Goal: Task Accomplishment & Management: Manage account settings

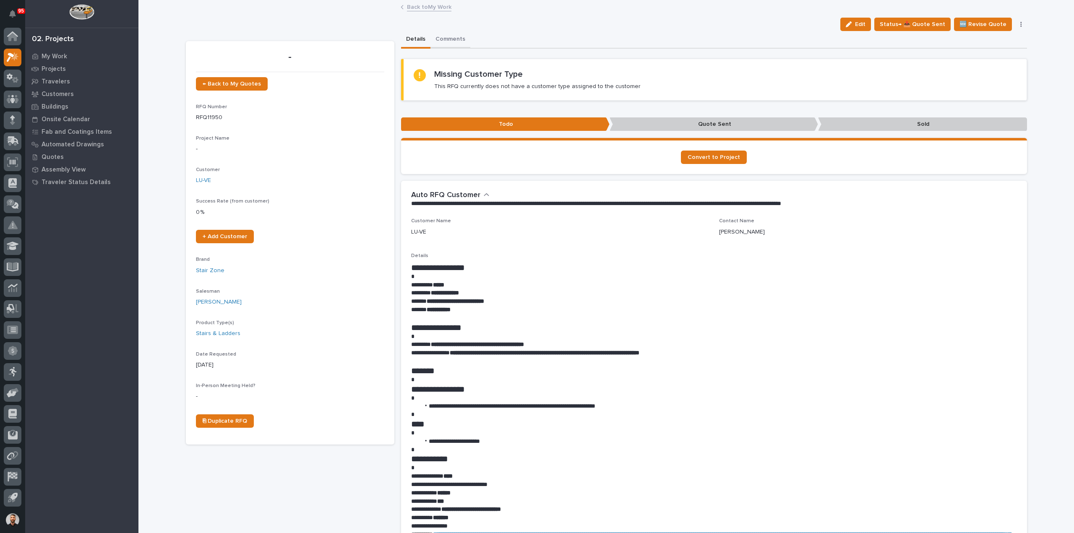
click at [451, 43] on button "Comments" at bounding box center [450, 40] width 40 height 18
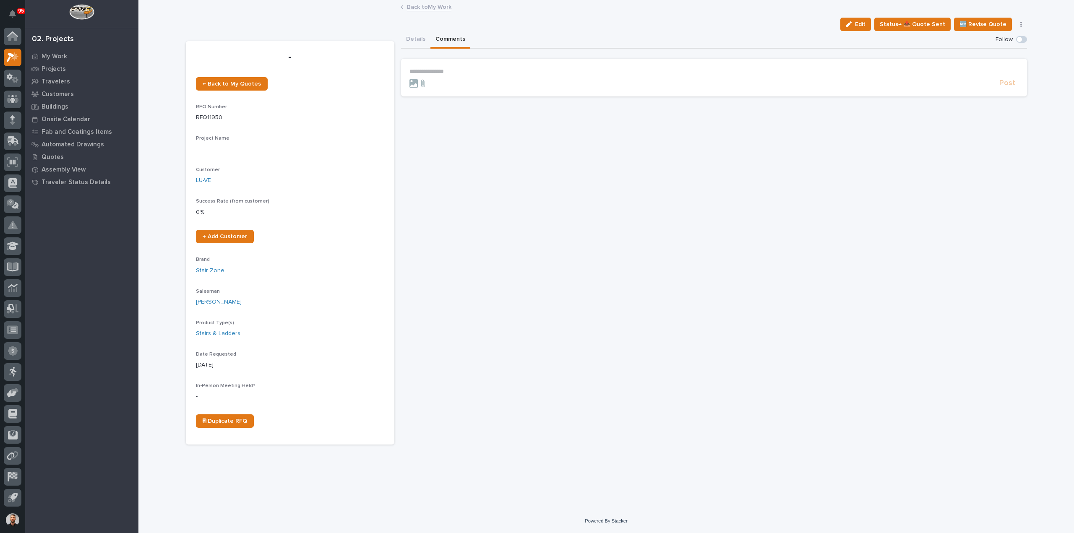
click at [469, 72] on p "**********" at bounding box center [713, 71] width 609 height 7
click at [1011, 88] on span "Post" at bounding box center [1007, 86] width 16 height 10
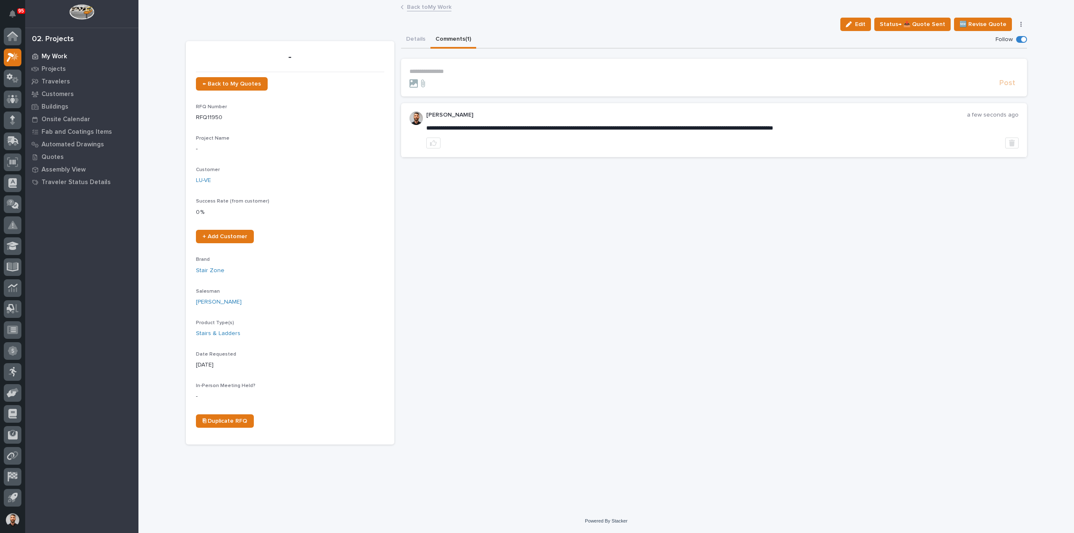
click at [50, 53] on p "My Work" at bounding box center [55, 57] width 26 height 8
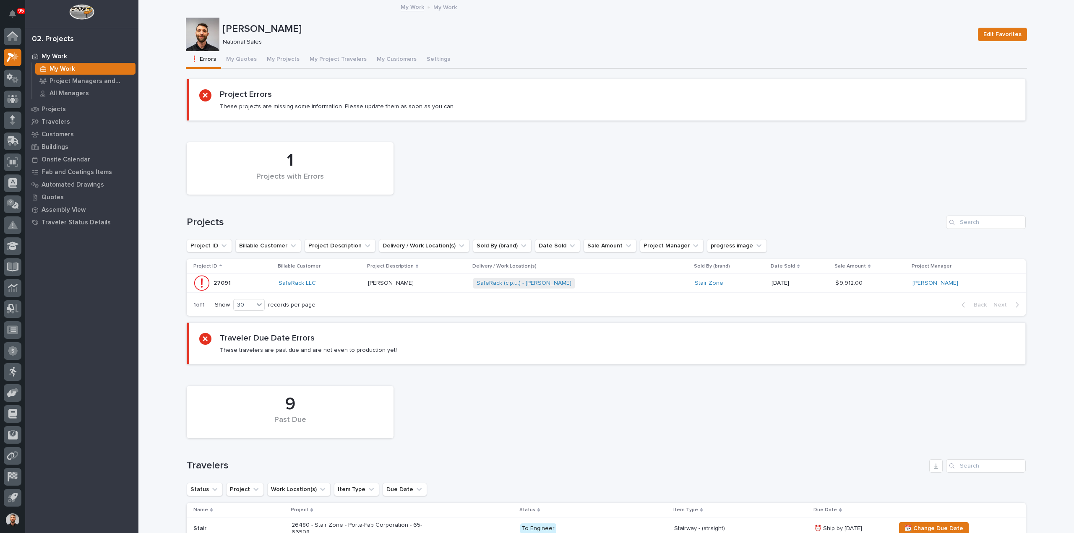
click at [617, 282] on div "SafeRack (c.p.u.) - Lee Webber + 0" at bounding box center [546, 283] width 147 height 10
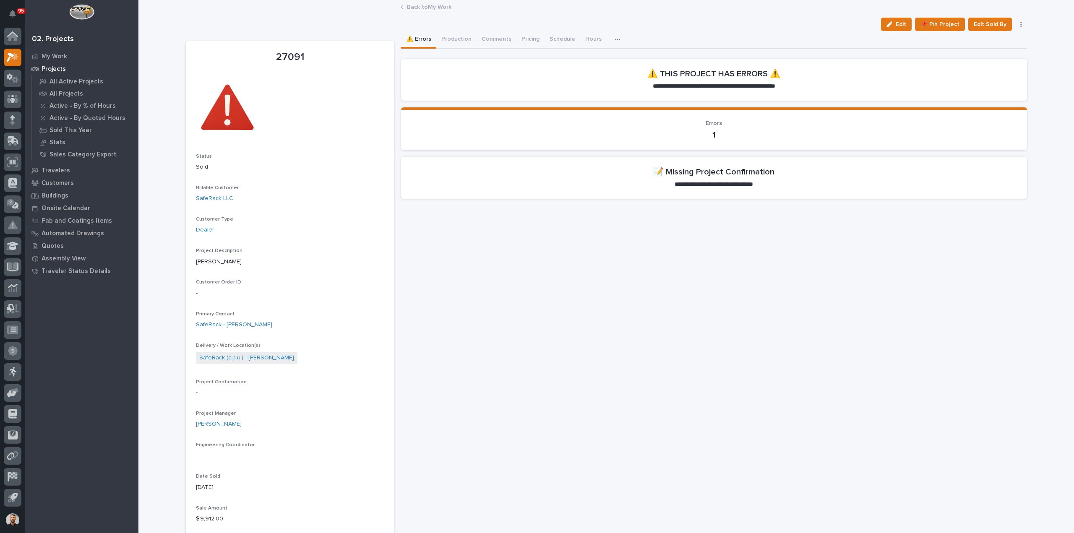
drag, startPoint x: 896, startPoint y: 23, endPoint x: 2, endPoint y: 286, distance: 931.8
click at [896, 23] on span "Edit" at bounding box center [900, 25] width 10 height 8
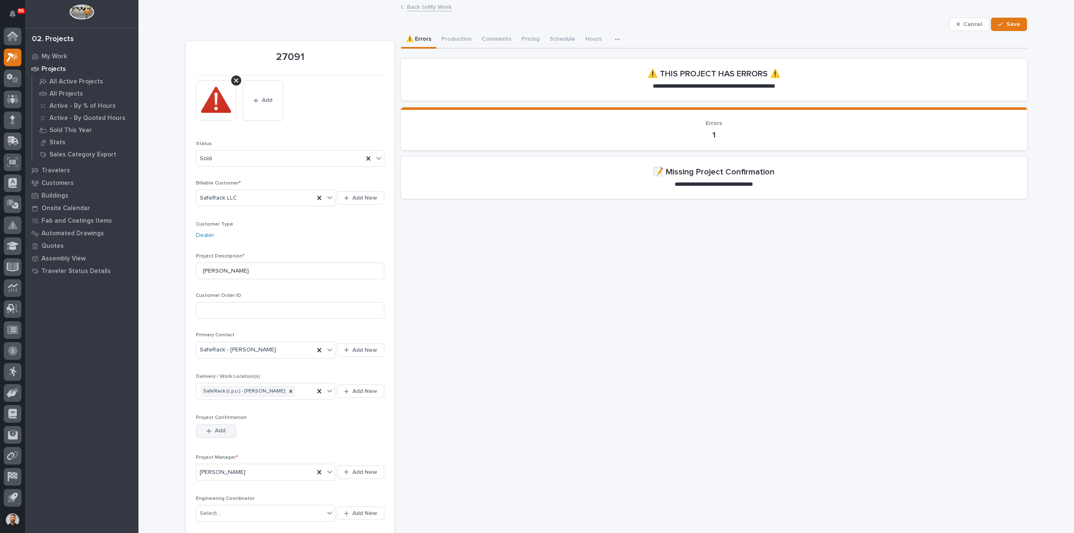
click at [224, 427] on button "Add" at bounding box center [216, 430] width 40 height 13
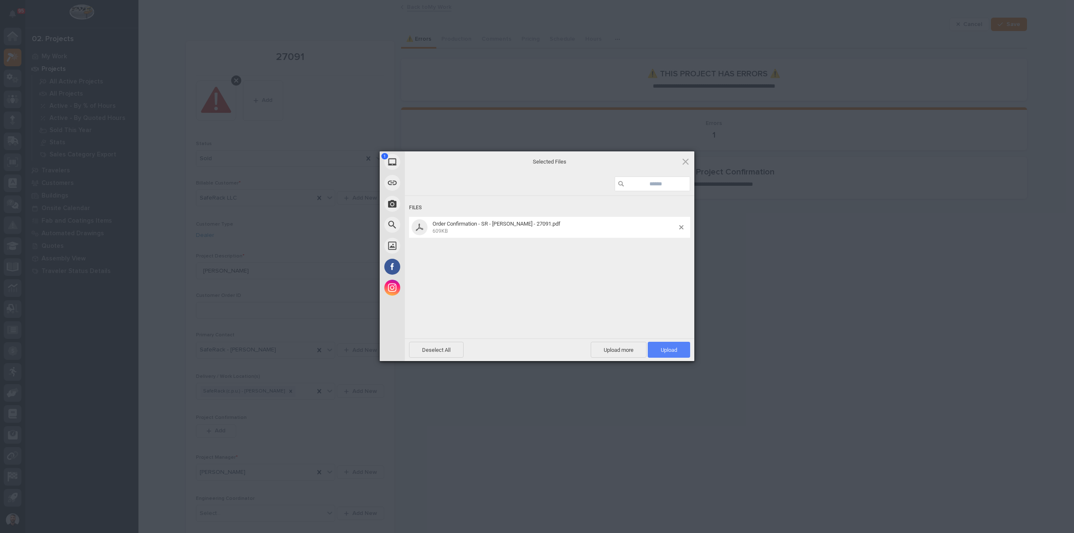
click at [675, 355] on span "Upload 1" at bounding box center [668, 350] width 42 height 16
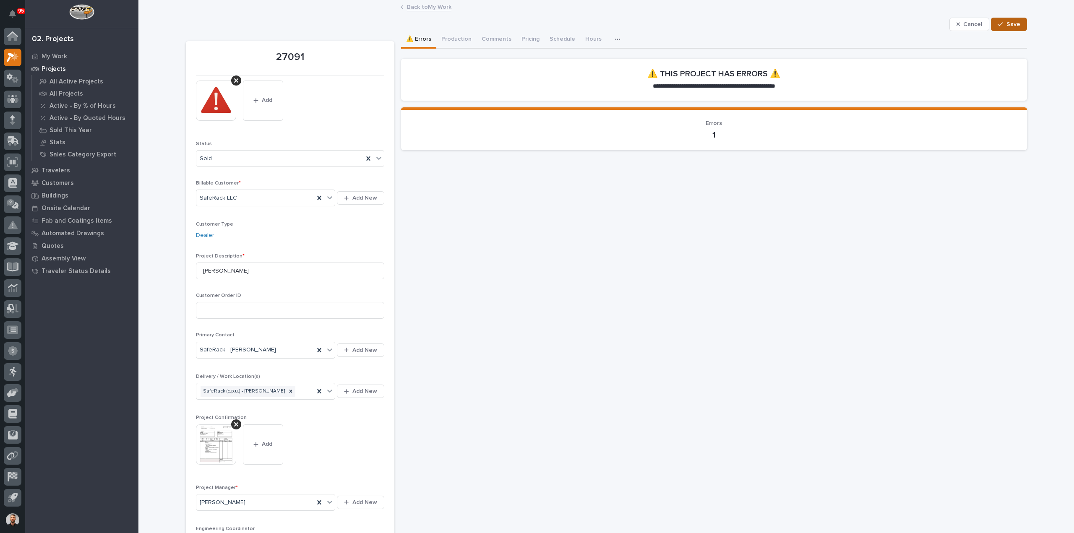
click at [1017, 23] on button "Save" at bounding box center [1008, 24] width 36 height 13
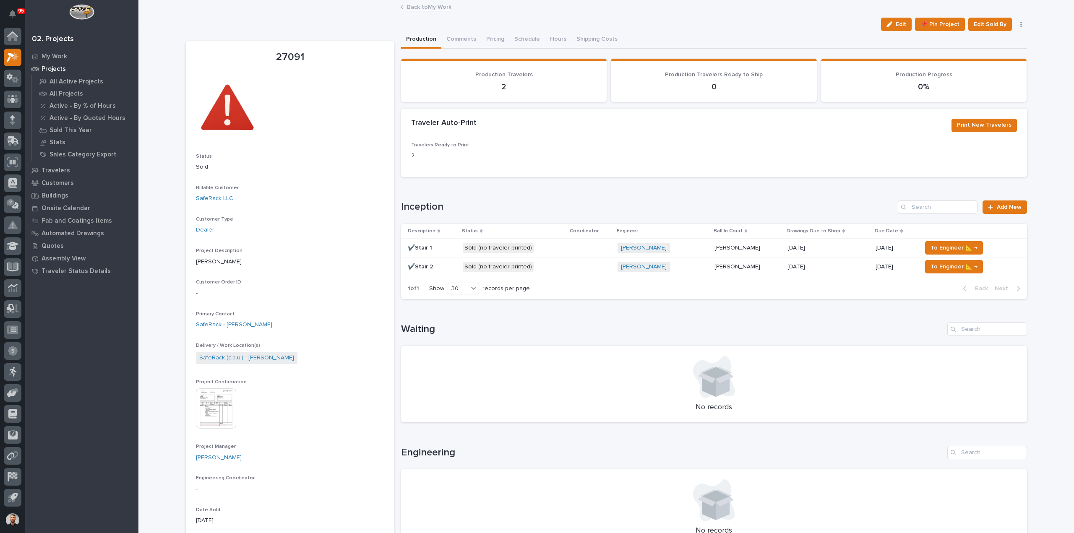
click at [548, 253] on div "Sold (no traveler printed)" at bounding box center [513, 247] width 101 height 17
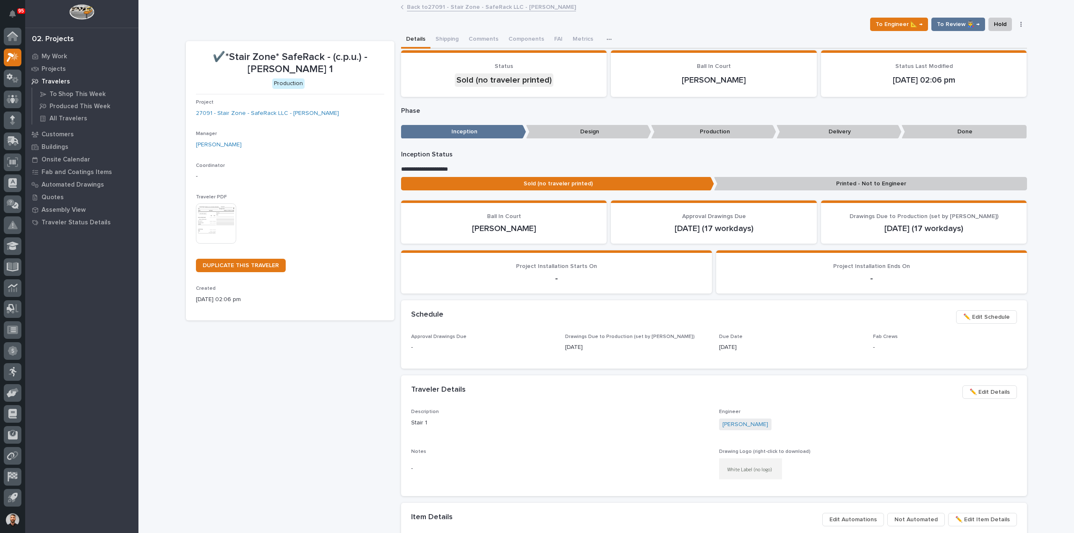
click at [425, 6] on link "Back to 27091 - Stair Zone - SafeRack LLC - Ethan Buck" at bounding box center [491, 7] width 169 height 10
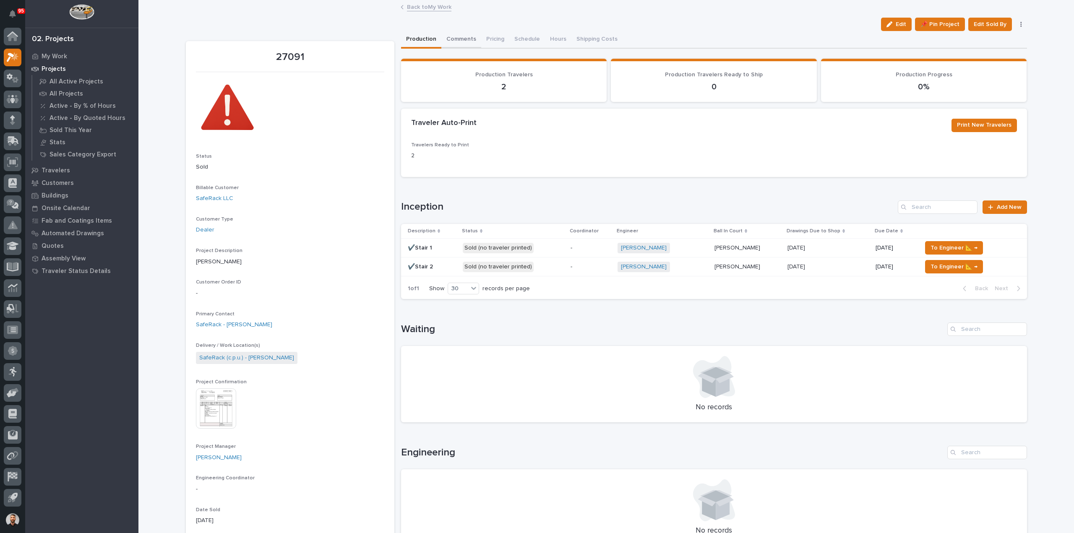
click at [462, 34] on button "Comments" at bounding box center [461, 40] width 40 height 18
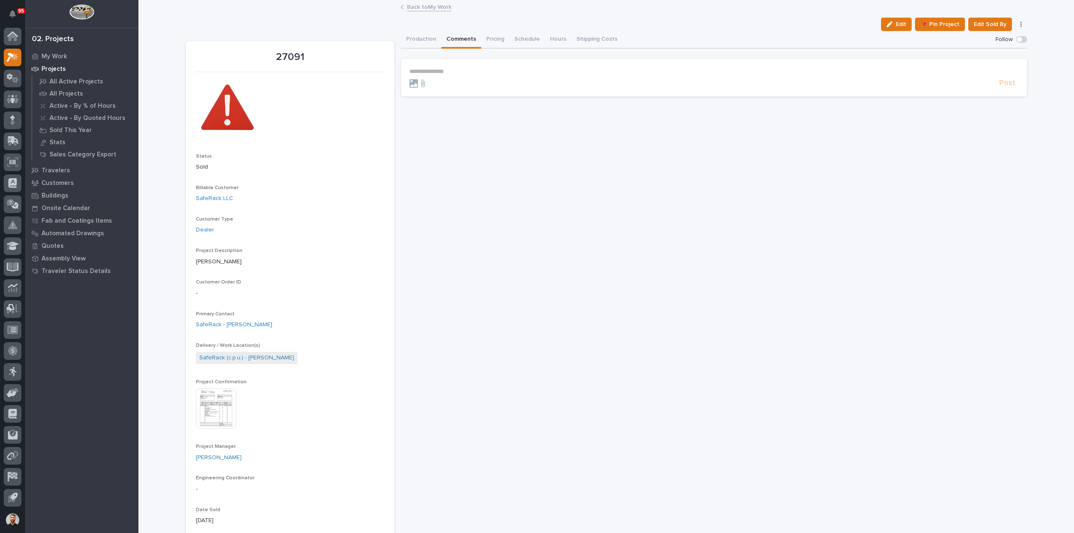
click at [472, 69] on p "**********" at bounding box center [713, 71] width 609 height 7
click at [1004, 88] on span "Post" at bounding box center [1007, 86] width 16 height 10
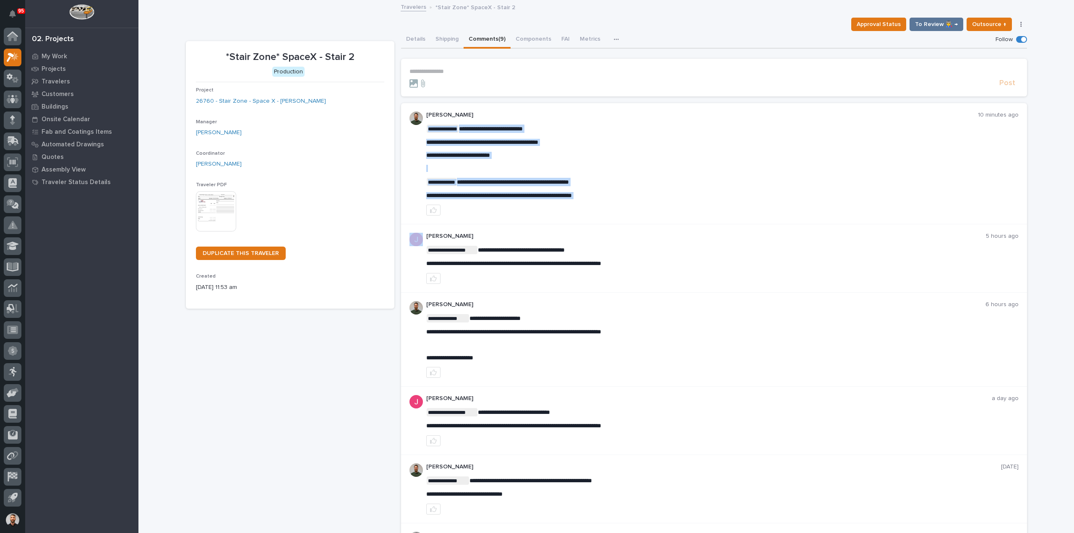
click at [471, 195] on span "**********" at bounding box center [499, 195] width 146 height 6
copy div "**********"
click at [419, 39] on button "Details" at bounding box center [415, 40] width 29 height 18
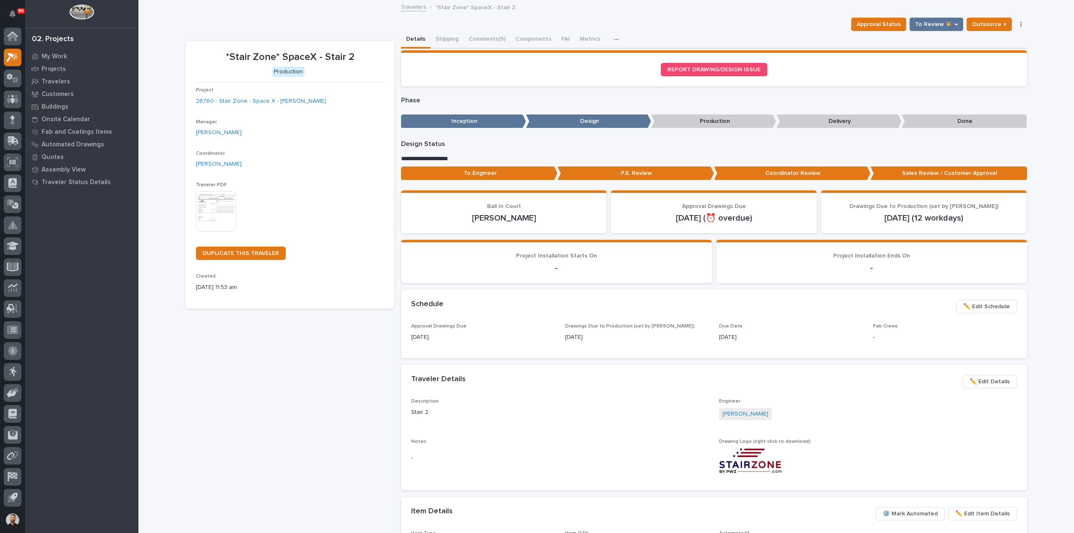
click at [993, 303] on span "✏️ Edit Schedule" at bounding box center [986, 307] width 47 height 10
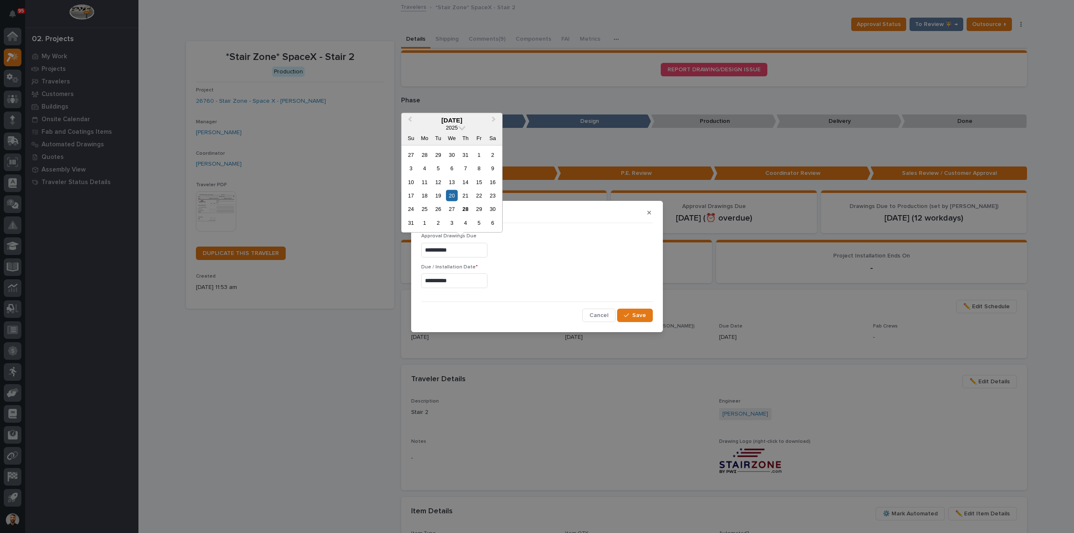
click at [455, 247] on input "**********" at bounding box center [454, 250] width 66 height 15
click at [494, 119] on span "Next Month" at bounding box center [494, 119] width 0 height 11
click at [633, 151] on div "**********" at bounding box center [537, 266] width 1074 height 533
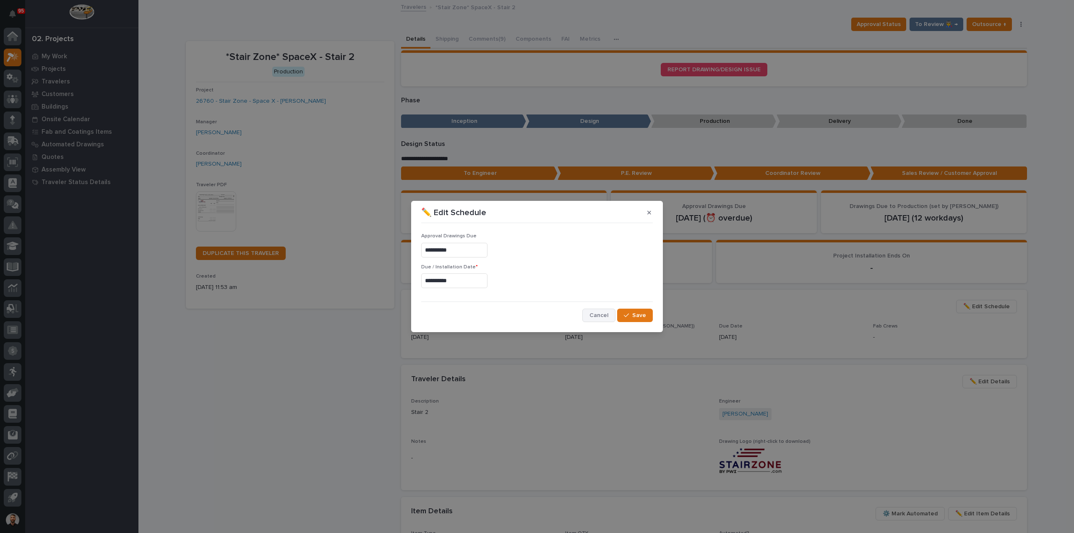
click at [593, 313] on span "Cancel" at bounding box center [598, 316] width 19 height 8
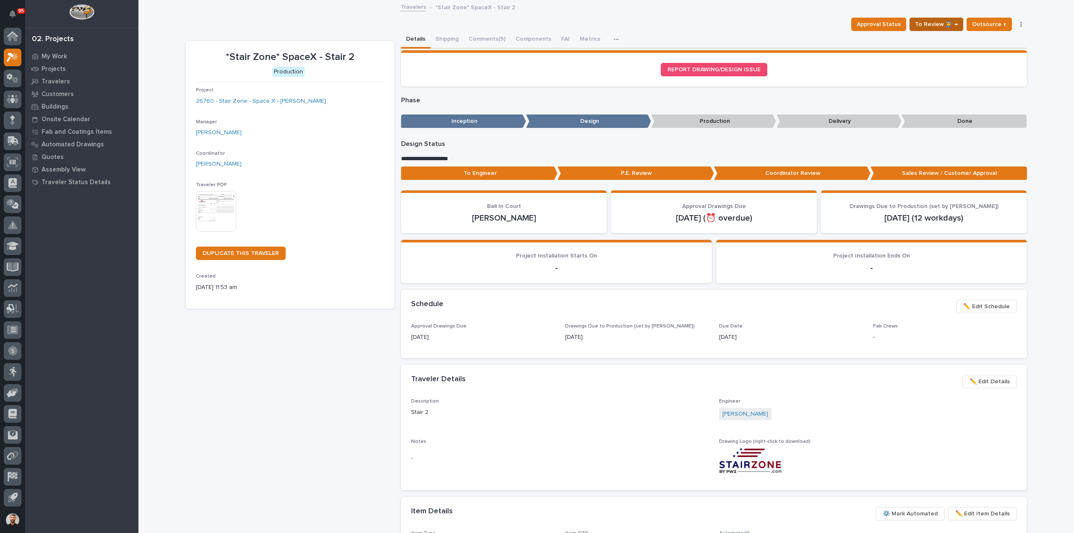
click at [954, 26] on span "To Review 👨‍🏭 →" at bounding box center [936, 24] width 43 height 10
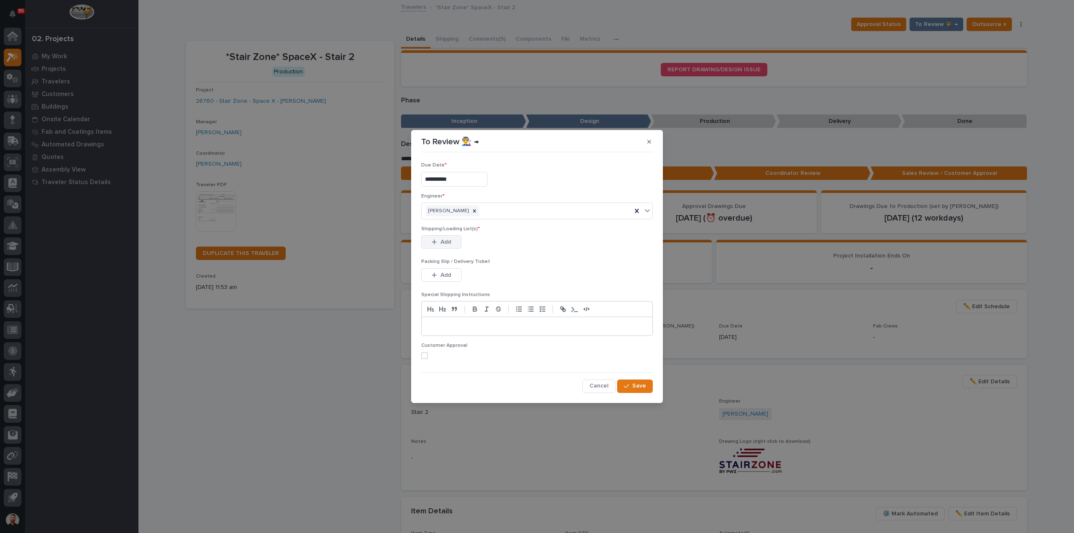
click at [444, 244] on span "Add" at bounding box center [445, 242] width 10 height 8
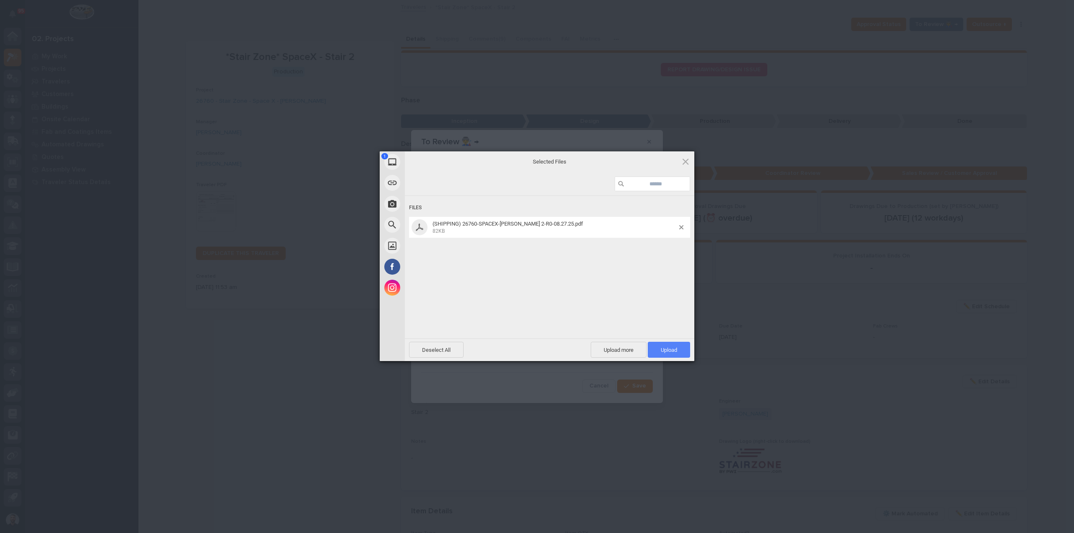
click at [672, 354] on span "Upload 1" at bounding box center [668, 350] width 42 height 16
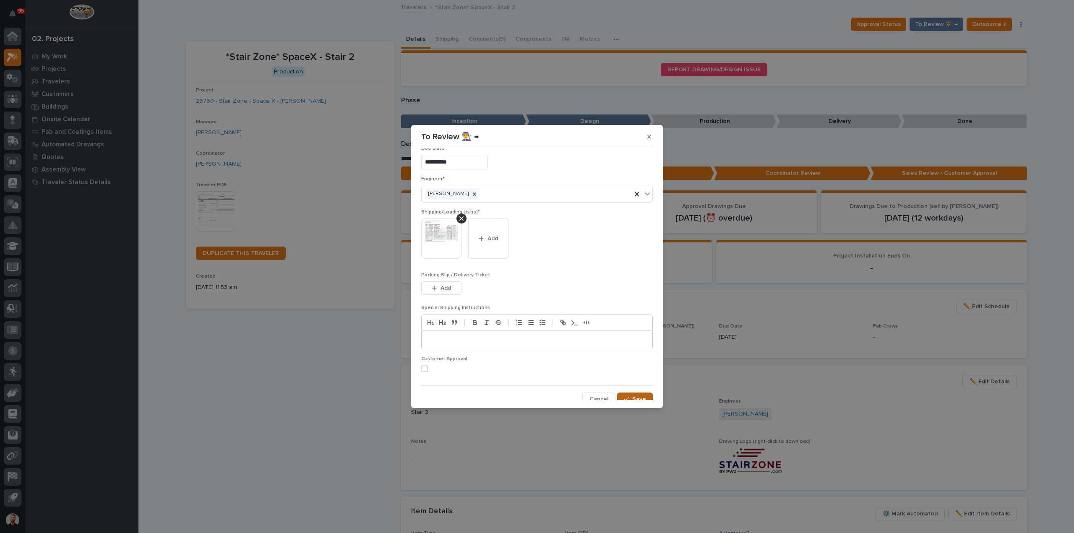
scroll to position [17, 0]
click at [636, 394] on span "Save" at bounding box center [639, 394] width 14 height 8
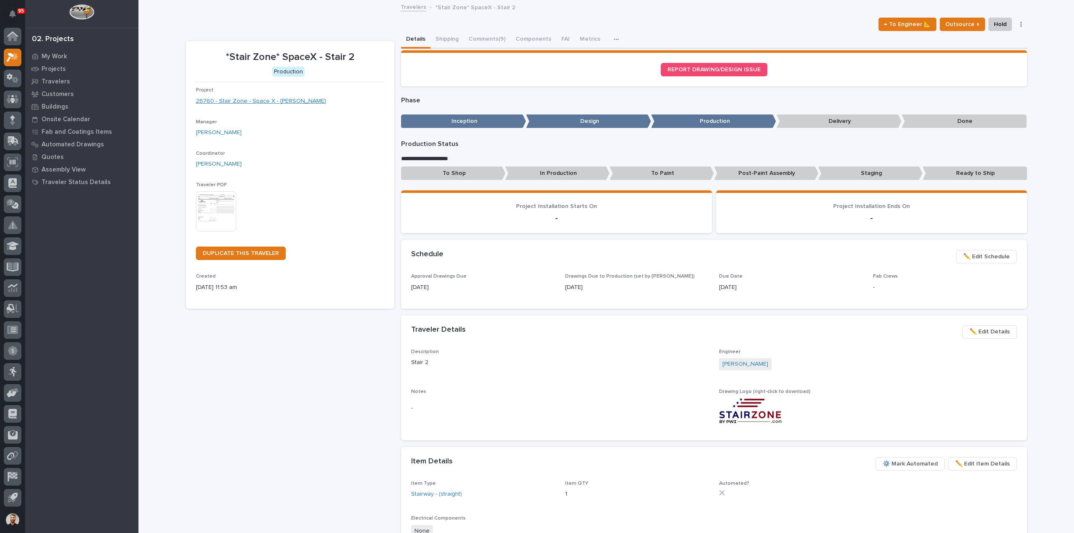
click at [281, 100] on link "26760 - Stair Zone - Space X - Harrison Holloway" at bounding box center [261, 101] width 130 height 9
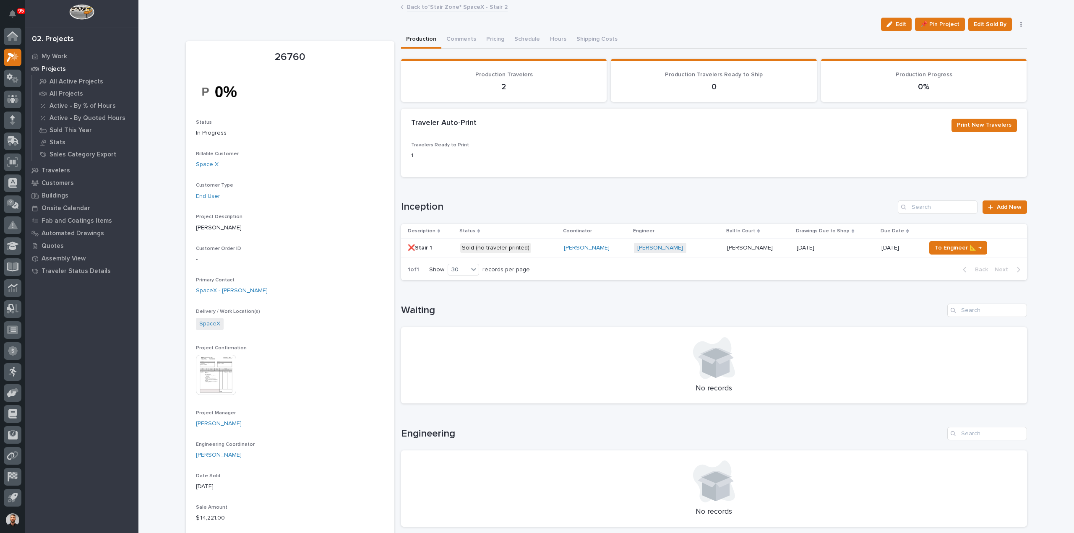
click at [564, 250] on td "[PERSON_NAME]" at bounding box center [595, 248] width 70 height 19
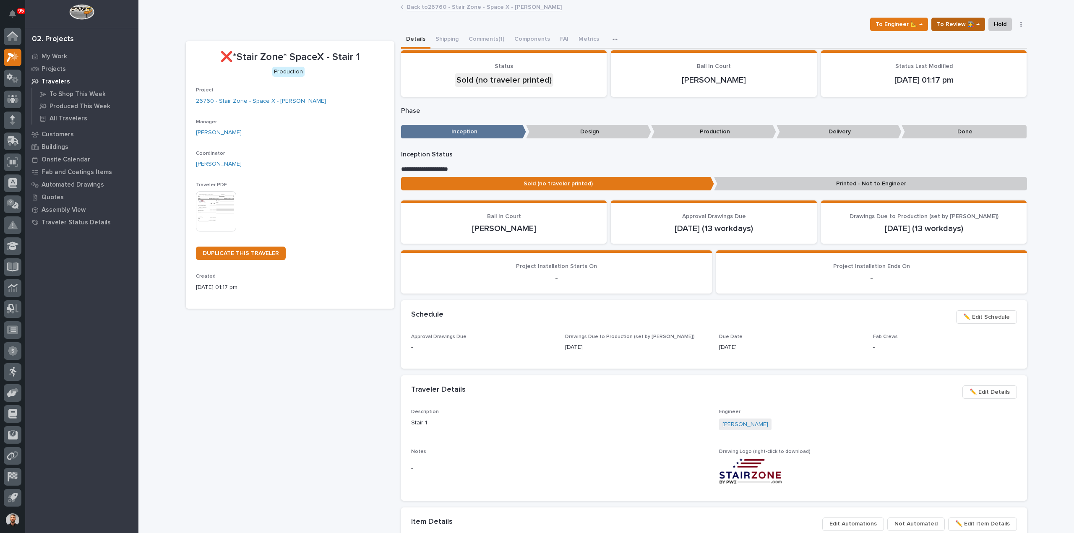
click at [977, 24] on button "To Review 👨‍🏭 →" at bounding box center [958, 24] width 54 height 13
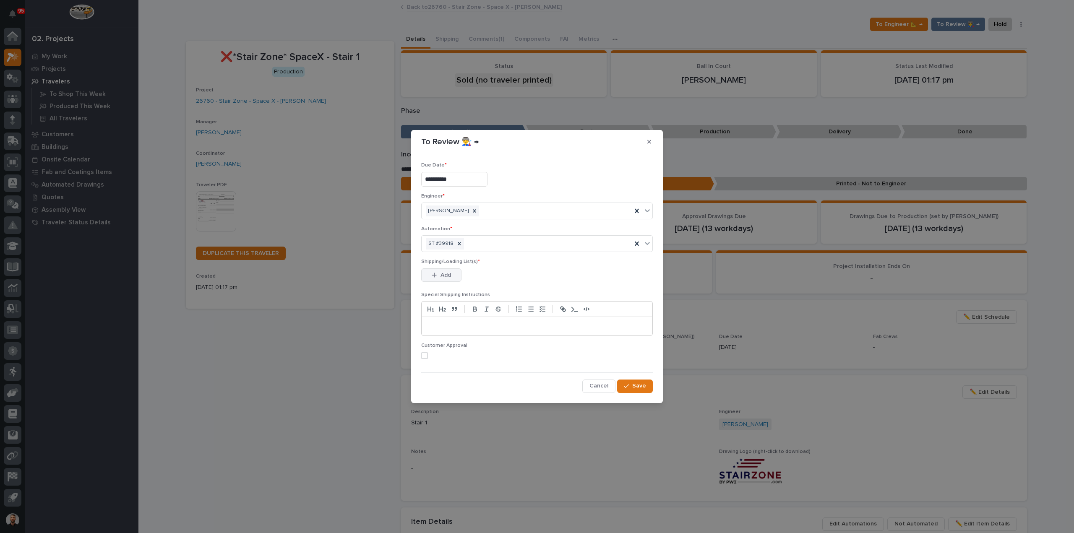
click at [445, 275] on span "Add" at bounding box center [445, 275] width 10 height 8
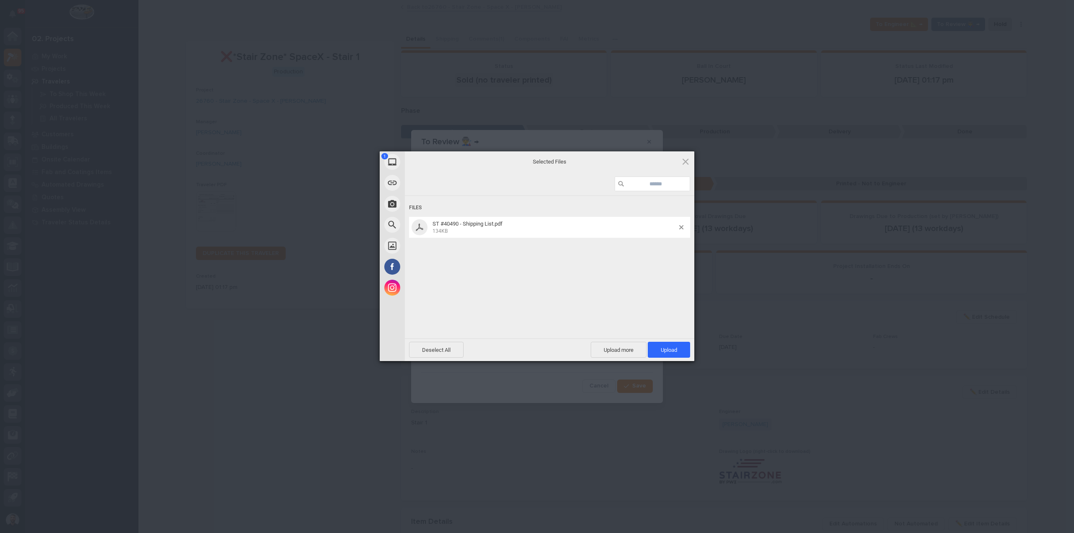
click at [680, 340] on div "Deselect All Upload more Upload 1" at bounding box center [549, 349] width 289 height 23
click at [678, 353] on span "Upload 1" at bounding box center [668, 350] width 42 height 16
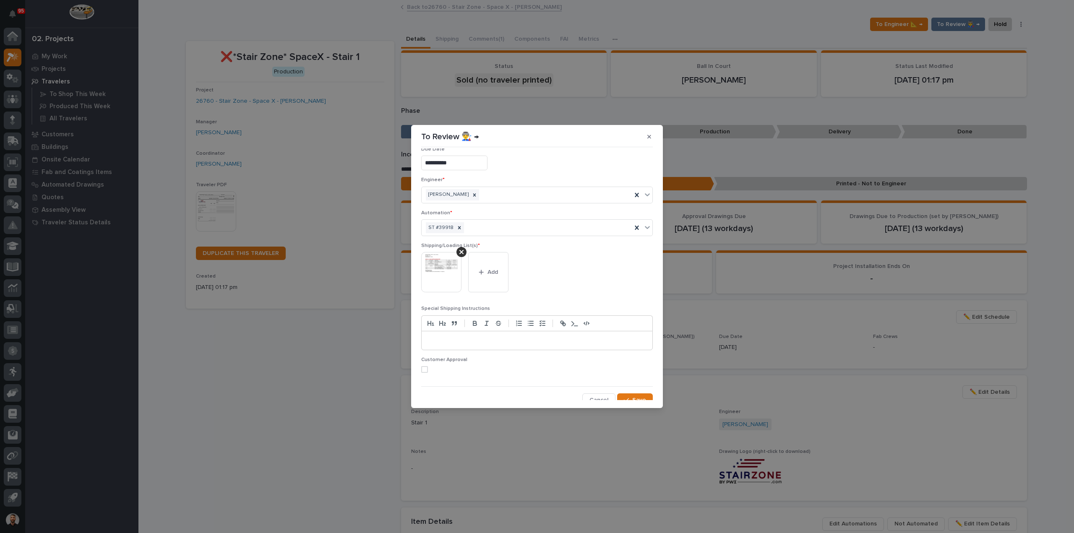
scroll to position [16, 0]
click at [636, 395] on span "Save" at bounding box center [639, 395] width 14 height 8
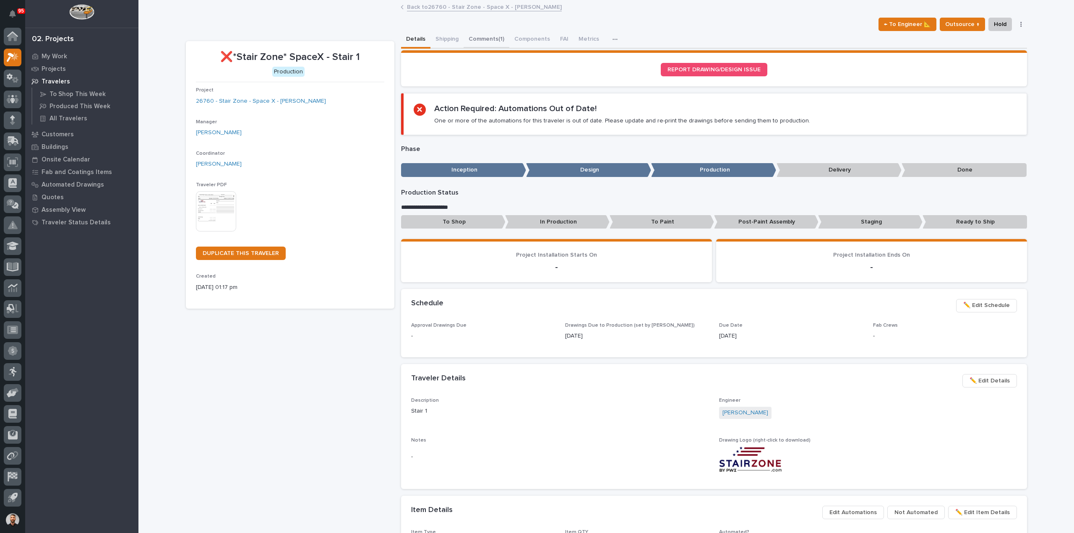
click at [472, 37] on button "Comments (1)" at bounding box center [486, 40] width 46 height 18
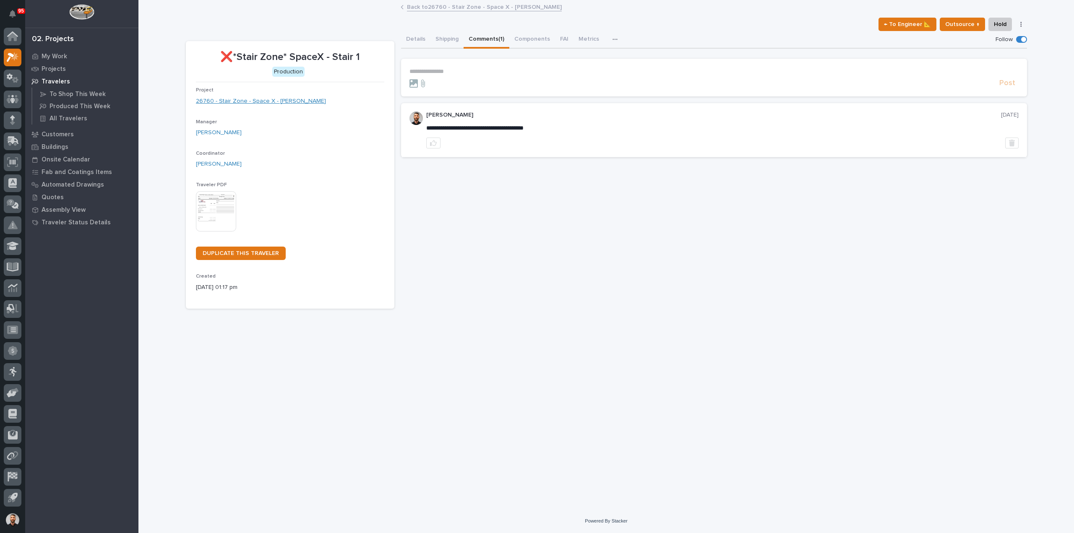
click at [283, 101] on link "26760 - Stair Zone - Space X - Harrison Holloway" at bounding box center [261, 101] width 130 height 9
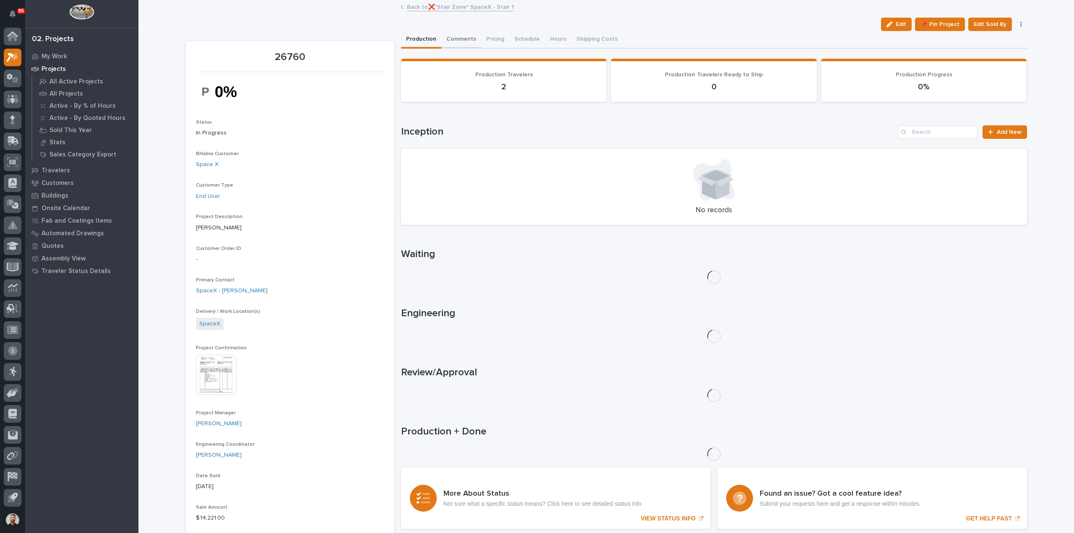
click at [460, 40] on button "Comments" at bounding box center [461, 40] width 40 height 18
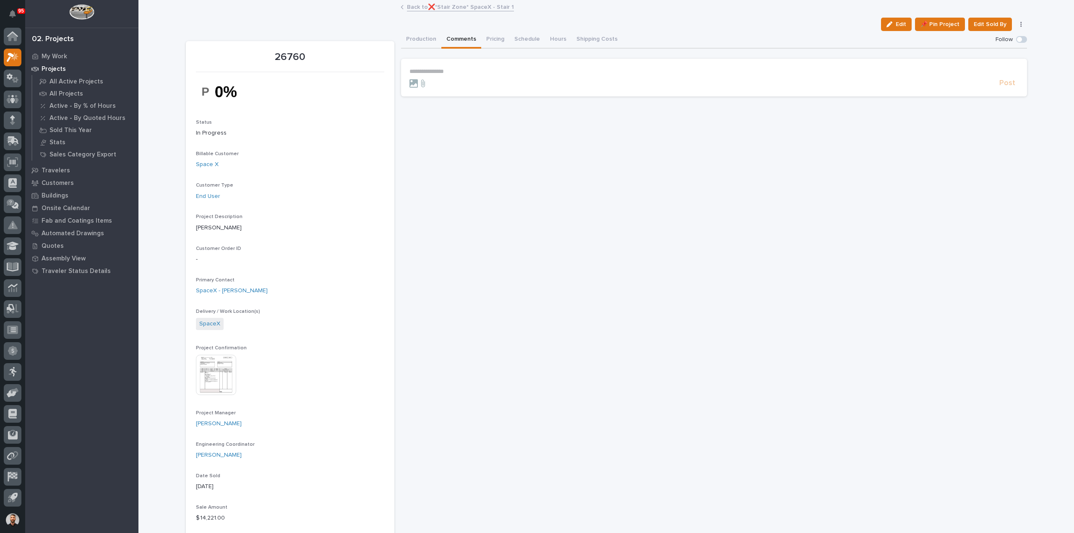
click at [467, 70] on p "**********" at bounding box center [713, 71] width 609 height 7
click at [1007, 90] on section "**********" at bounding box center [714, 79] width 626 height 40
click at [1004, 88] on span "Post" at bounding box center [1007, 86] width 16 height 10
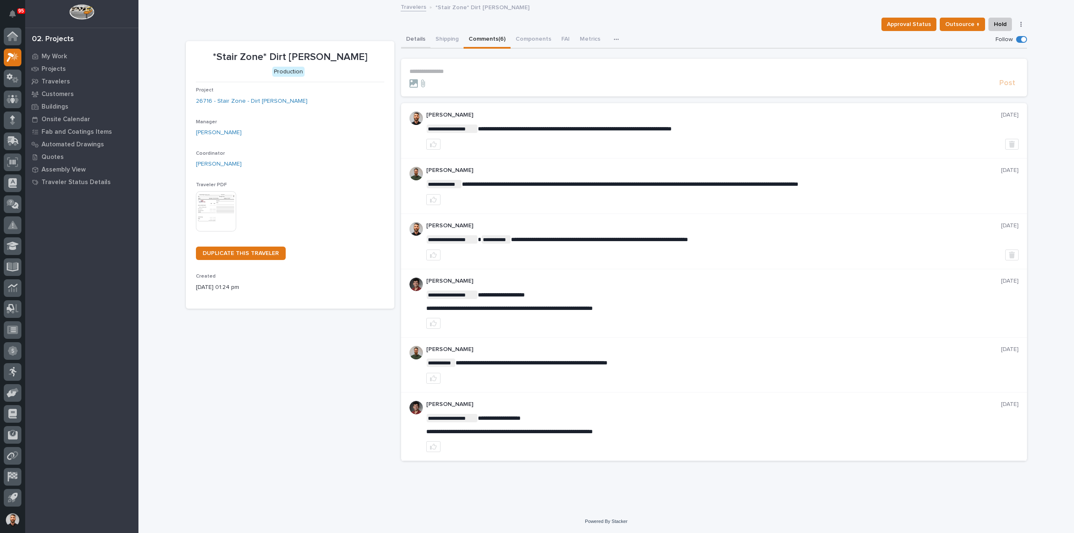
drag, startPoint x: 415, startPoint y: 38, endPoint x: 396, endPoint y: 33, distance: 19.9
click at [415, 38] on button "Details" at bounding box center [415, 40] width 29 height 18
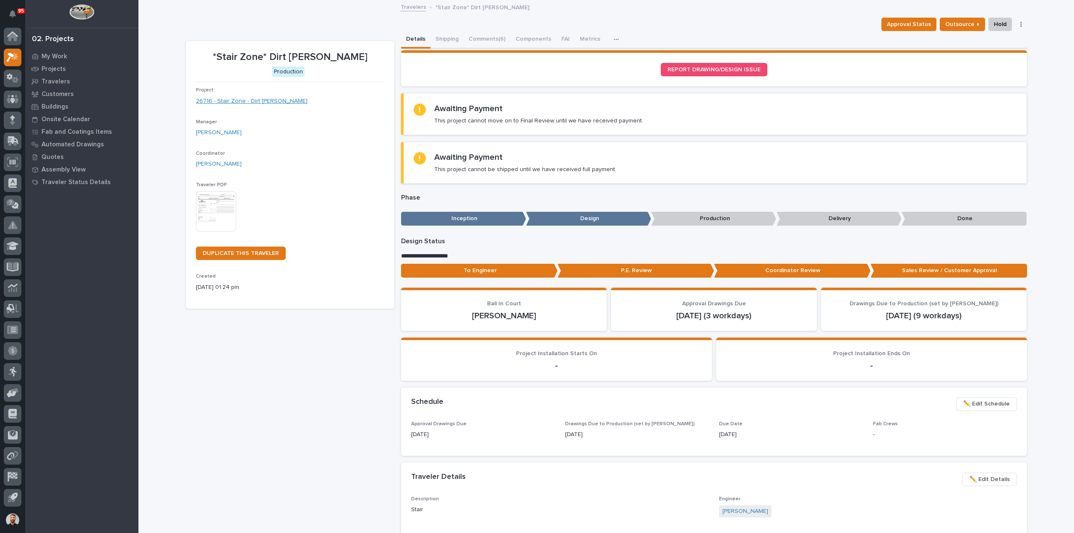
click at [238, 104] on link "26716 - Stair Zone - Dirt King - Stair" at bounding box center [252, 101] width 112 height 9
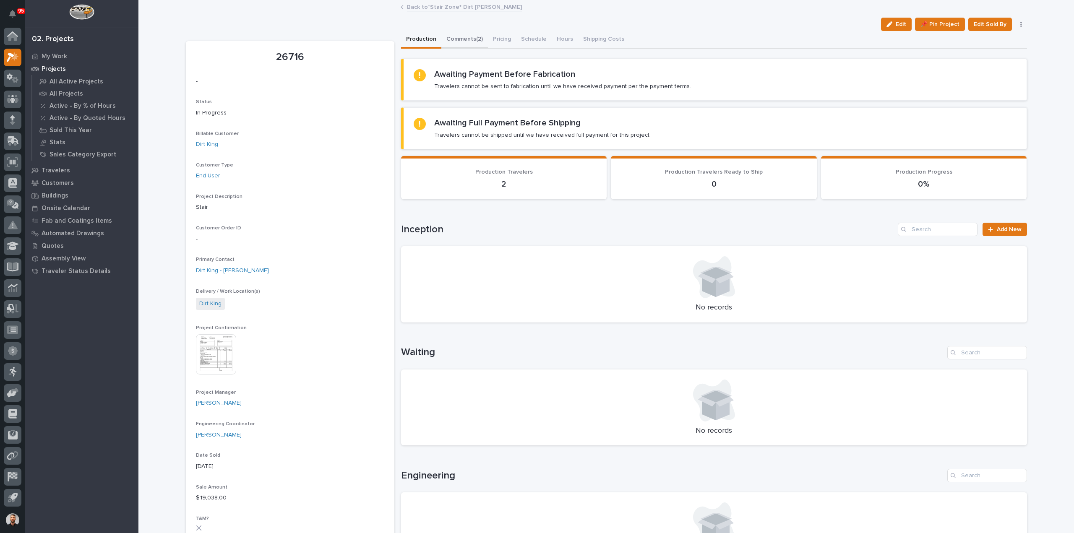
click at [460, 36] on button "Comments (2)" at bounding box center [464, 40] width 47 height 18
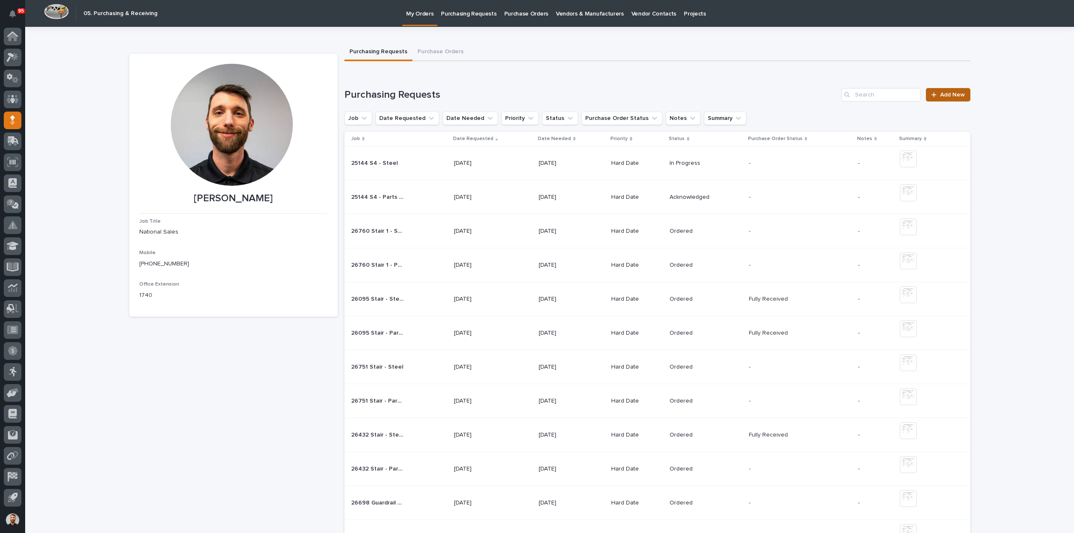
click at [954, 93] on span "Add New" at bounding box center [952, 95] width 25 height 6
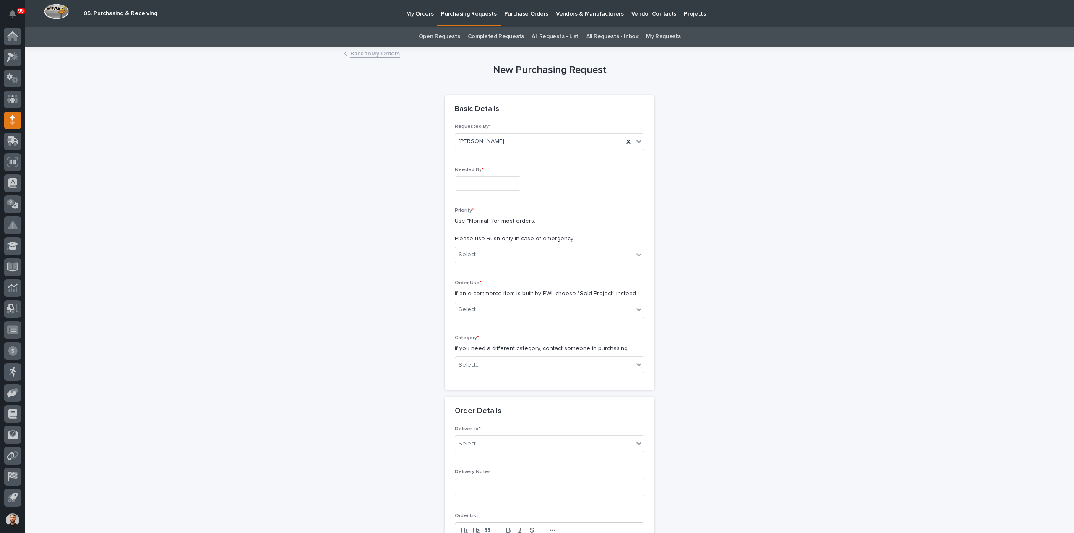
click at [482, 193] on div "Needed By *" at bounding box center [550, 182] width 190 height 31
click at [482, 182] on input "text" at bounding box center [488, 183] width 66 height 15
click at [468, 154] on div "2" at bounding box center [468, 155] width 11 height 11
type input "**********"
click at [483, 250] on div "Select..." at bounding box center [544, 255] width 178 height 14
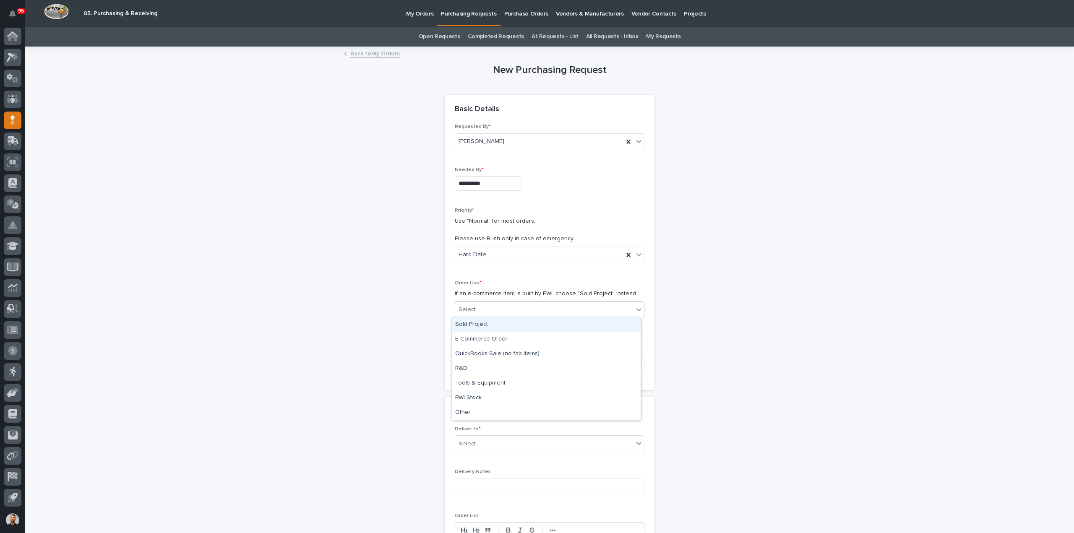
click at [480, 307] on input "text" at bounding box center [480, 309] width 1 height 7
click at [482, 320] on div "Sold Project" at bounding box center [546, 324] width 189 height 15
click at [484, 360] on div "Select..." at bounding box center [544, 365] width 178 height 14
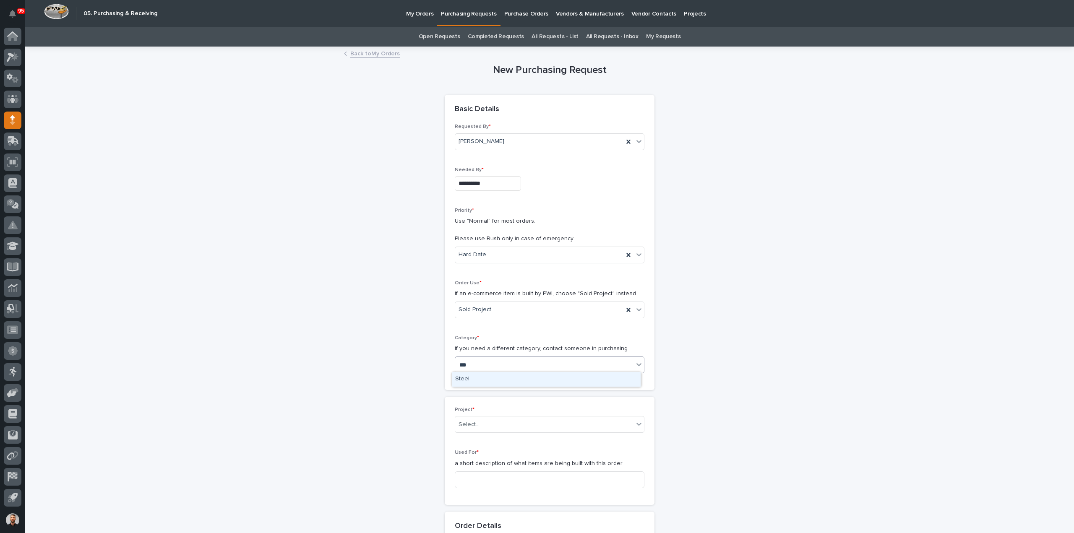
type input "****"
click at [478, 380] on div "Steel" at bounding box center [546, 379] width 189 height 15
click at [477, 429] on div "Select..." at bounding box center [544, 425] width 178 height 14
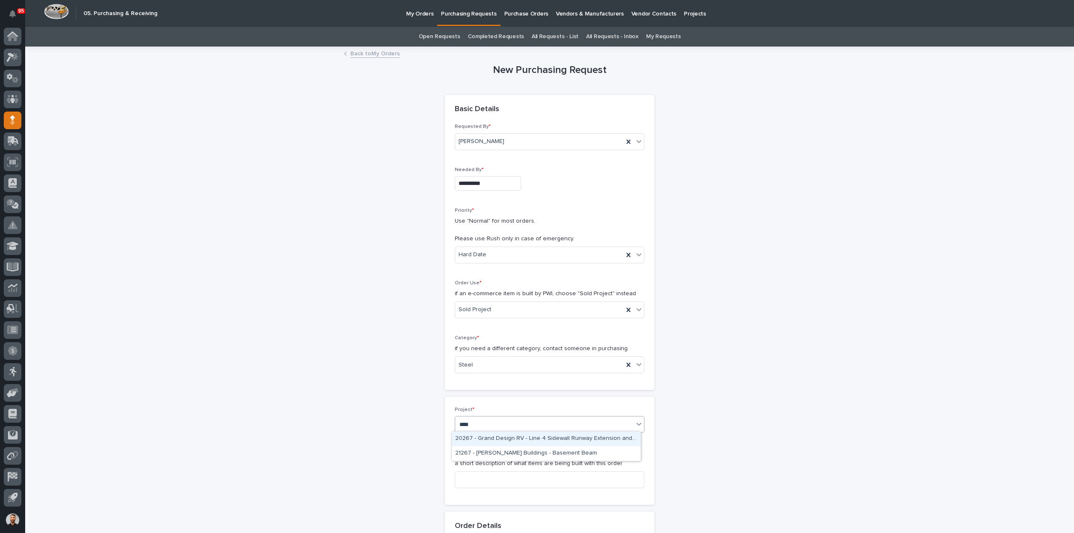
type input "*****"
click at [480, 440] on div "26760 - Stair Zone - Space X - [PERSON_NAME]" at bounding box center [546, 439] width 189 height 15
click at [478, 479] on input at bounding box center [550, 479] width 190 height 17
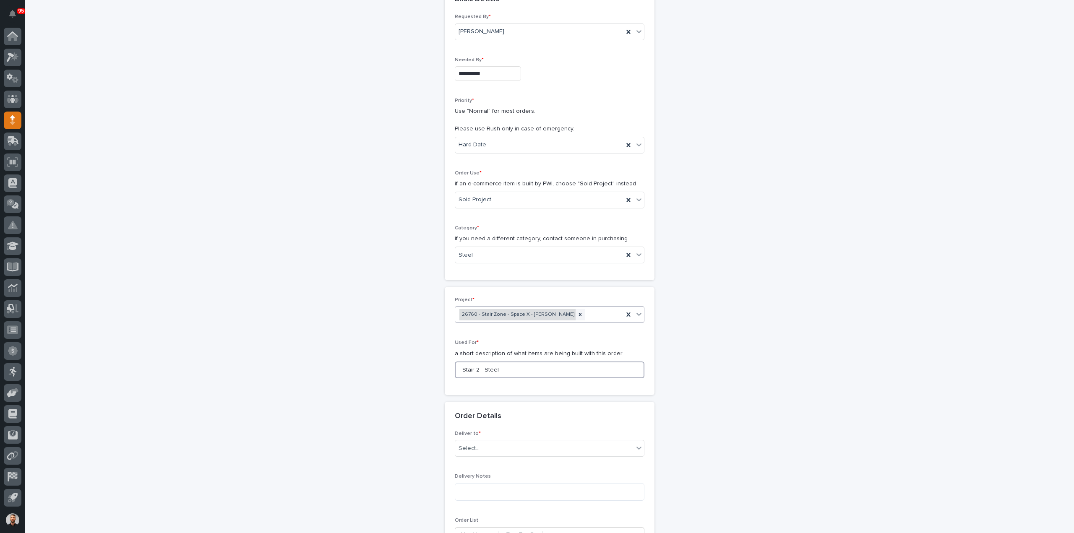
scroll to position [210, 0]
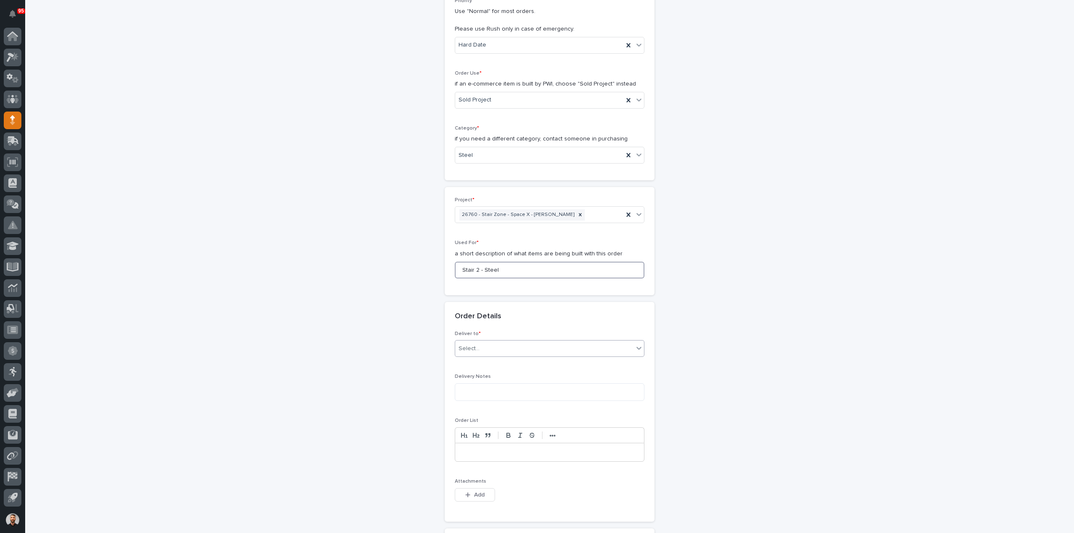
type input "Stair 2 - Steel"
click at [484, 348] on div "Select..." at bounding box center [544, 349] width 178 height 14
click at [476, 358] on div "PWI" at bounding box center [546, 363] width 189 height 15
click at [474, 494] on span "Add" at bounding box center [479, 495] width 10 height 8
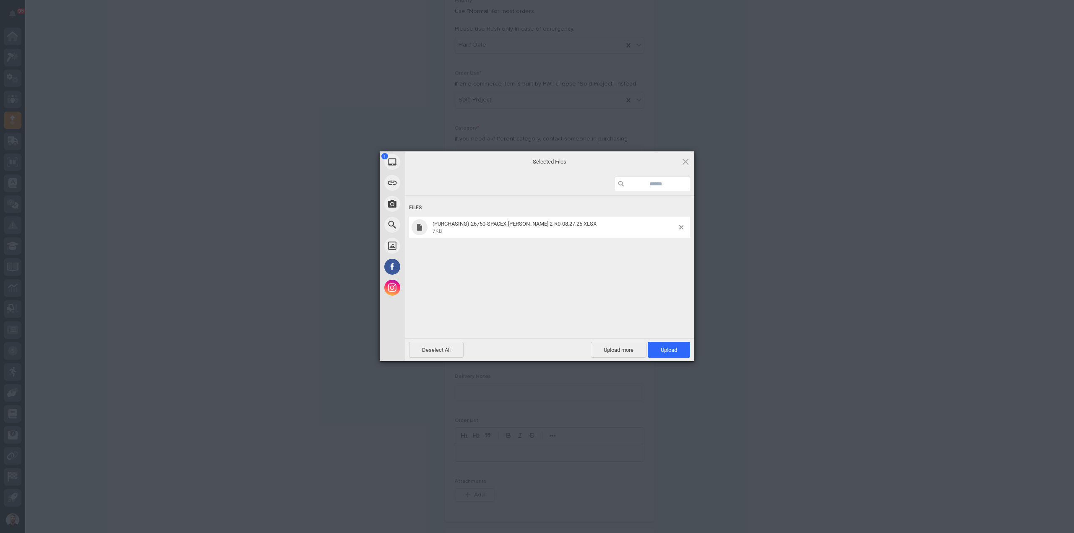
click at [668, 358] on div "Deselect All Upload more Upload 1" at bounding box center [549, 349] width 289 height 23
click at [665, 353] on span "Upload 1" at bounding box center [668, 350] width 16 height 6
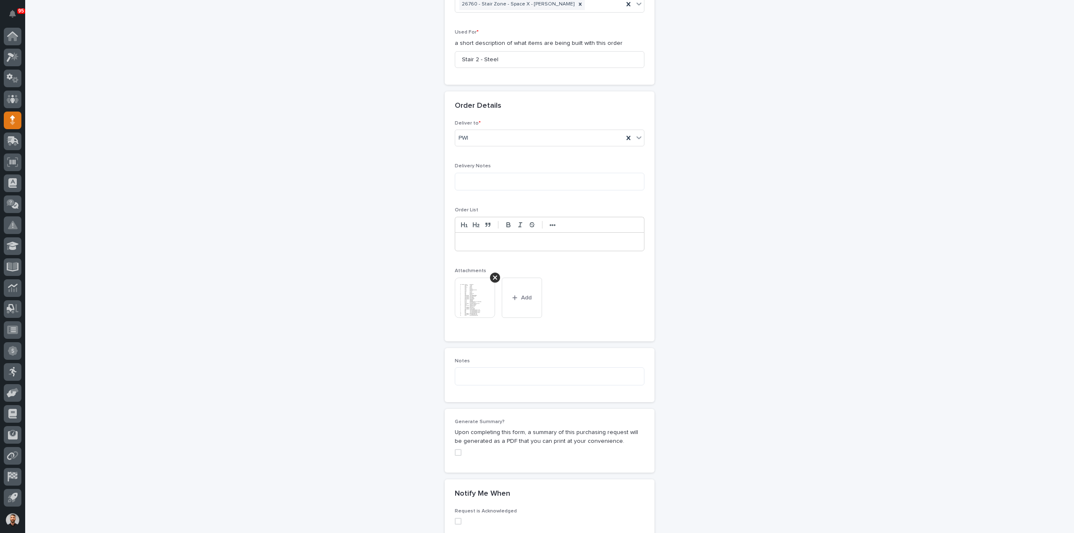
scroll to position [577, 0]
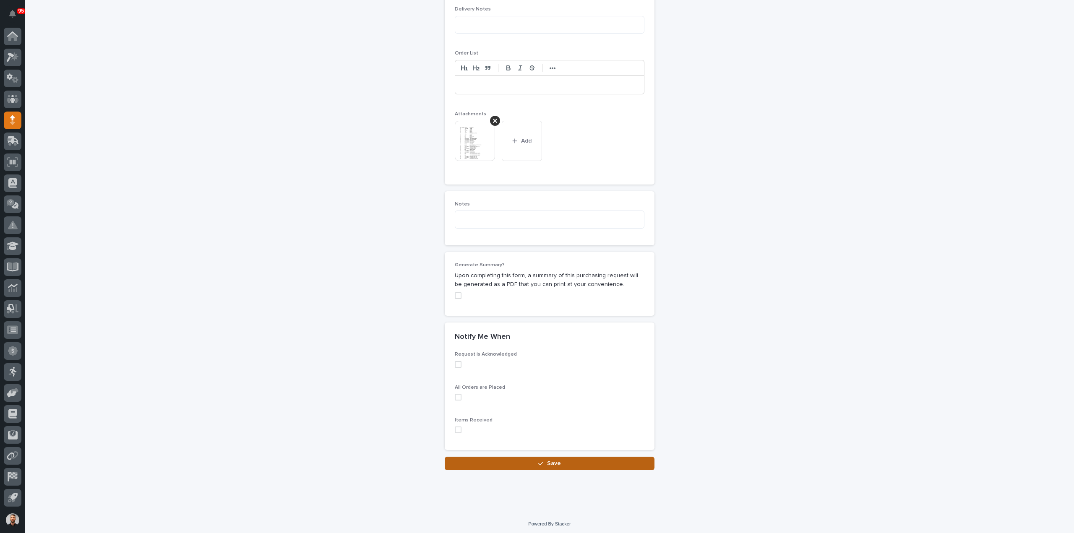
click at [601, 460] on button "Save" at bounding box center [550, 463] width 210 height 13
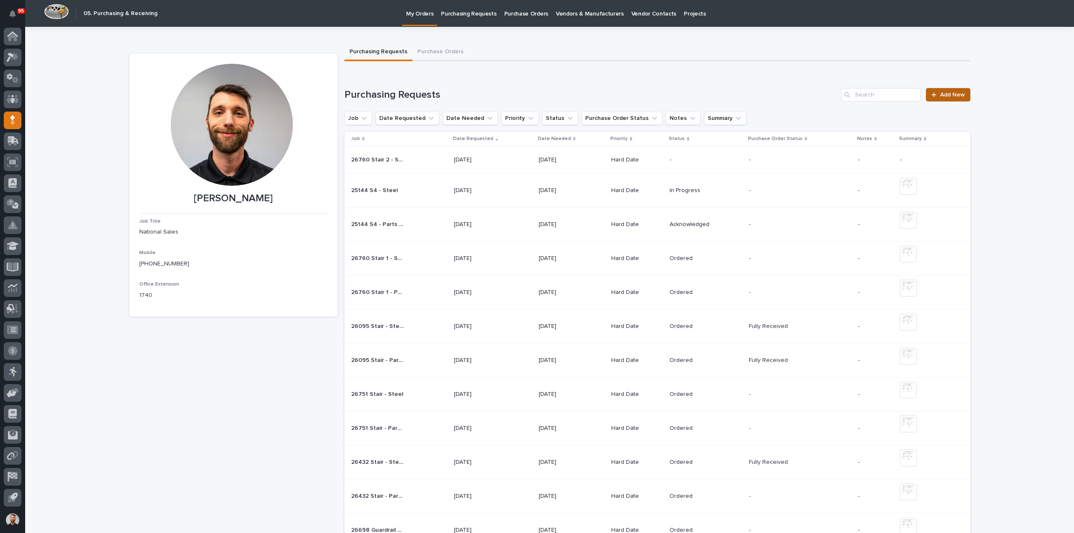
click at [940, 98] on link "Add New" at bounding box center [947, 94] width 44 height 13
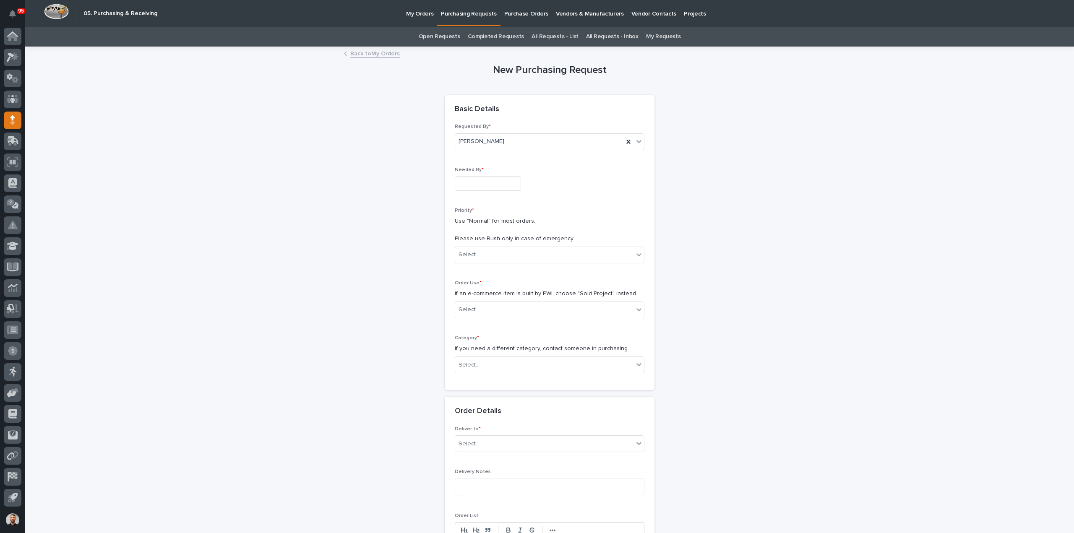
click at [493, 185] on input "text" at bounding box center [488, 183] width 66 height 15
click at [468, 156] on div "2" at bounding box center [468, 155] width 11 height 11
type input "**********"
click at [475, 263] on div "Priority * Use "Normal" for most orders. Please use Rush only in case of emerge…" at bounding box center [550, 239] width 190 height 62
click at [474, 255] on div "Select..." at bounding box center [468, 254] width 21 height 9
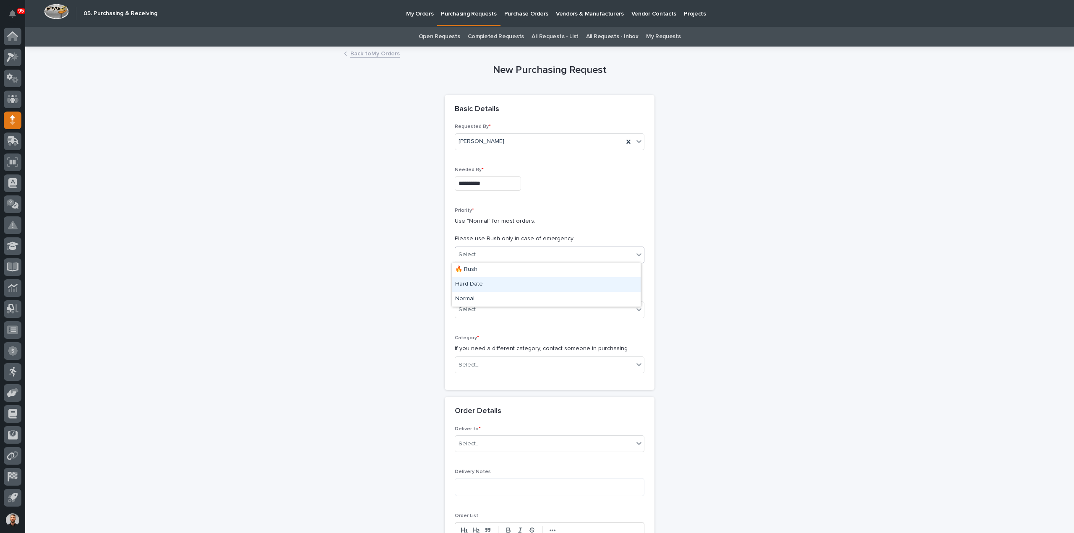
click at [468, 288] on div "Hard Date" at bounding box center [546, 284] width 189 height 15
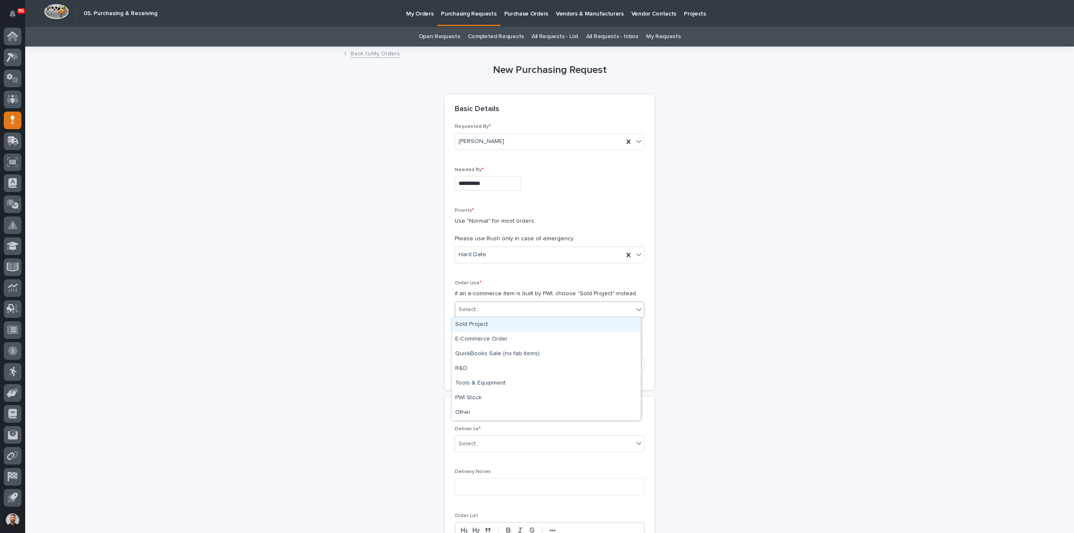
click at [468, 310] on div "Select..." at bounding box center [468, 309] width 21 height 9
click at [475, 324] on div "Sold Project" at bounding box center [546, 324] width 189 height 15
click at [478, 364] on div "Select..." at bounding box center [544, 365] width 178 height 14
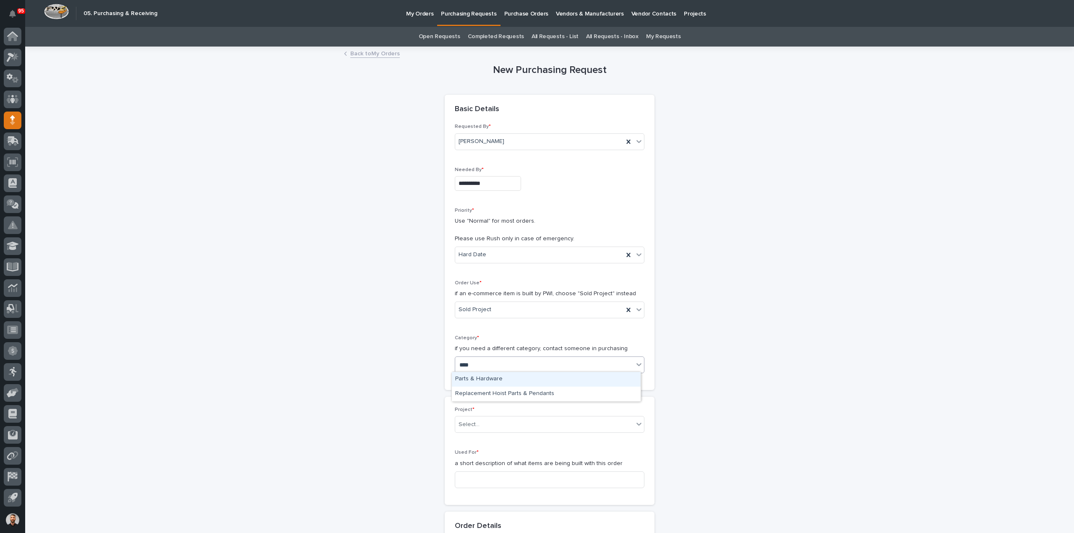
type input "*****"
click at [489, 380] on div "Parts & Hardware" at bounding box center [546, 379] width 189 height 15
click at [479, 414] on div "Project * Select..." at bounding box center [550, 423] width 190 height 33
click at [478, 422] on div "Select..." at bounding box center [544, 425] width 178 height 14
type input "*****"
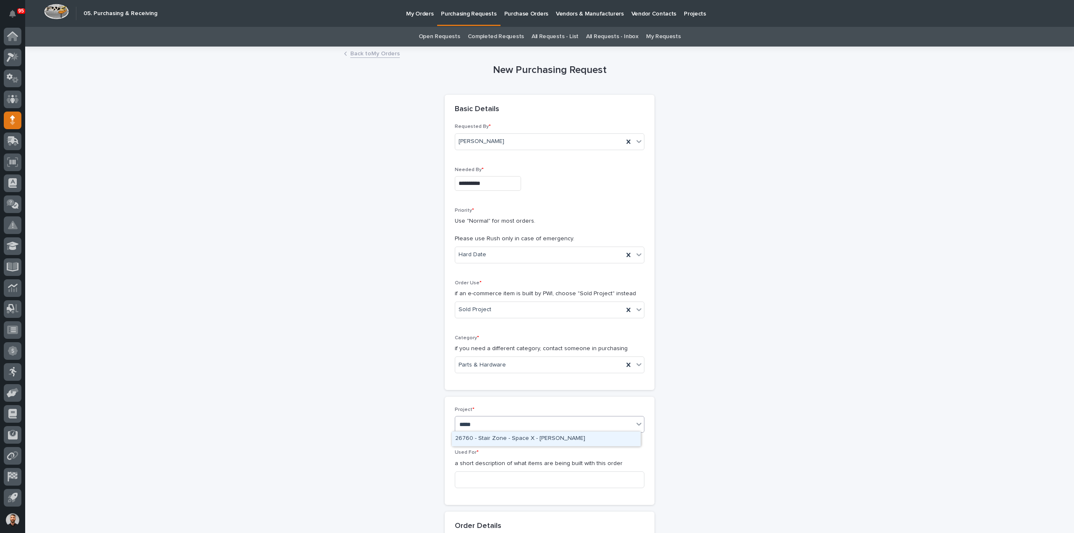
click at [465, 438] on div "26760 - Stair Zone - Space X - Harrison Holloway" at bounding box center [546, 439] width 189 height 15
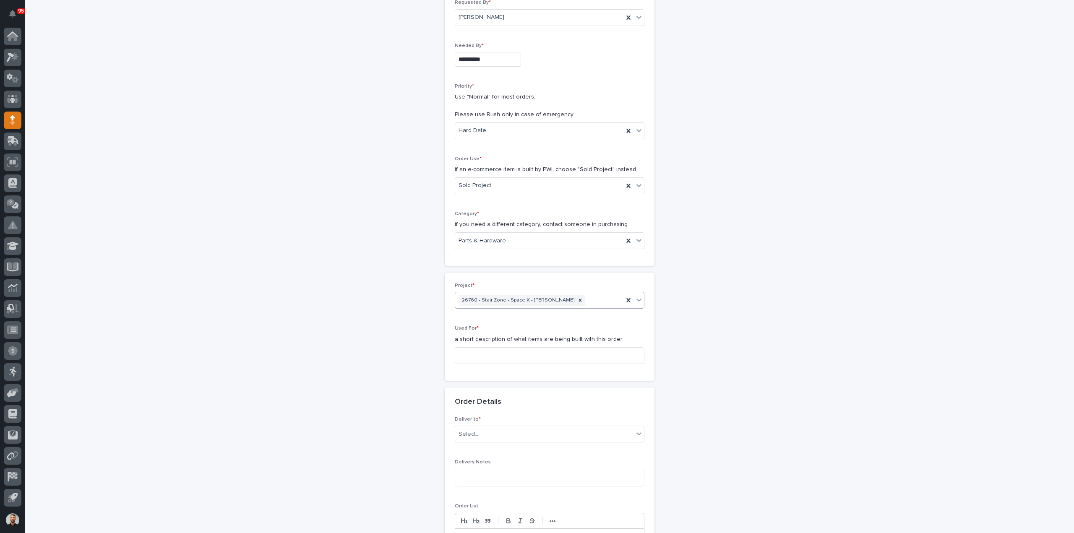
scroll to position [126, 0]
click at [491, 351] on input at bounding box center [550, 354] width 190 height 17
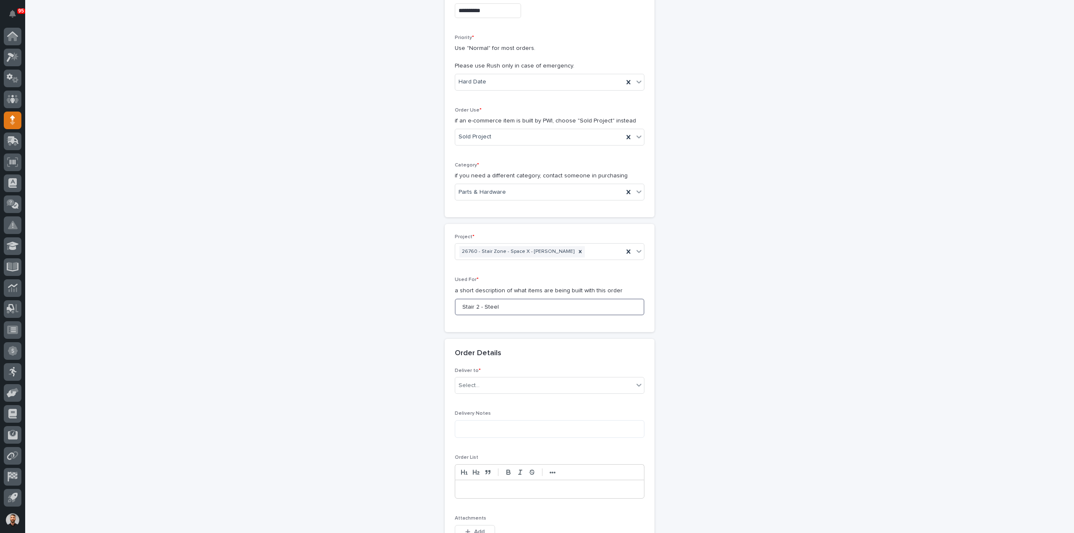
scroll to position [210, 0]
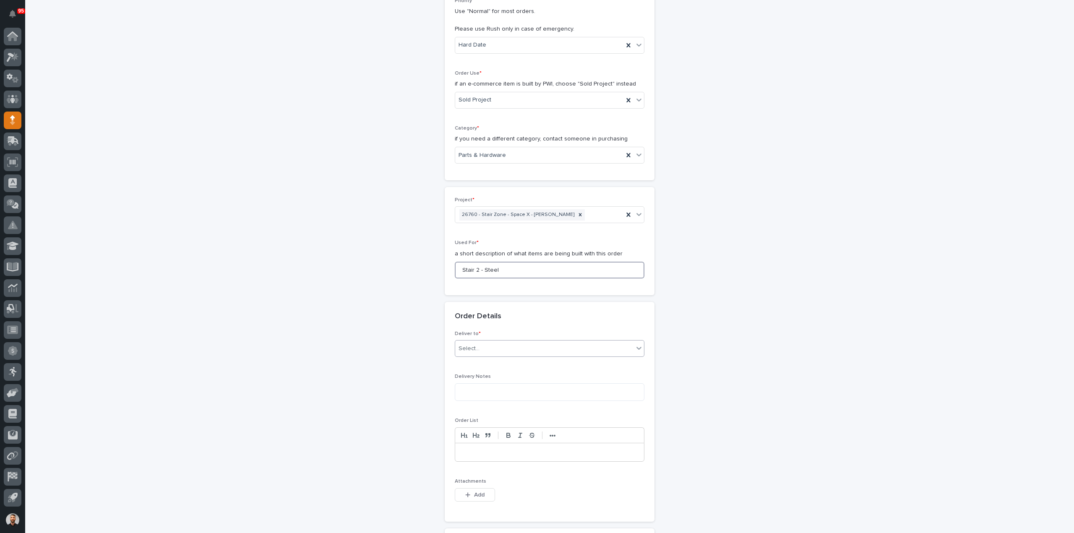
type input "Stair 2 - Steel"
click at [472, 348] on div "Select..." at bounding box center [468, 348] width 21 height 9
click at [471, 364] on div "PWI" at bounding box center [546, 363] width 189 height 15
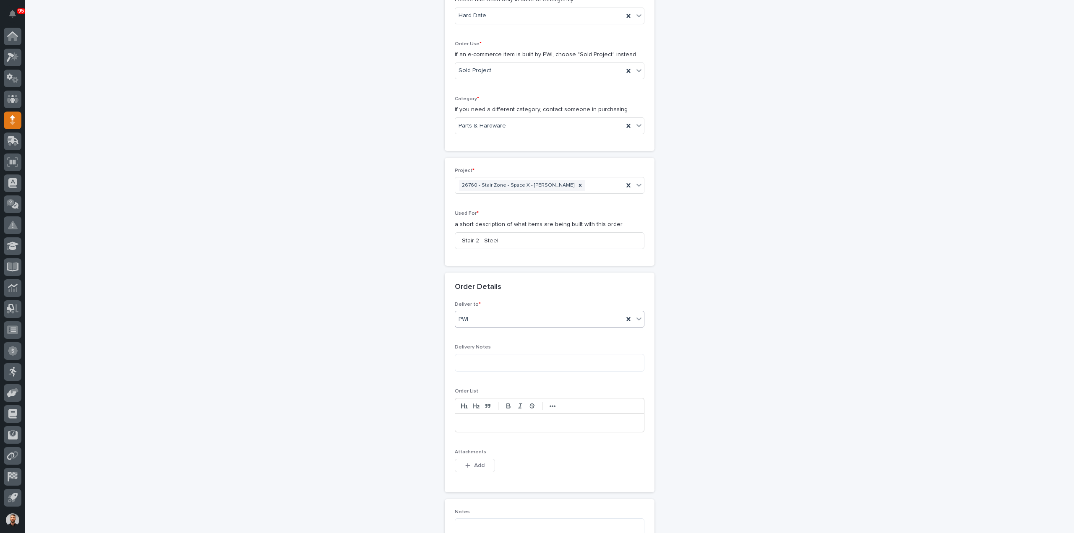
scroll to position [252, 0]
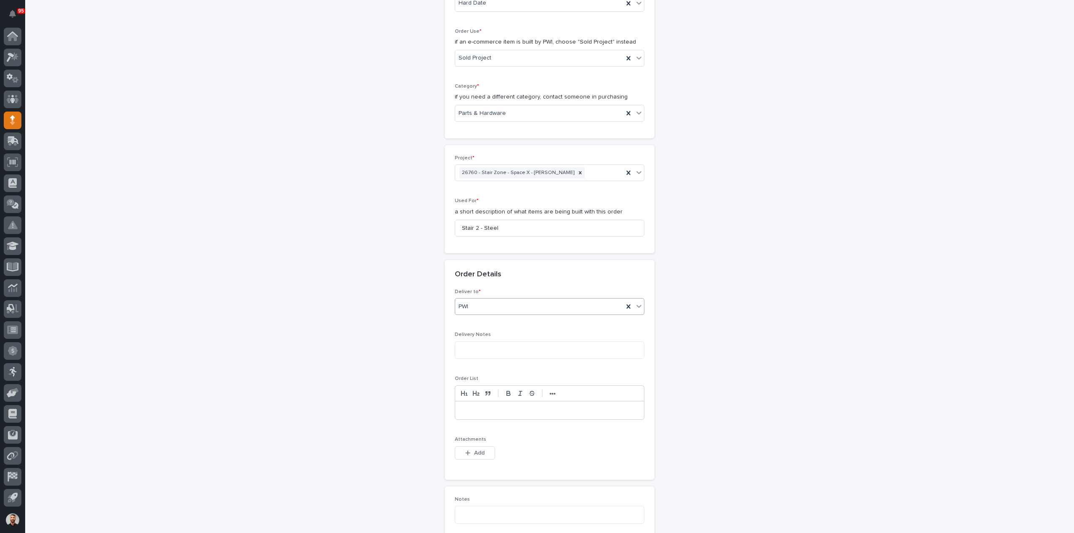
click at [464, 464] on div "Attachments This file cannot be opened Download File Add" at bounding box center [550, 453] width 190 height 33
click at [465, 455] on button "Add" at bounding box center [475, 452] width 40 height 13
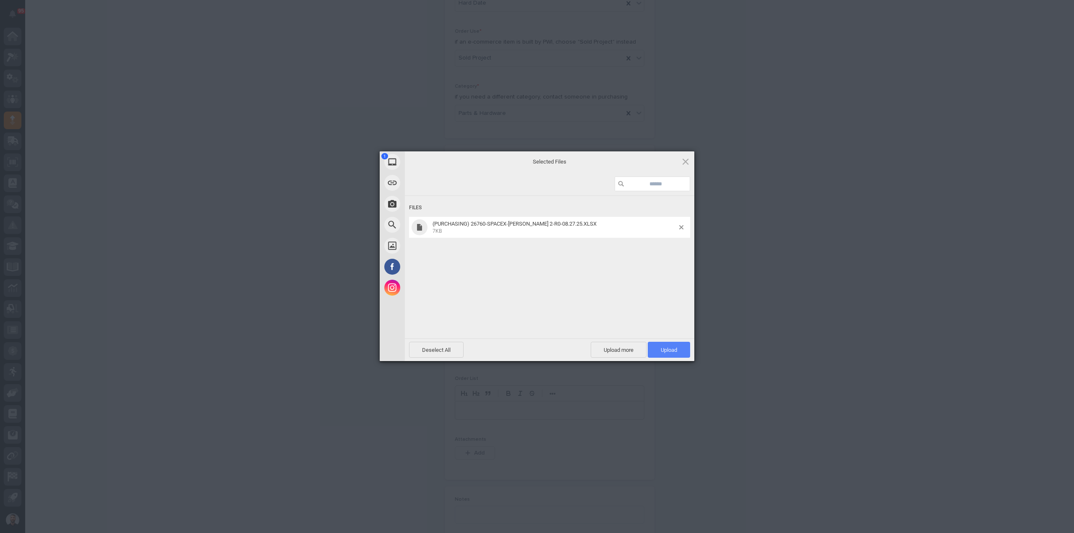
click at [679, 354] on span "Upload 1" at bounding box center [668, 350] width 42 height 16
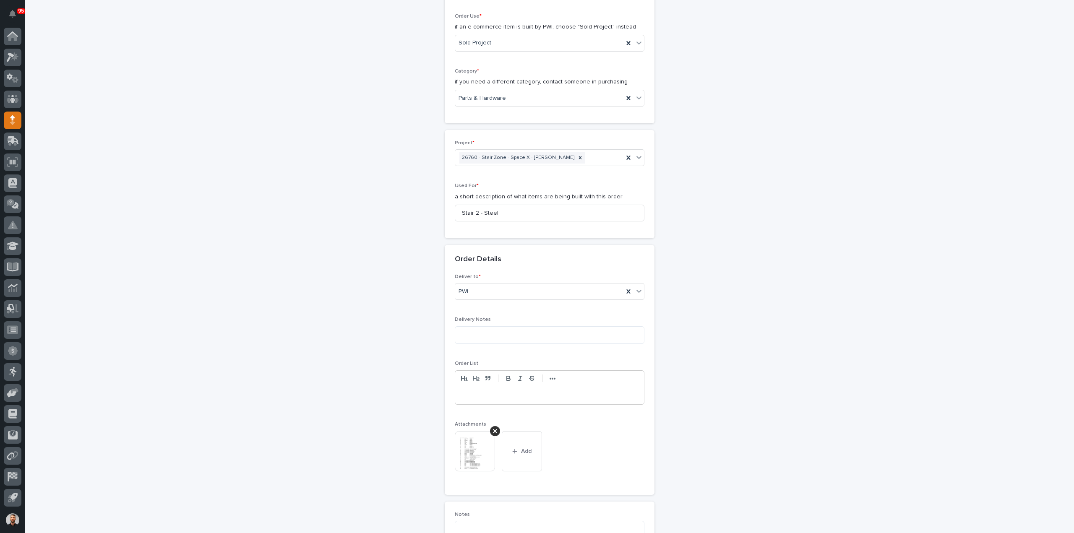
scroll to position [577, 0]
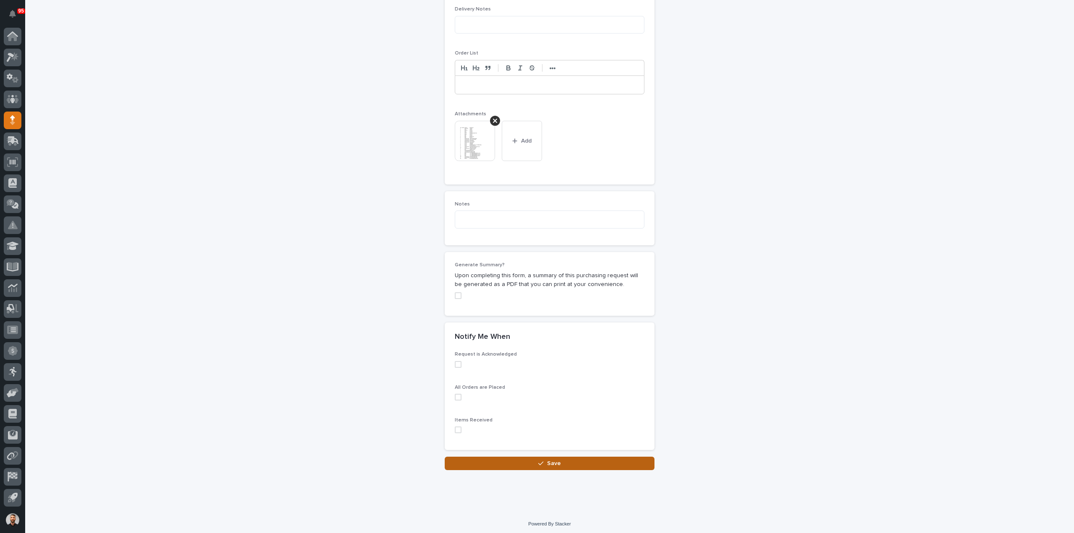
click at [639, 464] on button "Save" at bounding box center [550, 463] width 210 height 13
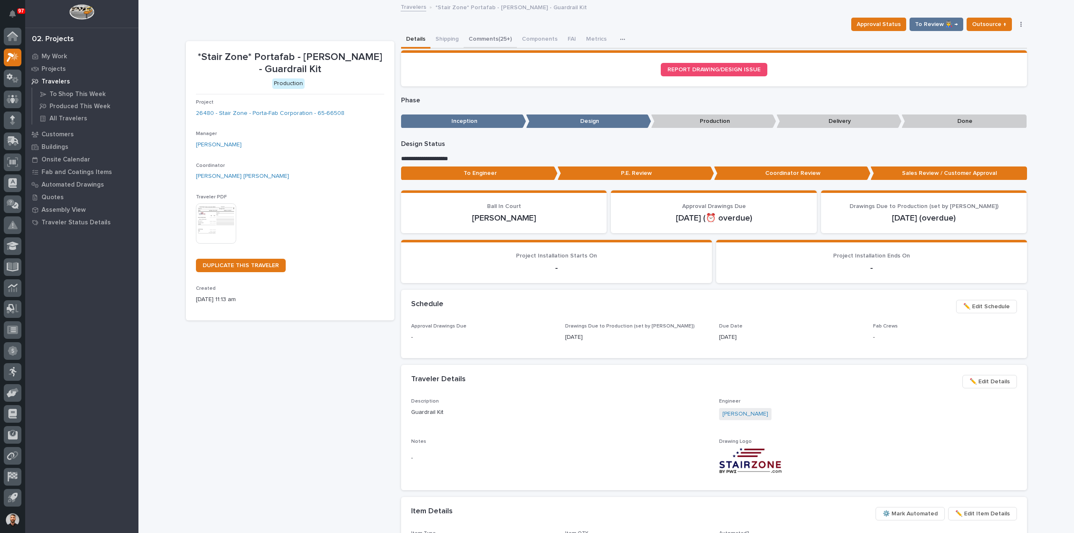
click at [480, 37] on button "Comments (25+)" at bounding box center [489, 40] width 53 height 18
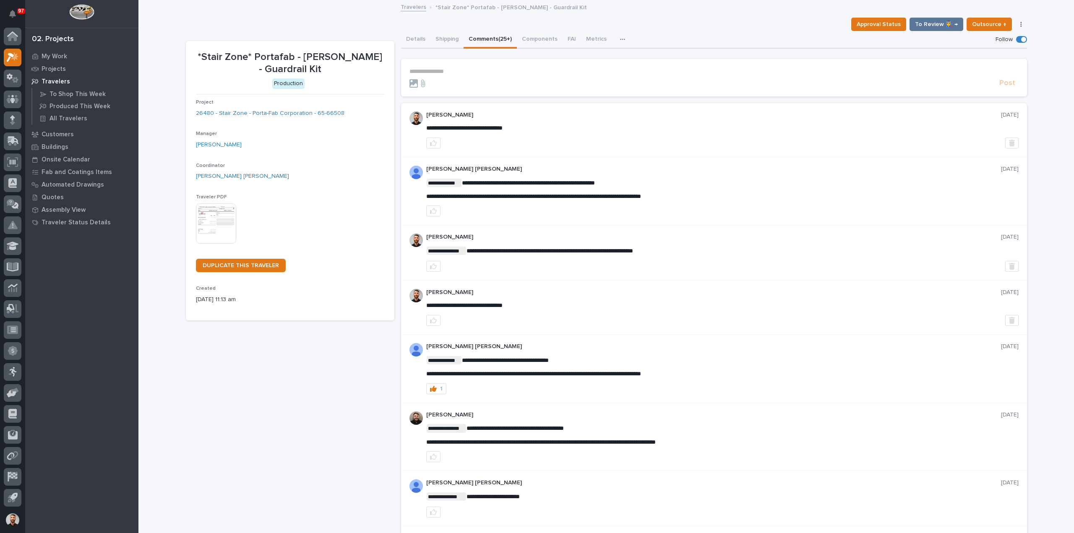
click at [502, 74] on p "**********" at bounding box center [713, 71] width 609 height 7
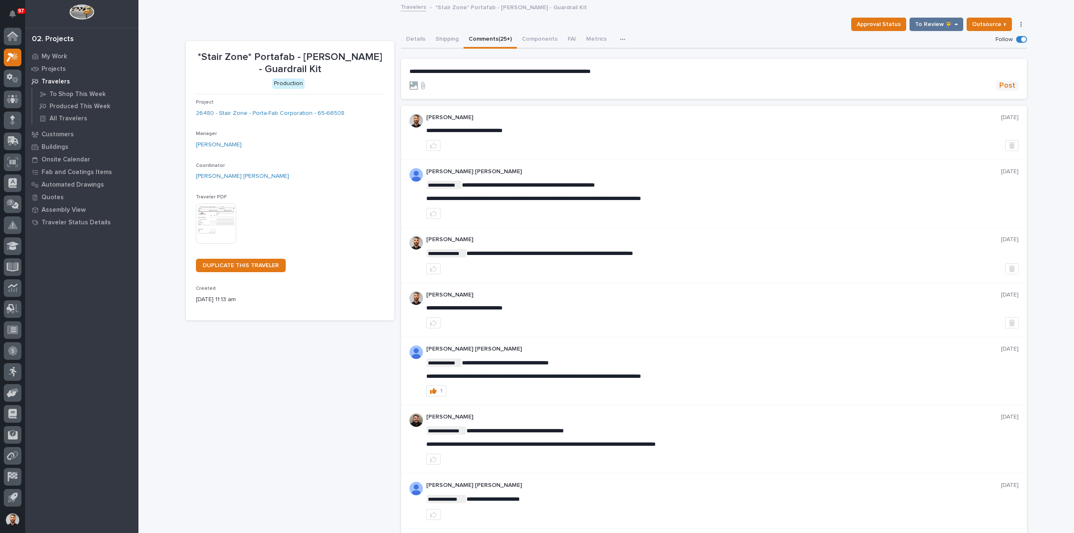
click at [1004, 82] on span "Post" at bounding box center [1007, 86] width 16 height 10
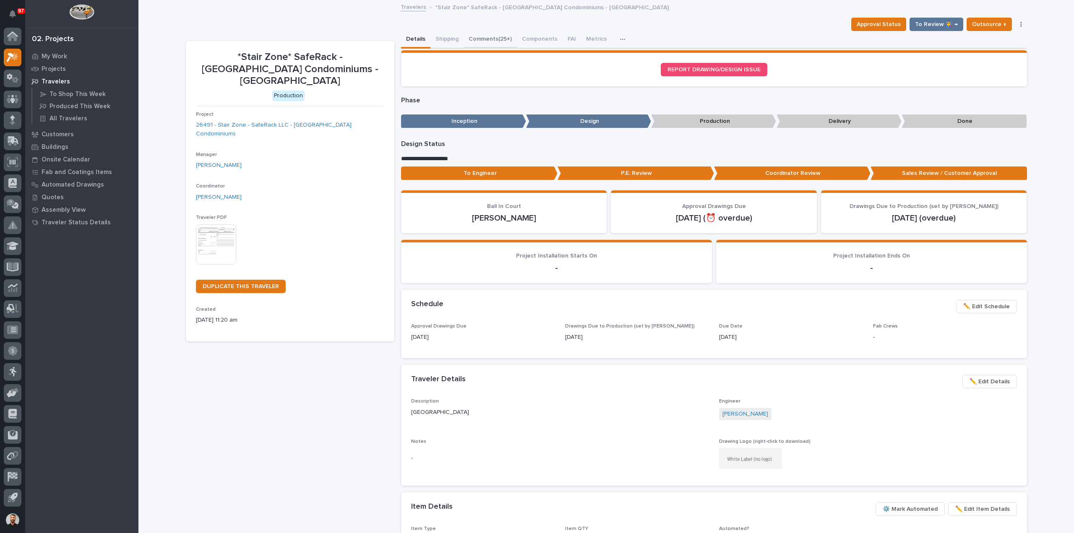
click at [484, 39] on button "Comments (25+)" at bounding box center [489, 40] width 53 height 18
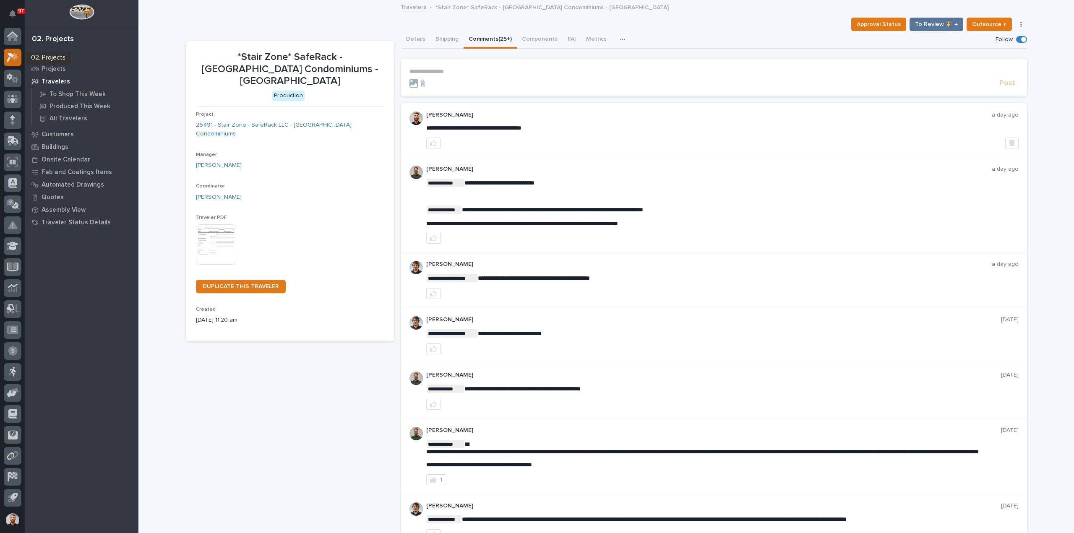
click at [10, 59] on icon at bounding box center [13, 57] width 12 height 10
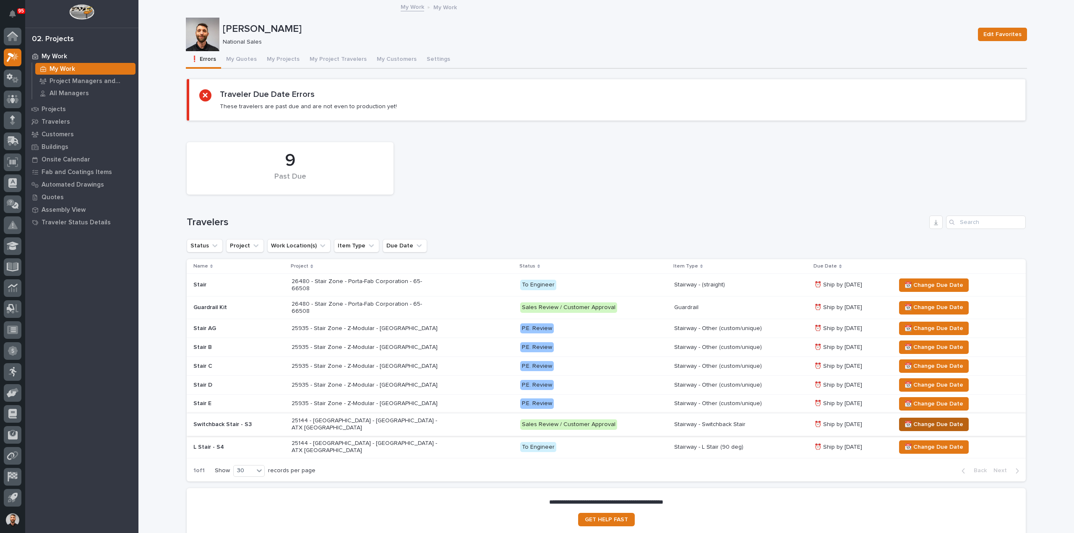
click at [943, 419] on span "📆 Change Due Date" at bounding box center [933, 424] width 59 height 10
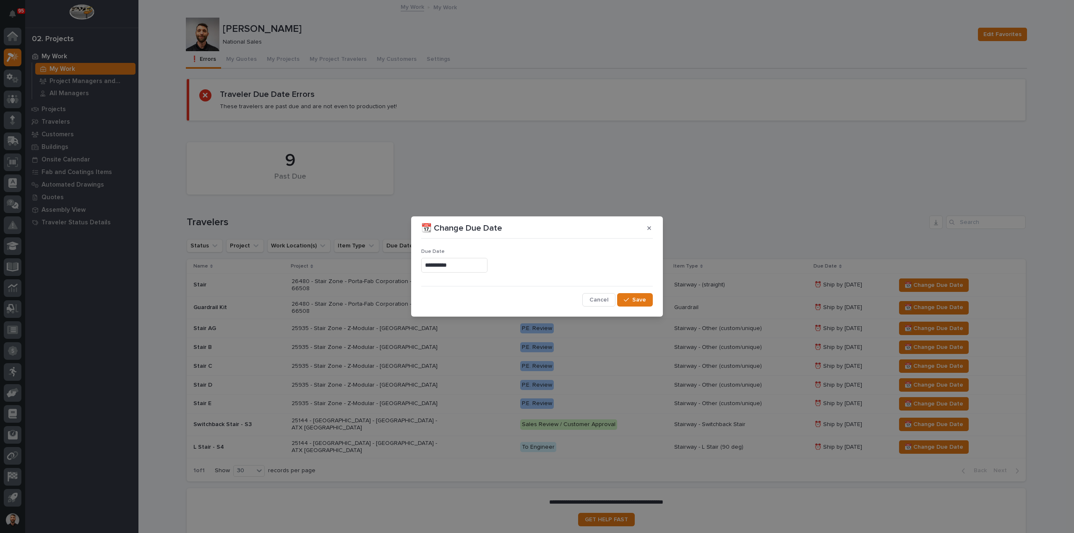
click at [482, 269] on input "**********" at bounding box center [454, 265] width 66 height 15
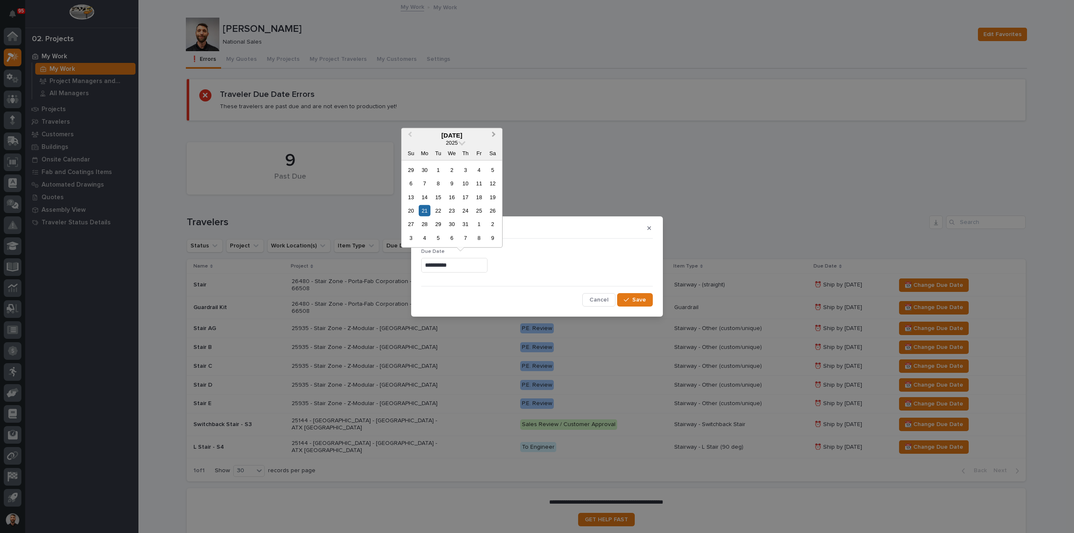
click at [497, 134] on button "Next Month" at bounding box center [494, 135] width 13 height 13
click at [462, 224] on div "30" at bounding box center [465, 223] width 11 height 11
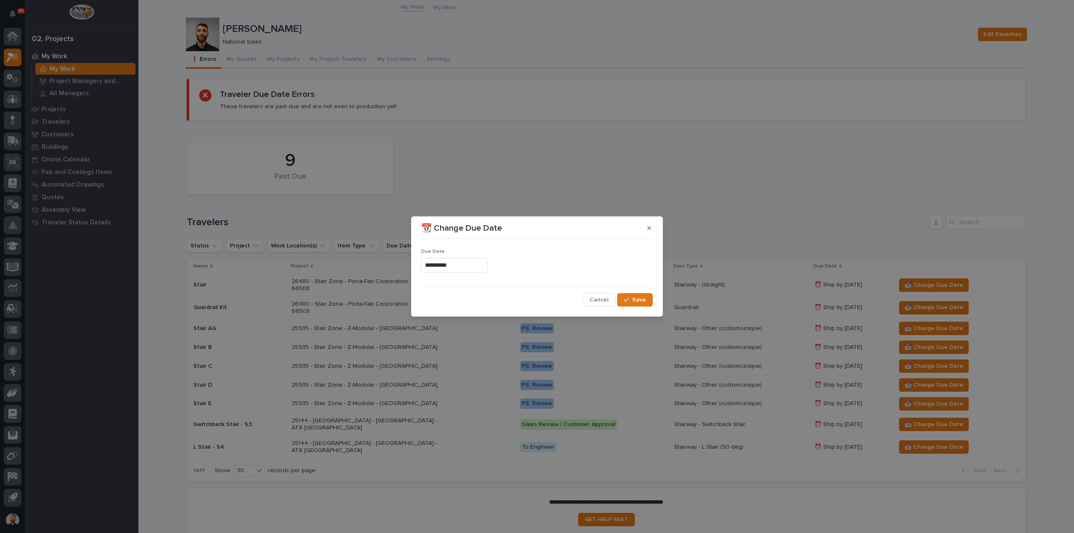
type input "**********"
click at [637, 293] on button "Save" at bounding box center [635, 299] width 36 height 13
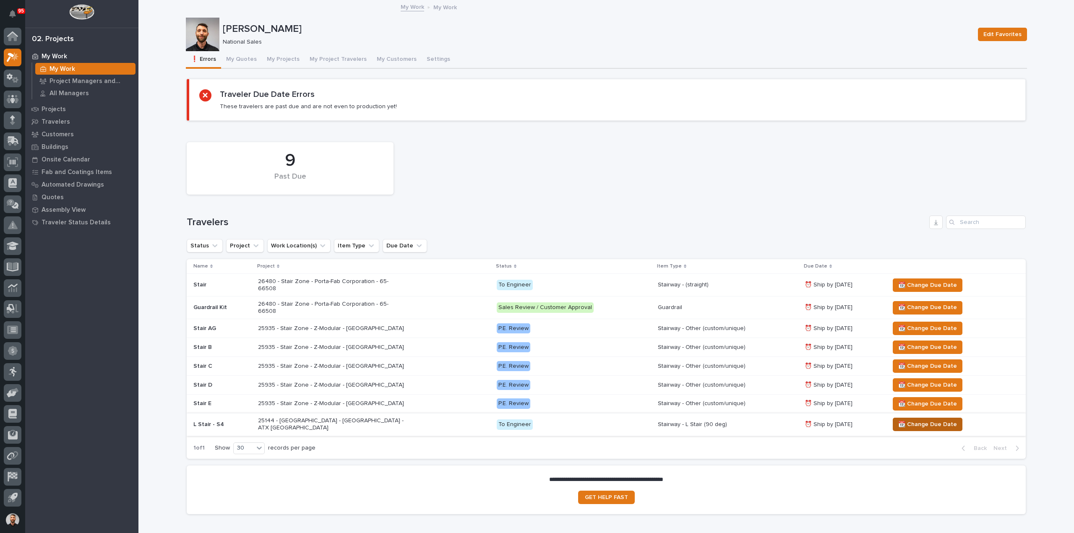
click at [901, 419] on span "📆 Change Due Date" at bounding box center [927, 424] width 59 height 10
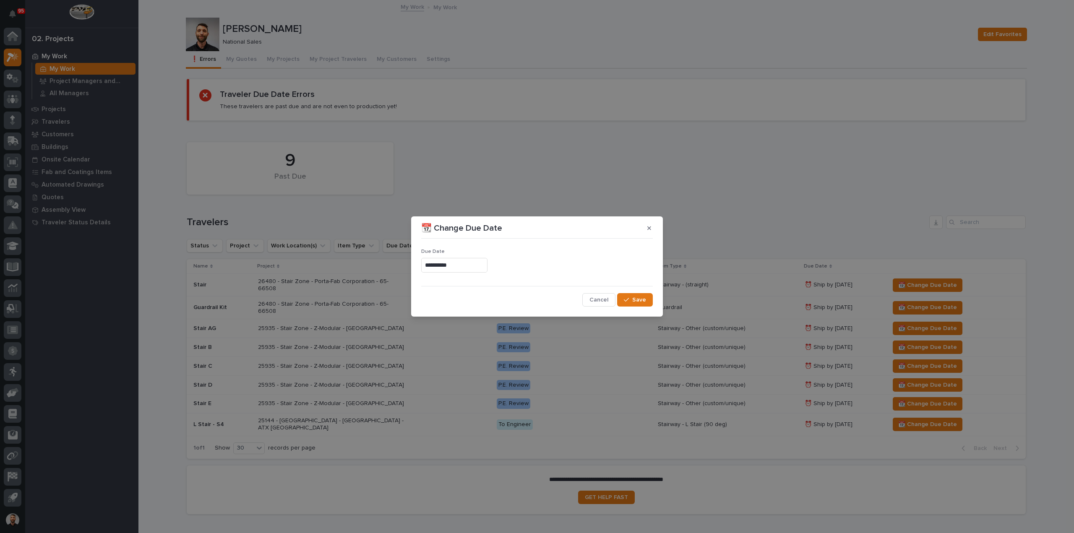
click at [472, 271] on input "**********" at bounding box center [454, 265] width 66 height 15
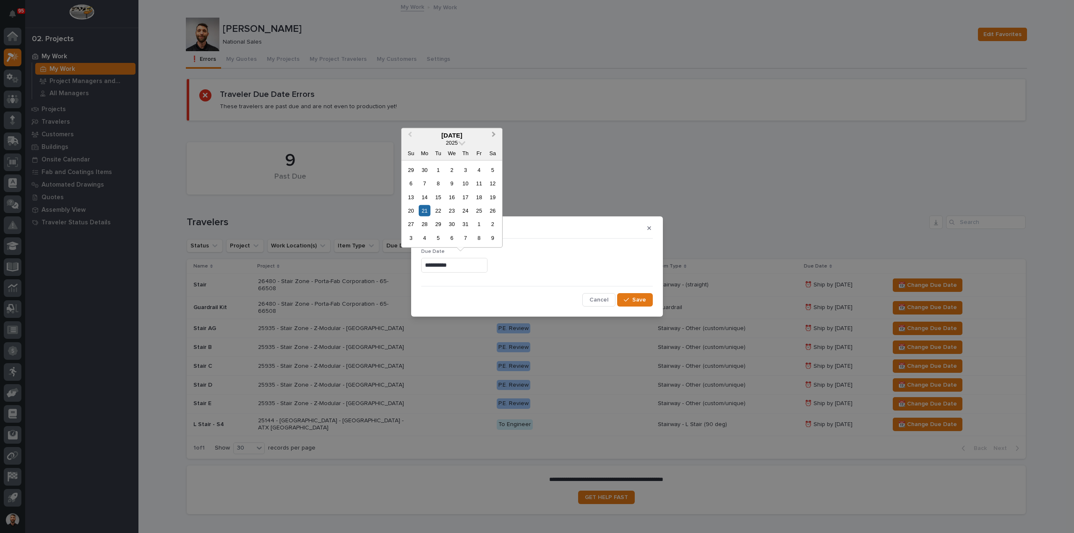
click at [495, 136] on button "Next Month" at bounding box center [494, 135] width 13 height 13
click at [428, 212] on div "22" at bounding box center [424, 210] width 11 height 11
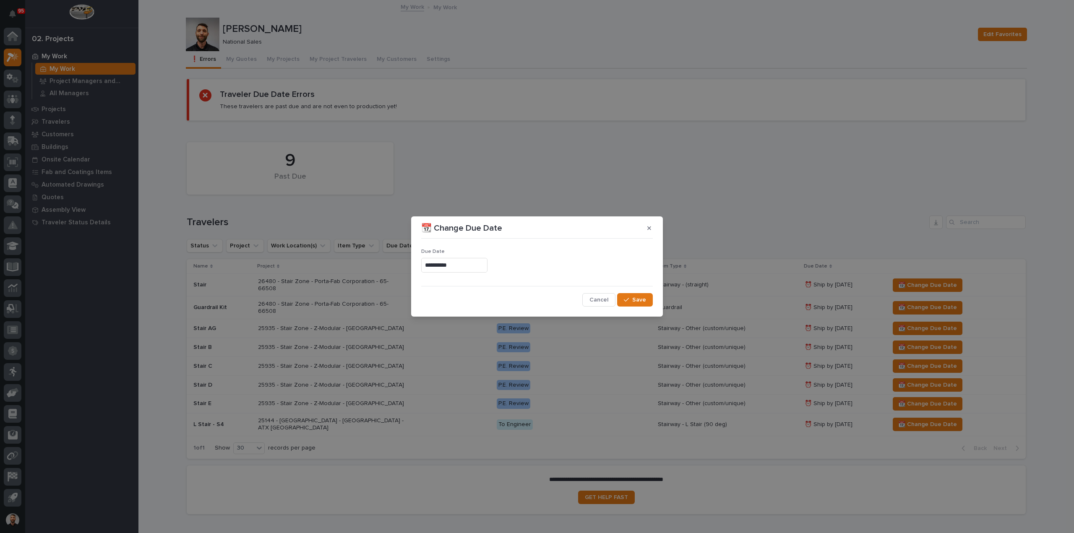
type input "**********"
click at [638, 299] on span "Save" at bounding box center [639, 300] width 14 height 8
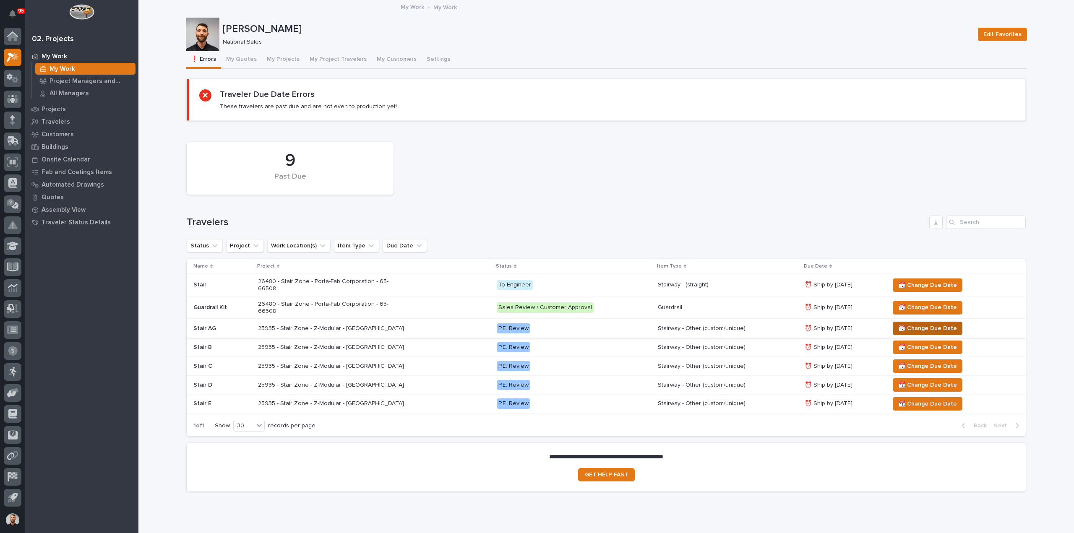
click at [932, 323] on span "📆 Change Due Date" at bounding box center [927, 328] width 59 height 10
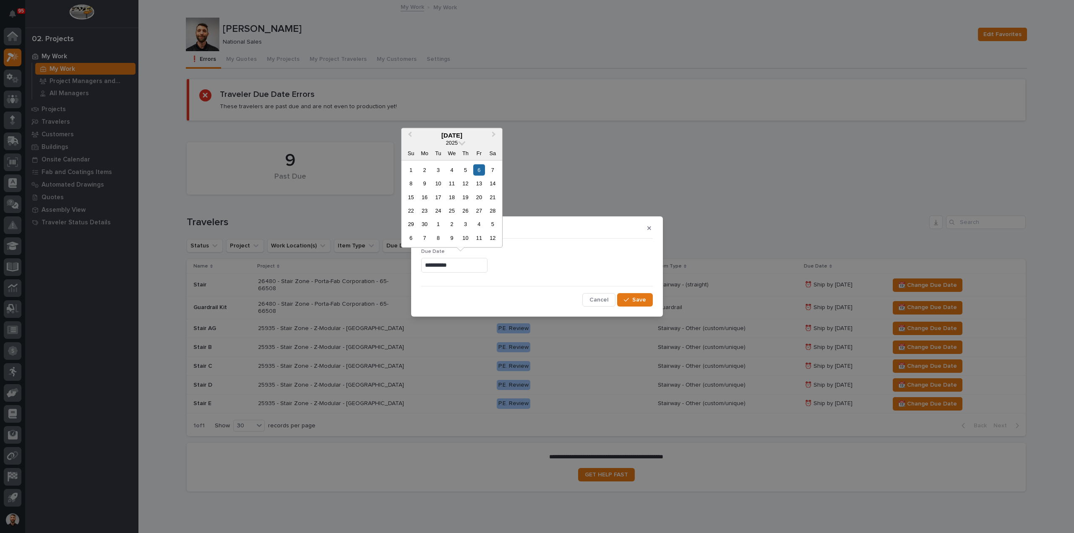
click at [480, 265] on input "**********" at bounding box center [454, 265] width 66 height 15
click at [494, 135] on span "Next Month" at bounding box center [494, 135] width 0 height 11
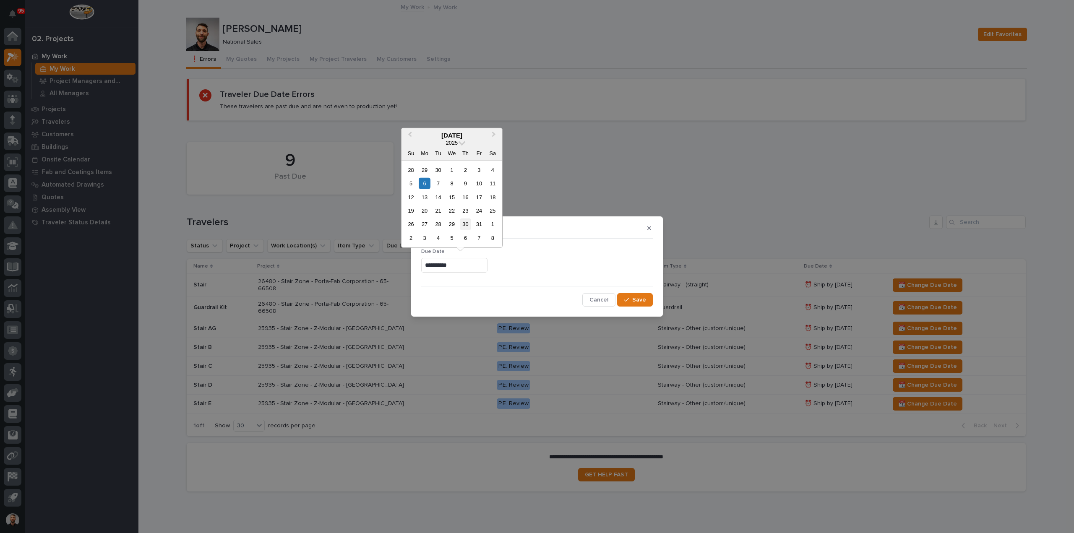
click at [463, 224] on div "30" at bounding box center [465, 223] width 11 height 11
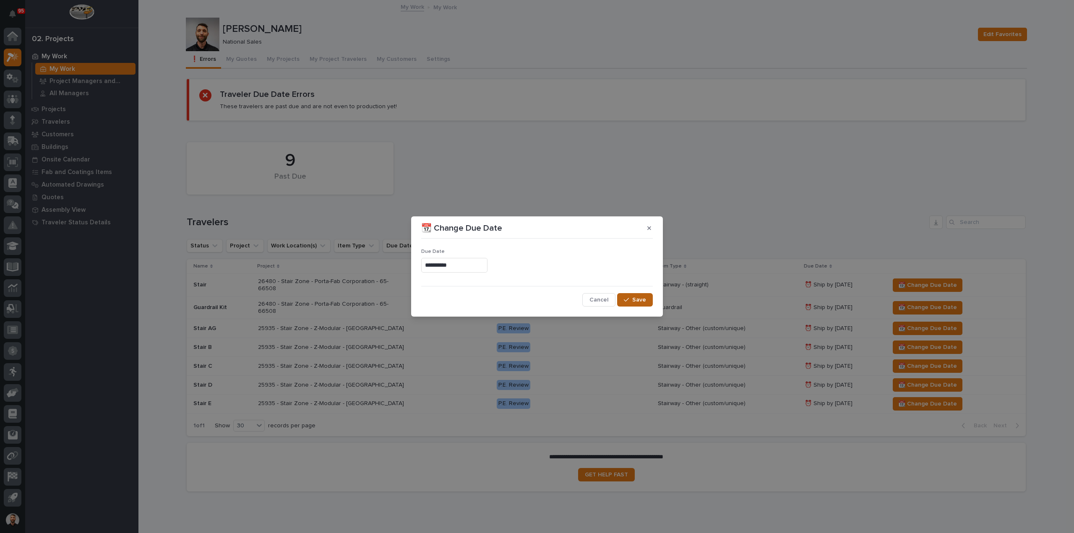
type input "**********"
click at [627, 299] on icon "button" at bounding box center [626, 300] width 5 height 6
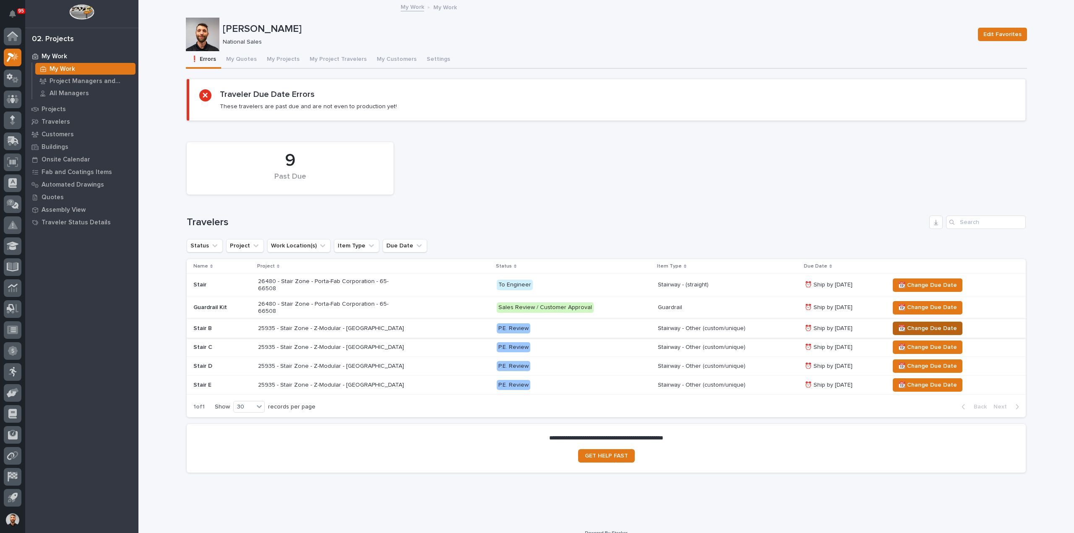
click at [927, 323] on span "📆 Change Due Date" at bounding box center [927, 328] width 59 height 10
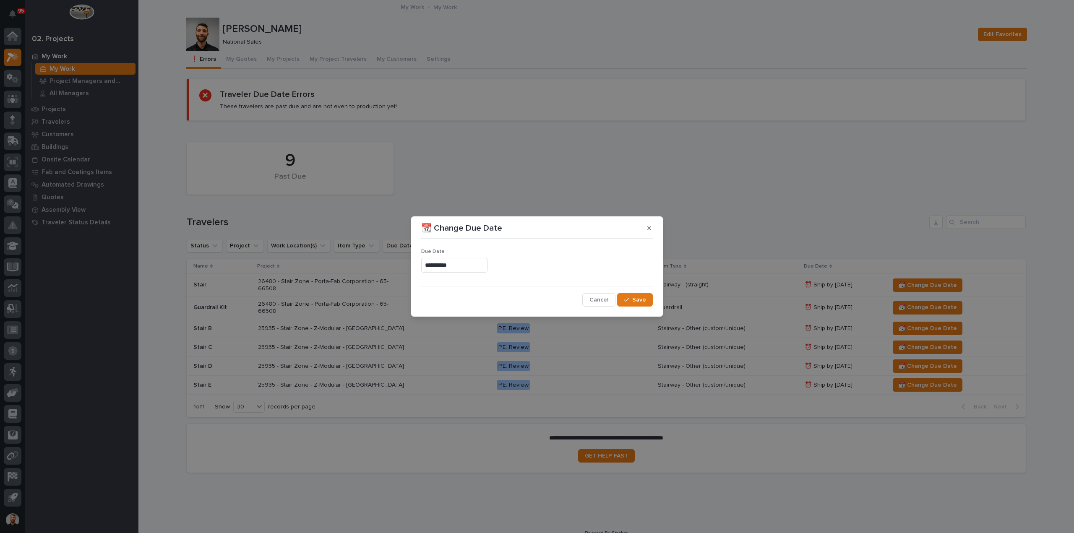
click at [487, 264] on input "**********" at bounding box center [454, 265] width 66 height 15
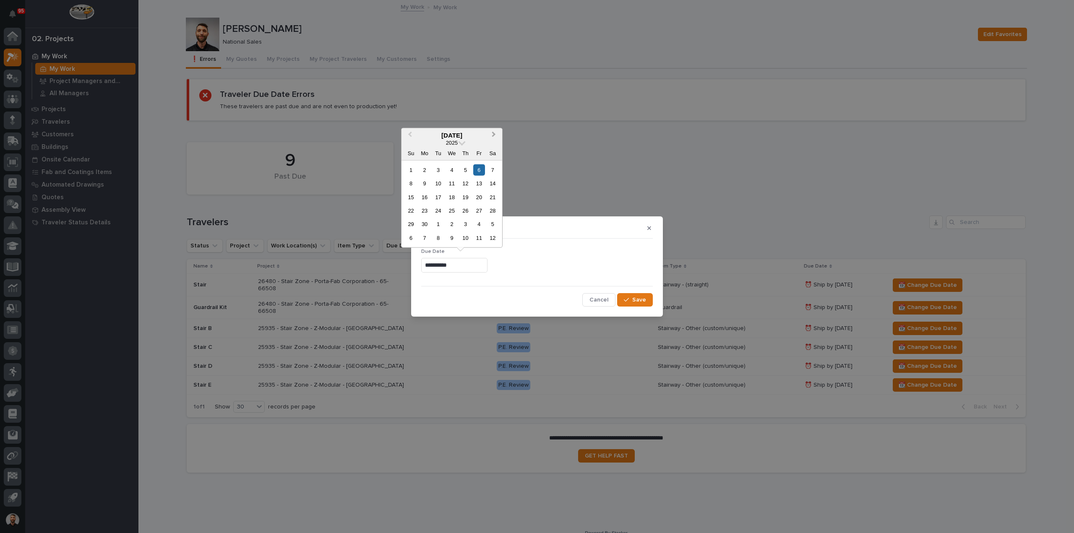
click at [495, 136] on button "Next Month" at bounding box center [494, 135] width 13 height 13
click at [467, 223] on div "30" at bounding box center [465, 223] width 11 height 11
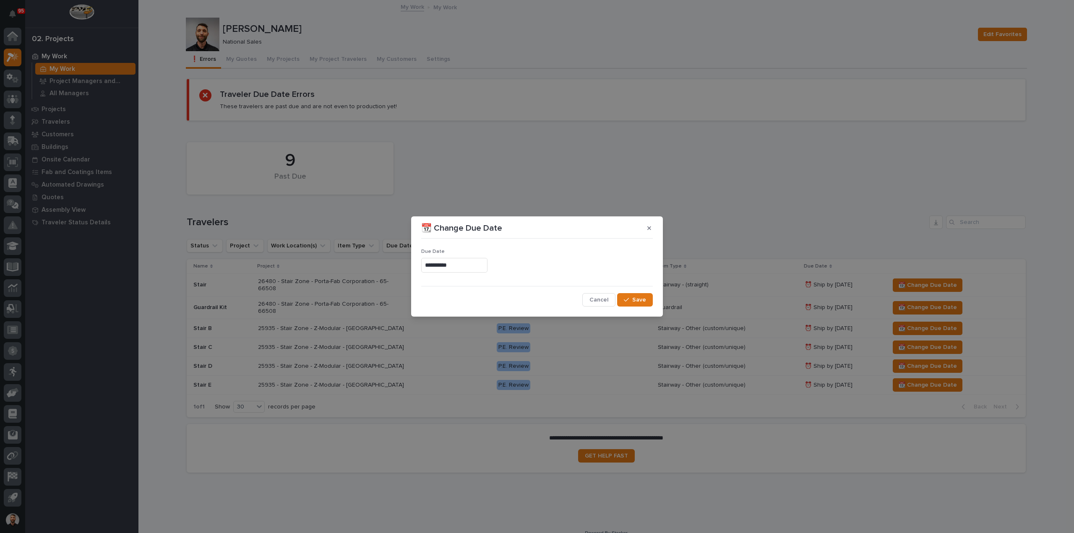
type input "**********"
click at [637, 297] on span "Save" at bounding box center [639, 300] width 14 height 8
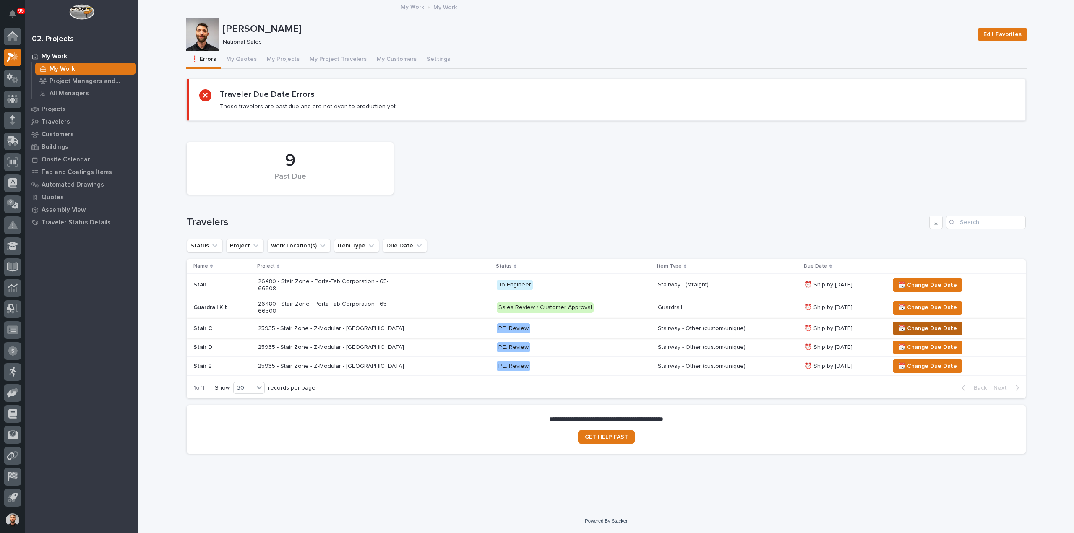
click at [937, 323] on span "📆 Change Due Date" at bounding box center [927, 328] width 59 height 10
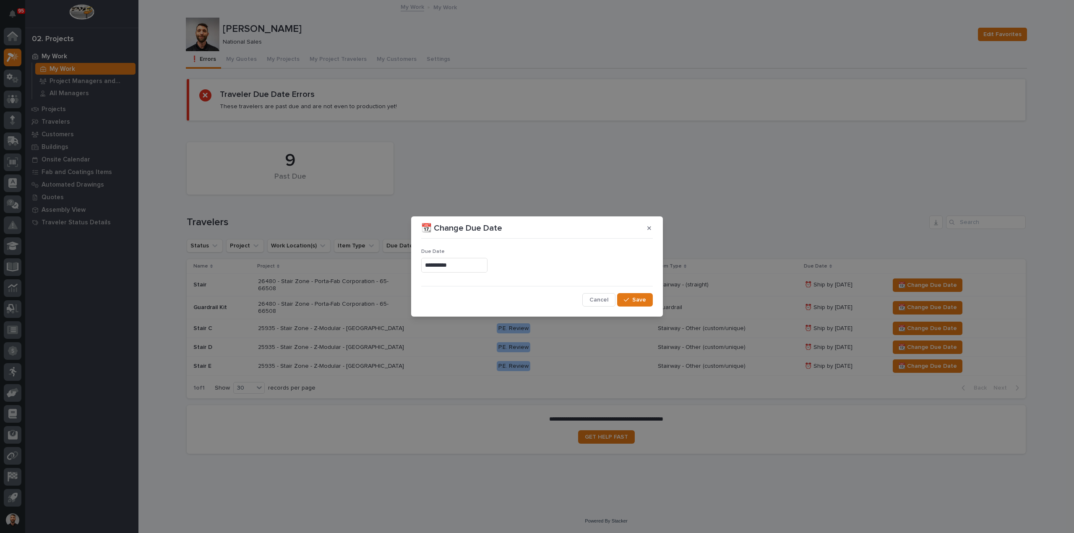
click at [473, 267] on input "**********" at bounding box center [454, 265] width 66 height 15
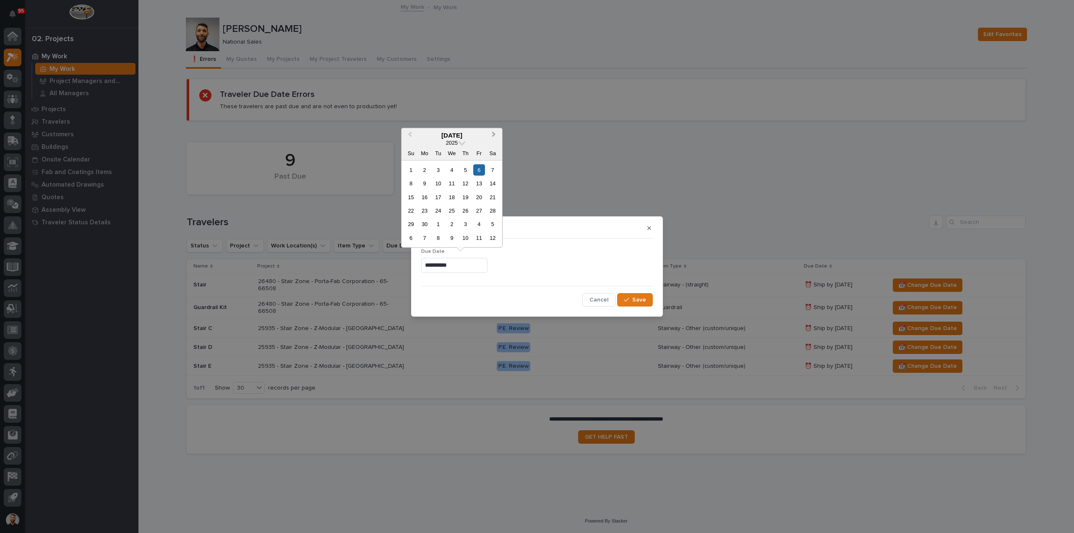
click at [494, 133] on span "Next Month" at bounding box center [494, 135] width 0 height 11
click at [468, 224] on div "30" at bounding box center [465, 223] width 11 height 11
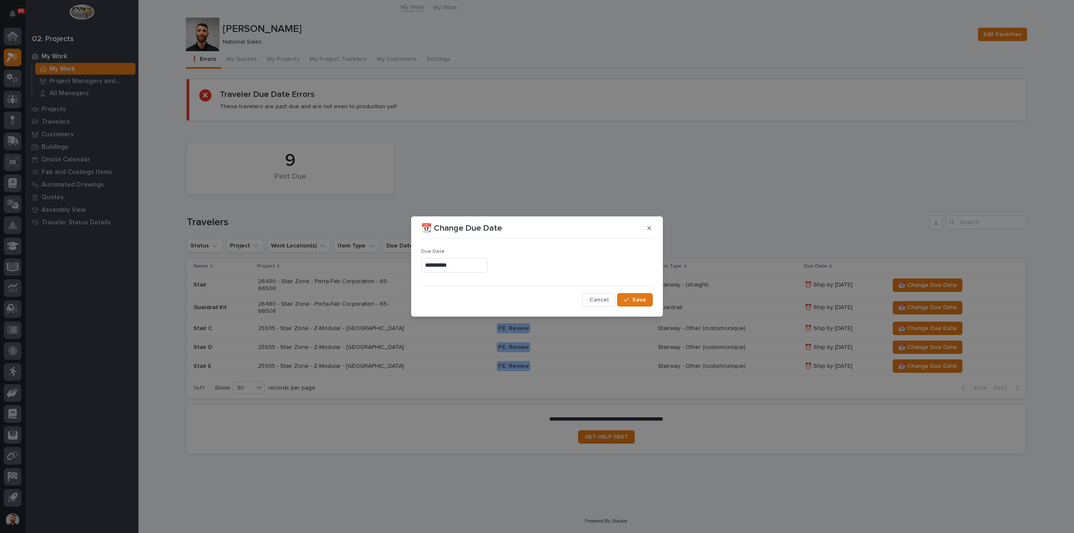
type input "**********"
click at [643, 299] on span "Save" at bounding box center [639, 300] width 14 height 8
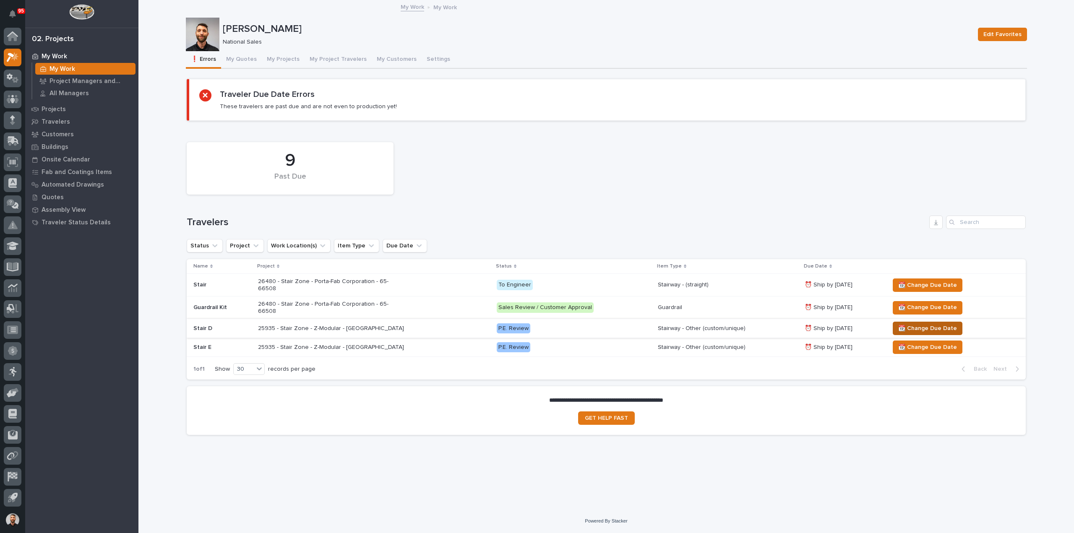
click at [918, 323] on span "📆 Change Due Date" at bounding box center [927, 328] width 59 height 10
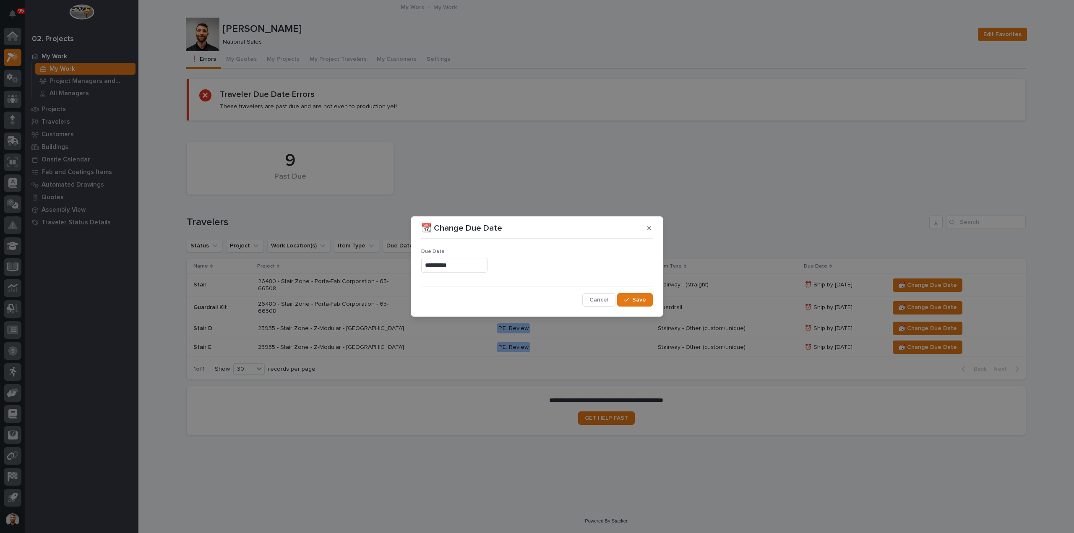
click at [479, 263] on input "**********" at bounding box center [454, 265] width 66 height 15
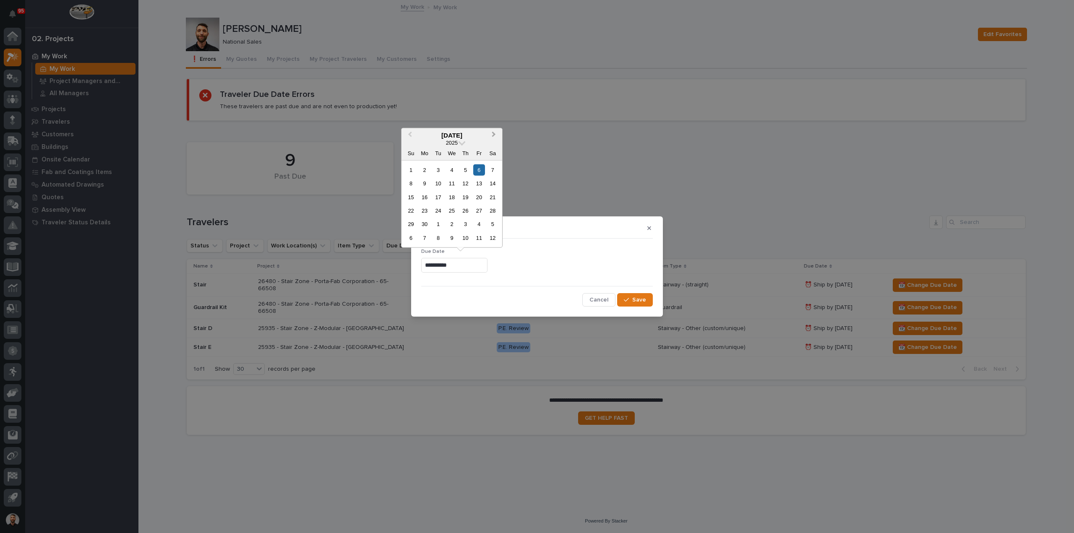
click at [496, 137] on button "Next Month" at bounding box center [494, 135] width 13 height 13
click at [496, 136] on button "Next Month" at bounding box center [494, 135] width 13 height 13
click at [494, 135] on span "Next Month" at bounding box center [494, 135] width 0 height 11
click at [465, 223] on div "30" at bounding box center [465, 223] width 11 height 11
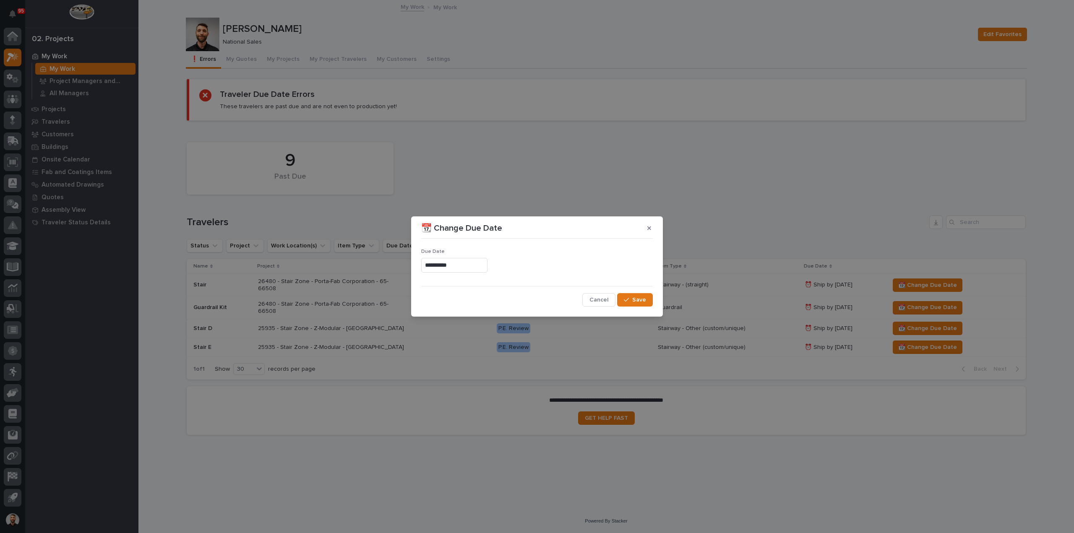
type input "**********"
click at [631, 298] on div "button" at bounding box center [628, 300] width 8 height 6
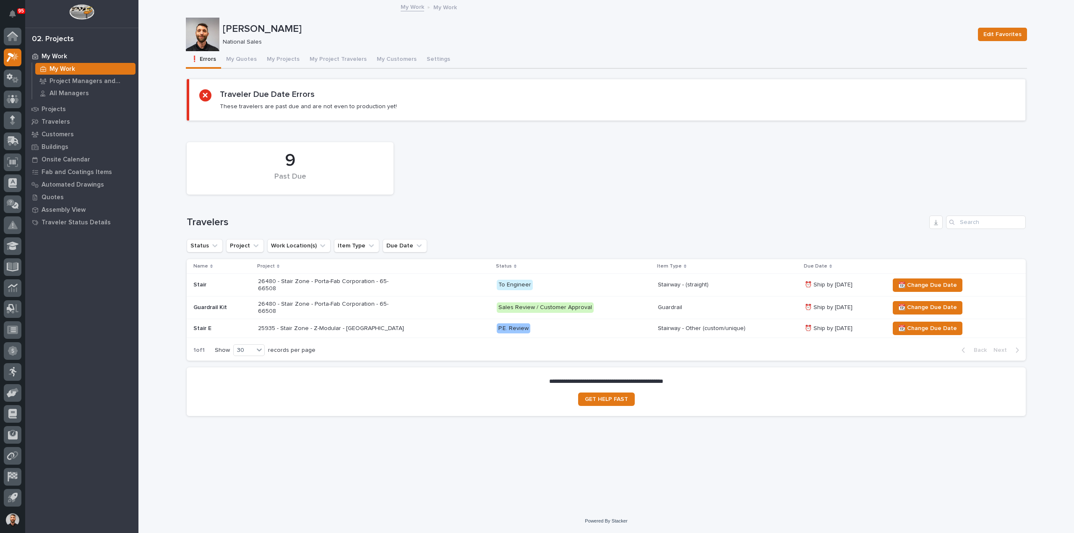
click at [556, 323] on p "P.E. Review" at bounding box center [570, 328] width 147 height 10
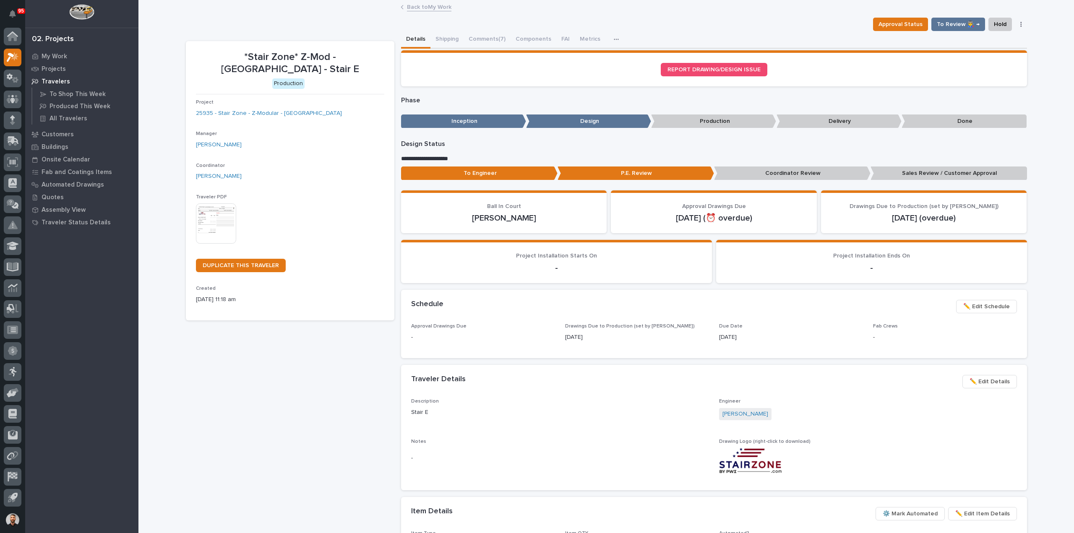
click at [983, 305] on span "✏️ Edit Schedule" at bounding box center [986, 307] width 47 height 10
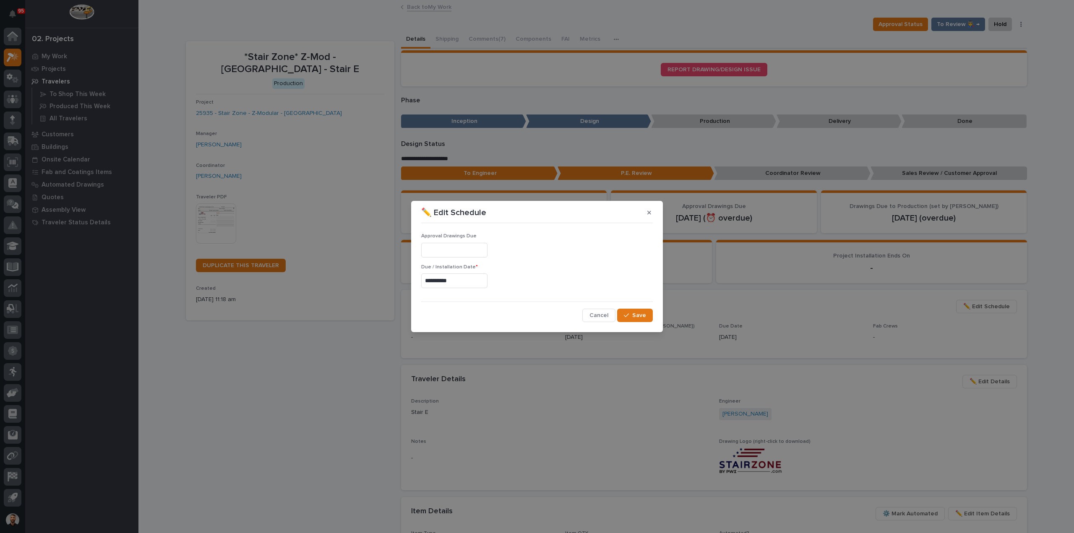
drag, startPoint x: 456, startPoint y: 283, endPoint x: 464, endPoint y: 282, distance: 8.1
click at [457, 283] on input "**********" at bounding box center [454, 280] width 66 height 15
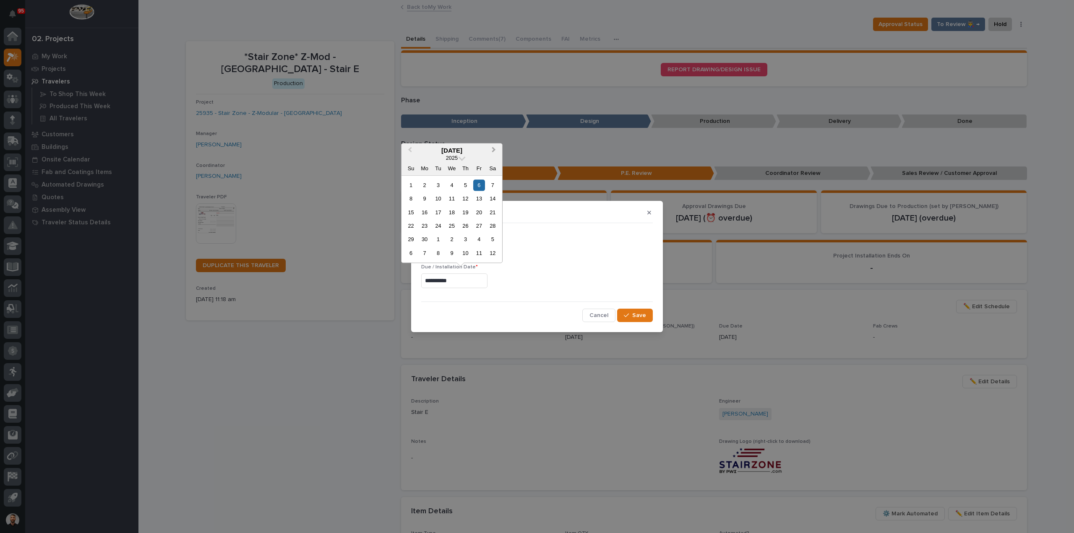
click at [491, 153] on button "Next Month" at bounding box center [494, 150] width 13 height 13
click at [494, 151] on span "Next Month" at bounding box center [494, 150] width 0 height 11
click at [461, 239] on div "30" at bounding box center [465, 239] width 11 height 11
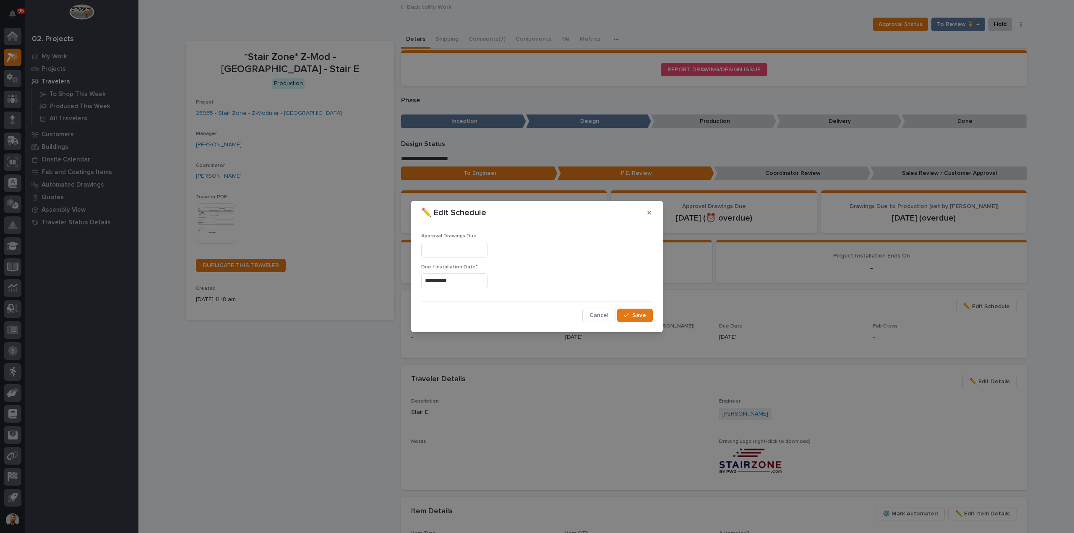
type input "**********"
click at [632, 317] on div "button" at bounding box center [628, 315] width 8 height 6
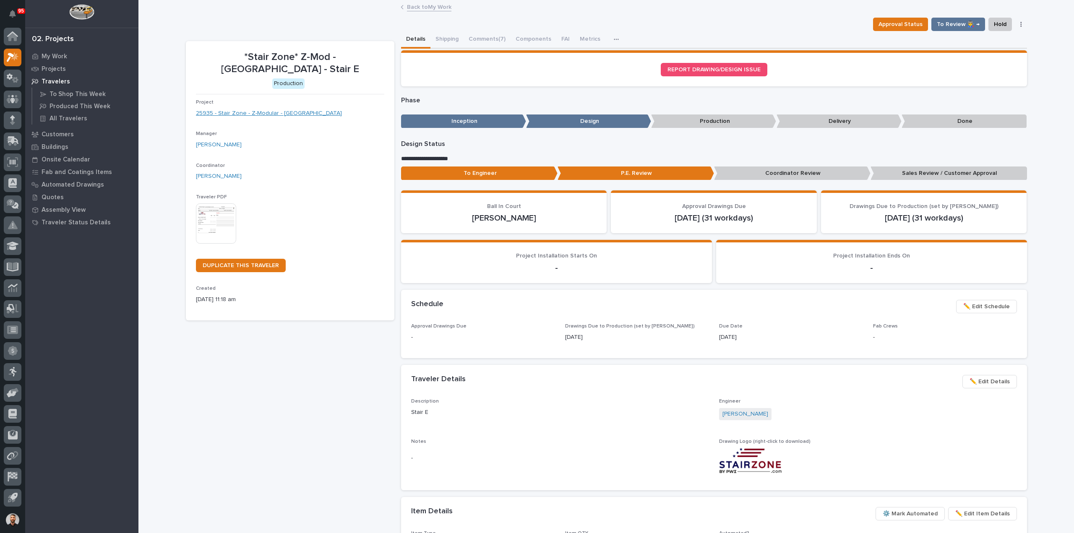
click at [255, 99] on div "Project 25935 - Stair Zone - Z-Modular - San Tan" at bounding box center [290, 111] width 188 height 25
click at [257, 109] on link "25935 - Stair Zone - Z-Modular - San Tan" at bounding box center [269, 113] width 146 height 9
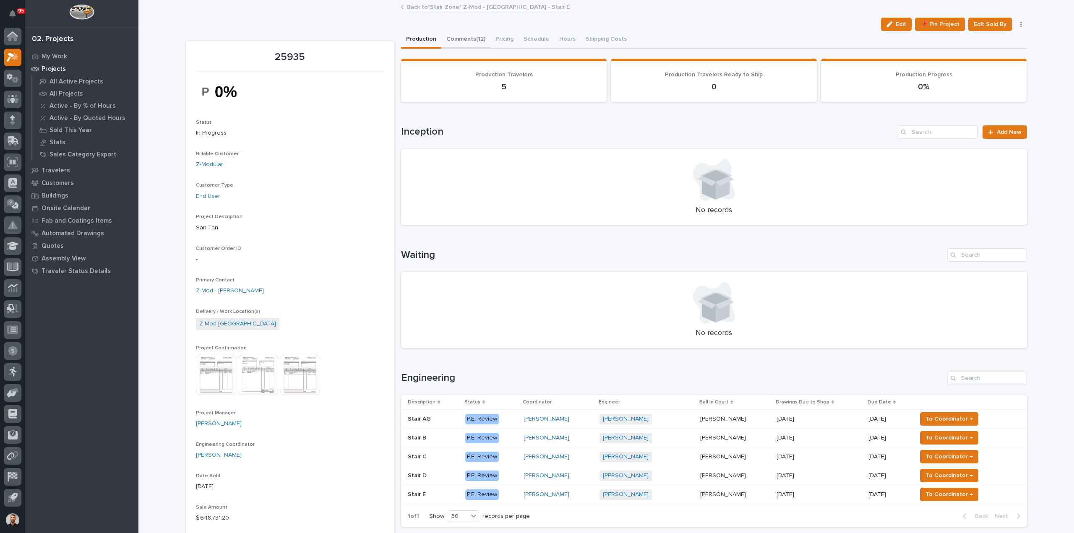
click at [466, 47] on button "Comments (12)" at bounding box center [465, 40] width 49 height 18
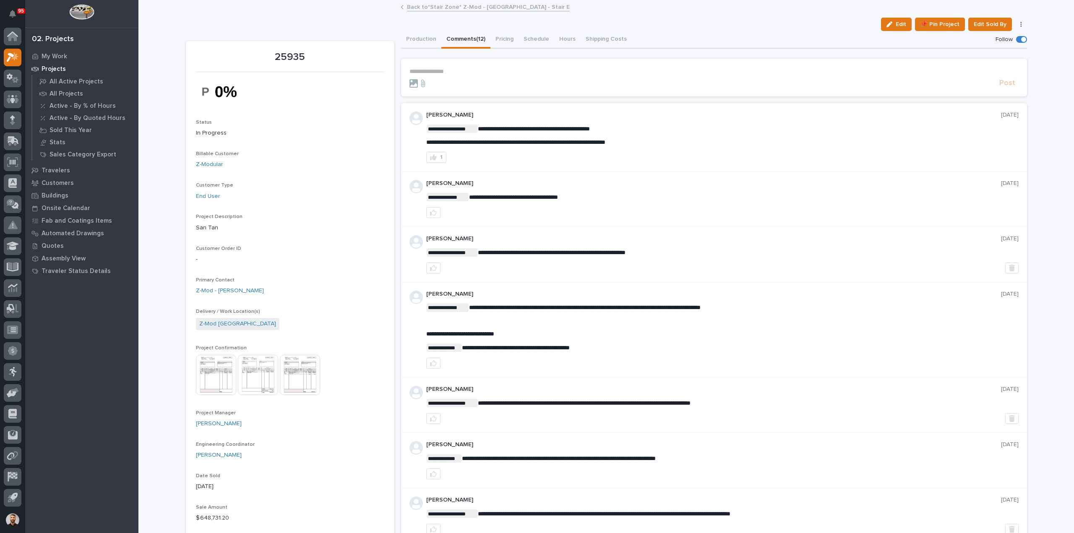
click at [469, 38] on button "Comments (12)" at bounding box center [465, 40] width 49 height 18
click at [465, 70] on p "**********" at bounding box center [713, 71] width 609 height 7
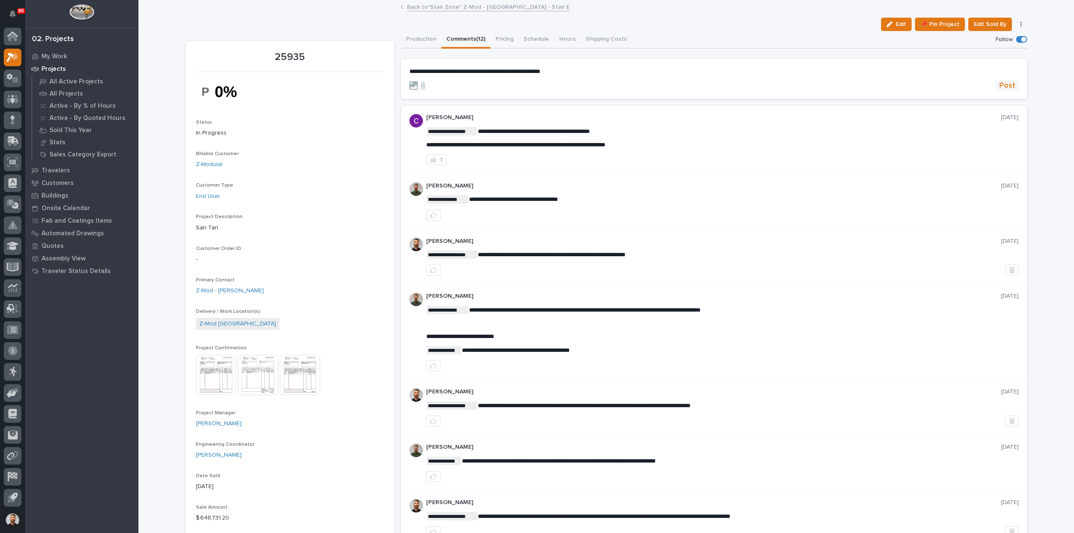
click at [996, 84] on button "Post" at bounding box center [1007, 86] width 23 height 10
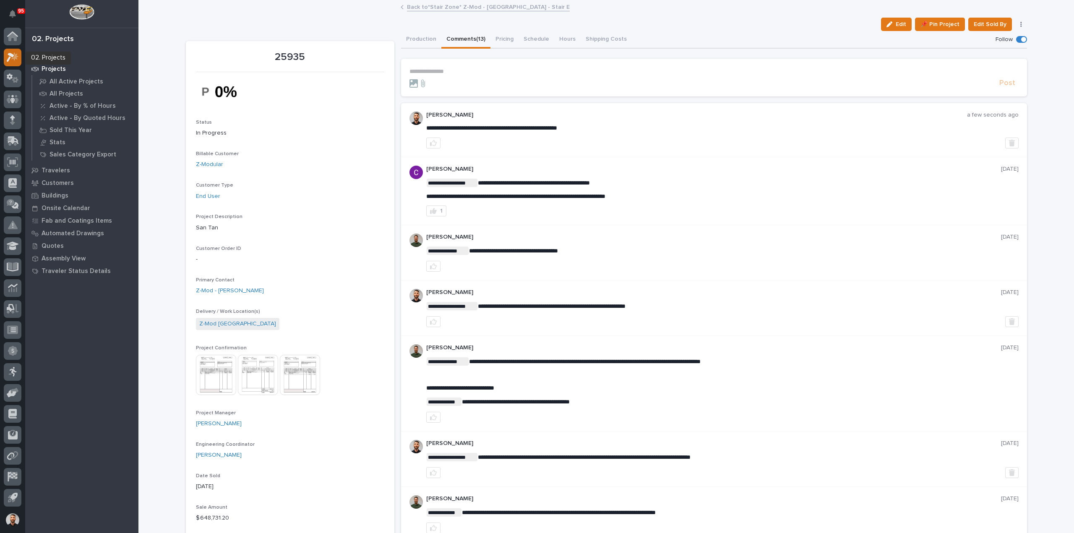
click at [13, 57] on icon at bounding box center [11, 57] width 8 height 9
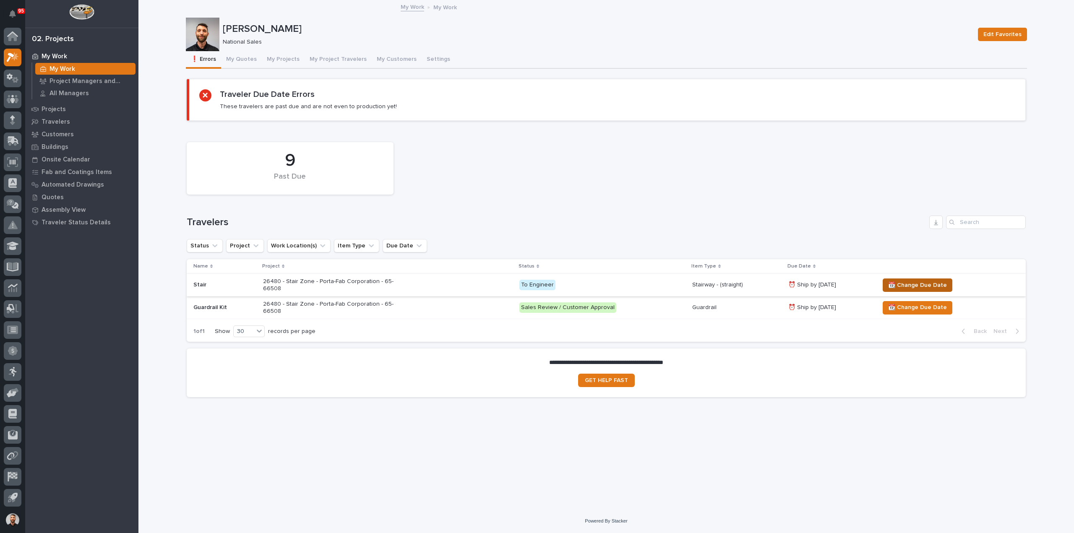
click at [920, 281] on span "📆 Change Due Date" at bounding box center [917, 285] width 59 height 10
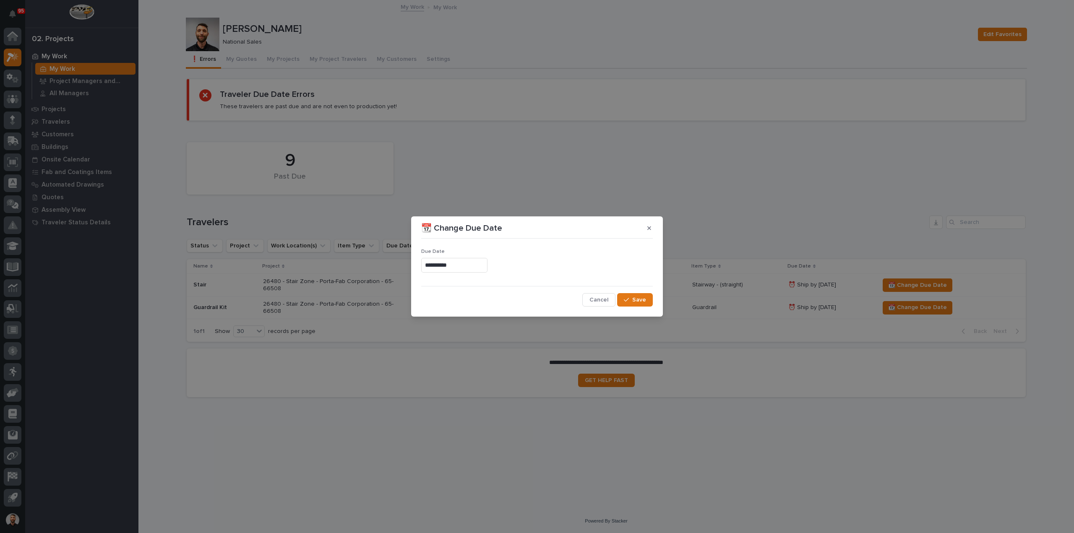
click at [480, 266] on input "**********" at bounding box center [454, 265] width 66 height 15
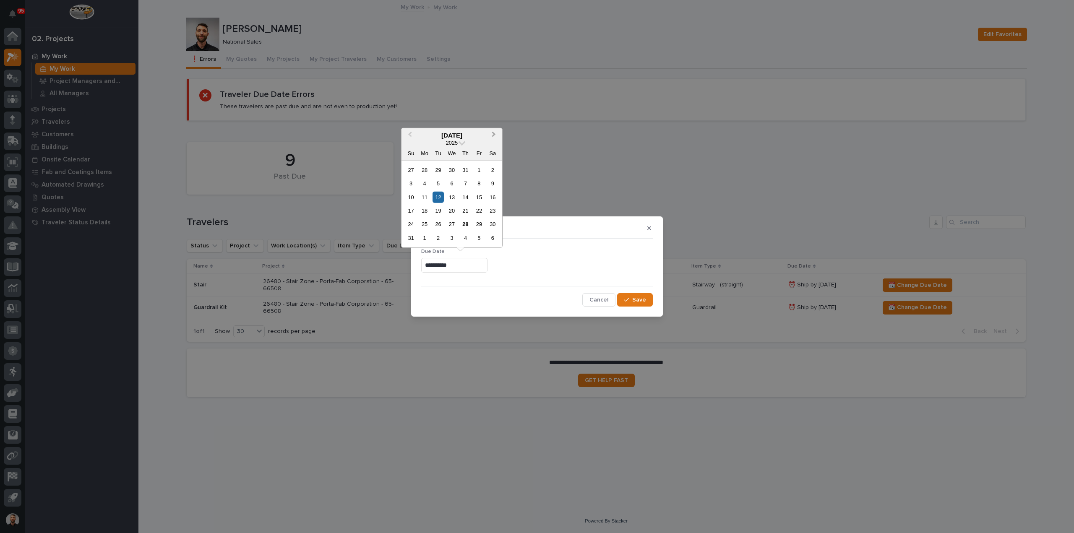
click at [491, 140] on button "Next Month" at bounding box center [494, 135] width 13 height 13
click at [494, 137] on span "Next Month" at bounding box center [494, 135] width 0 height 11
click at [450, 170] on div "1" at bounding box center [451, 169] width 11 height 11
type input "**********"
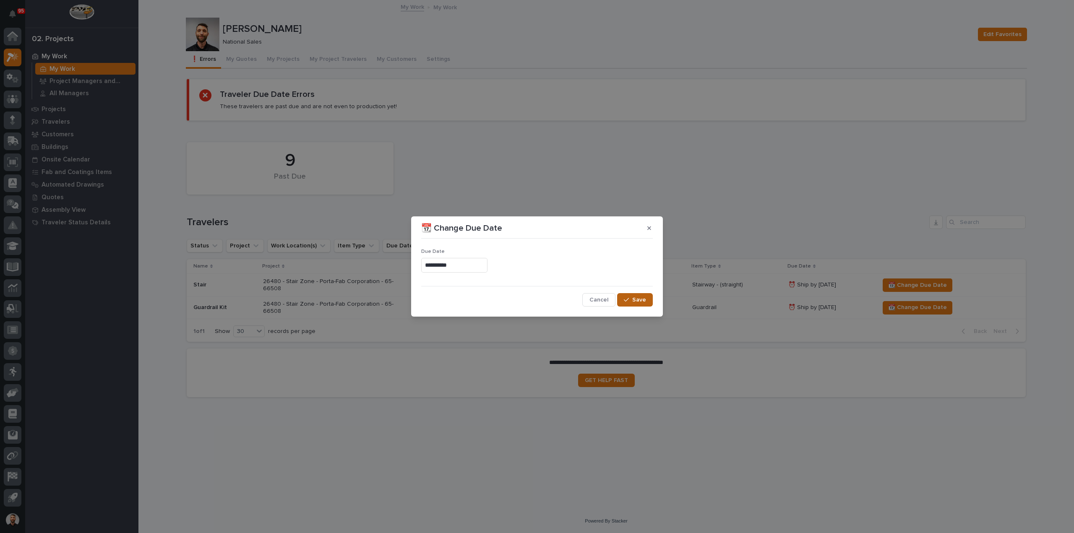
click at [632, 296] on button "Save" at bounding box center [635, 299] width 36 height 13
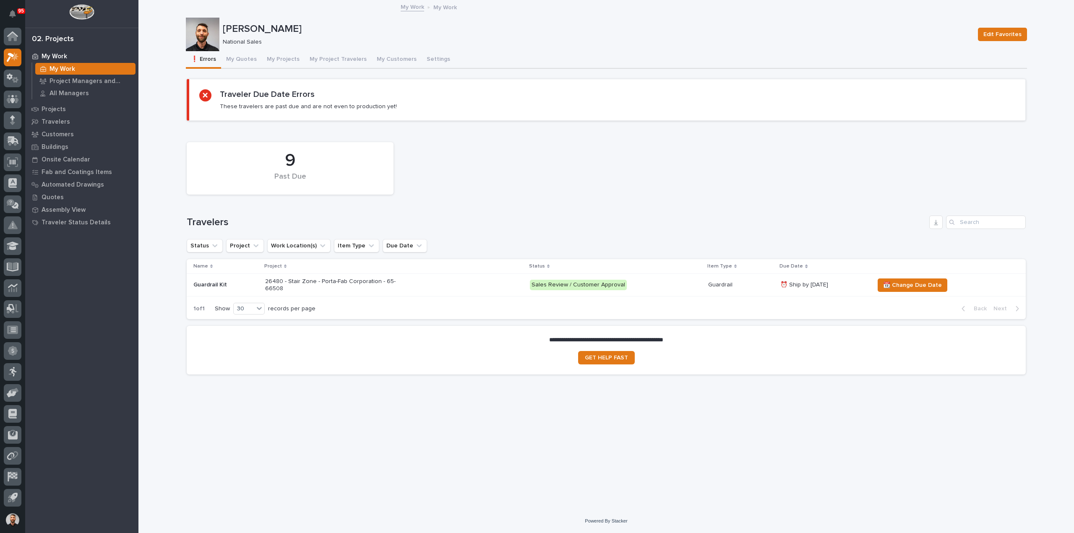
click at [929, 304] on div "1 of 1 Show 30 records per page Back Next" at bounding box center [606, 308] width 839 height 21
click at [923, 286] on span "📆 Change Due Date" at bounding box center [912, 285] width 59 height 10
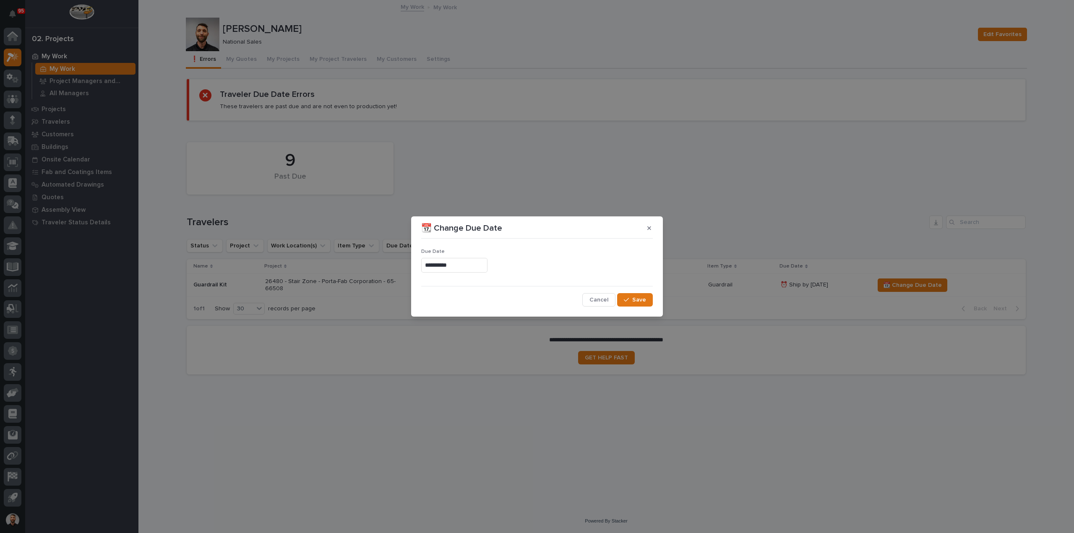
click at [468, 264] on input "**********" at bounding box center [454, 265] width 66 height 15
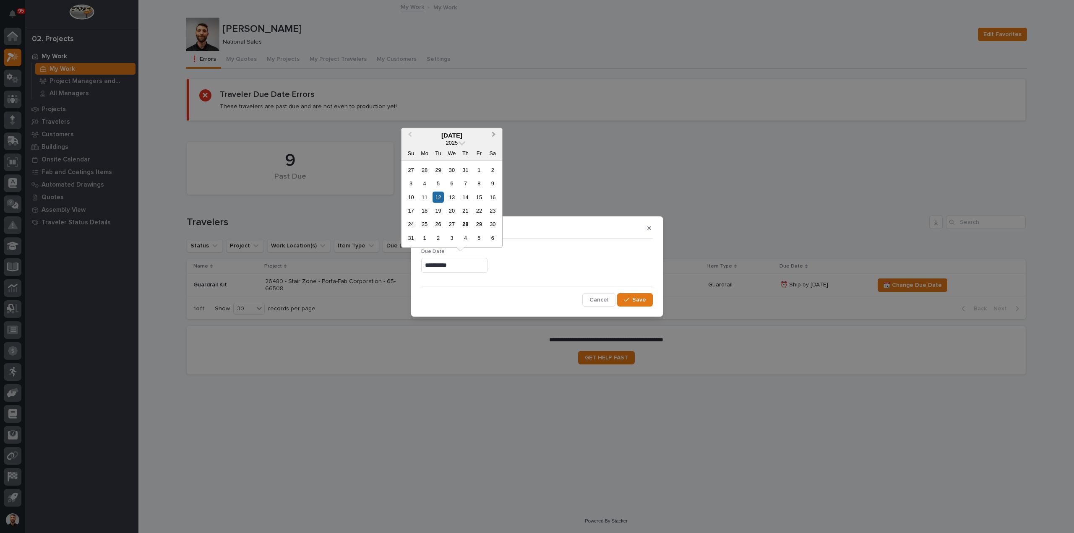
click at [494, 134] on span "Next Month" at bounding box center [494, 135] width 0 height 11
click at [454, 168] on div "1" at bounding box center [451, 169] width 11 height 11
type input "**********"
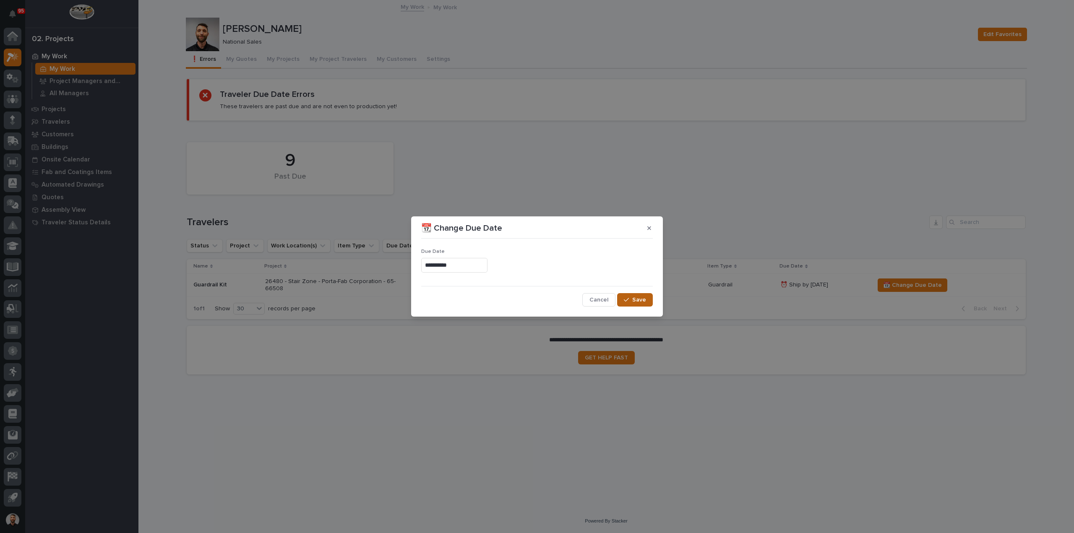
click at [634, 299] on span "Save" at bounding box center [639, 300] width 14 height 8
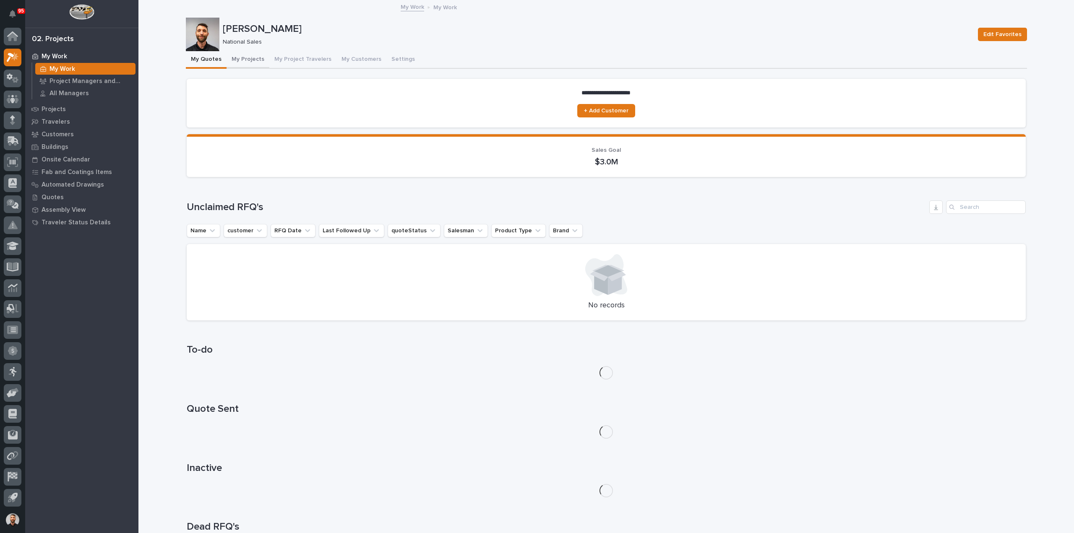
click at [249, 60] on button "My Projects" at bounding box center [247, 60] width 43 height 18
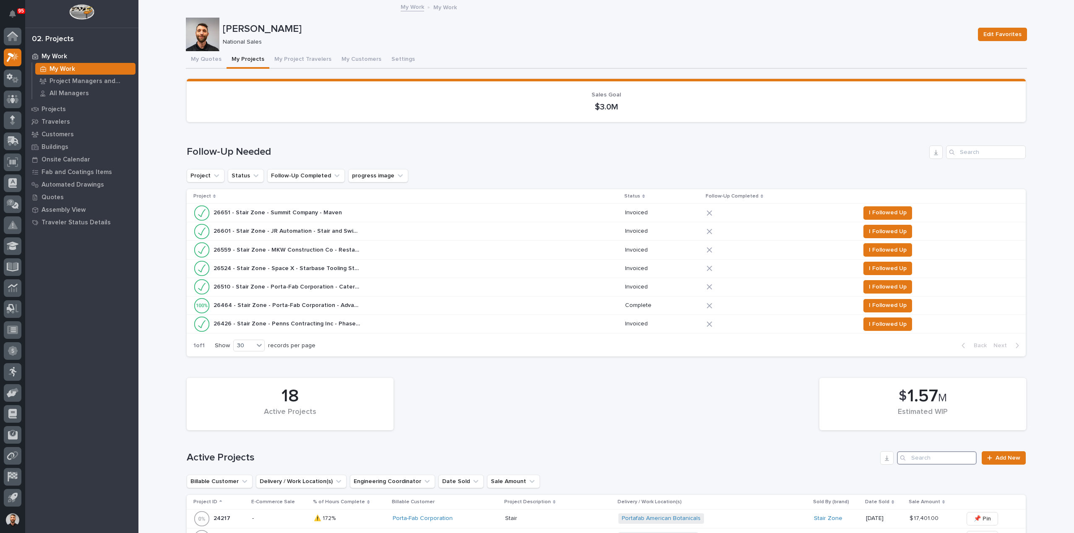
click at [916, 458] on input "Search" at bounding box center [937, 457] width 80 height 13
type input "26480"
click at [364, 517] on p at bounding box center [384, 518] width 88 height 7
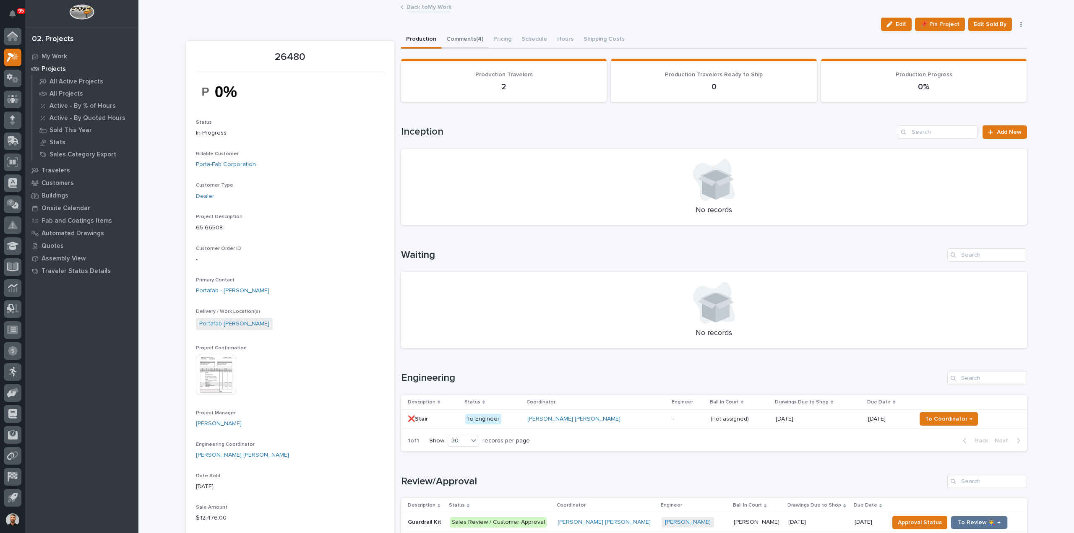
click at [459, 46] on button "Comments (4)" at bounding box center [464, 40] width 47 height 18
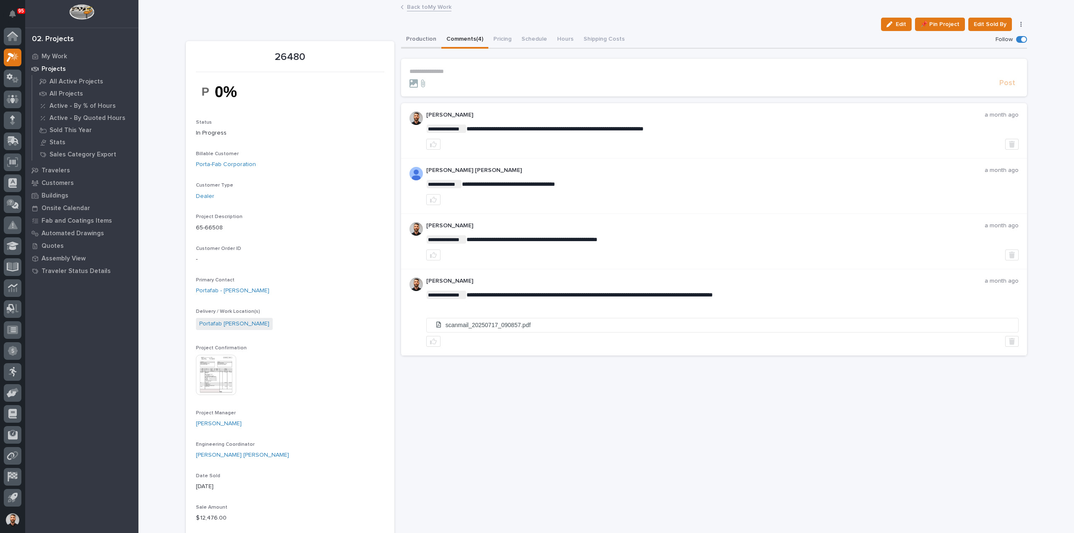
click at [420, 42] on button "Production" at bounding box center [421, 40] width 40 height 18
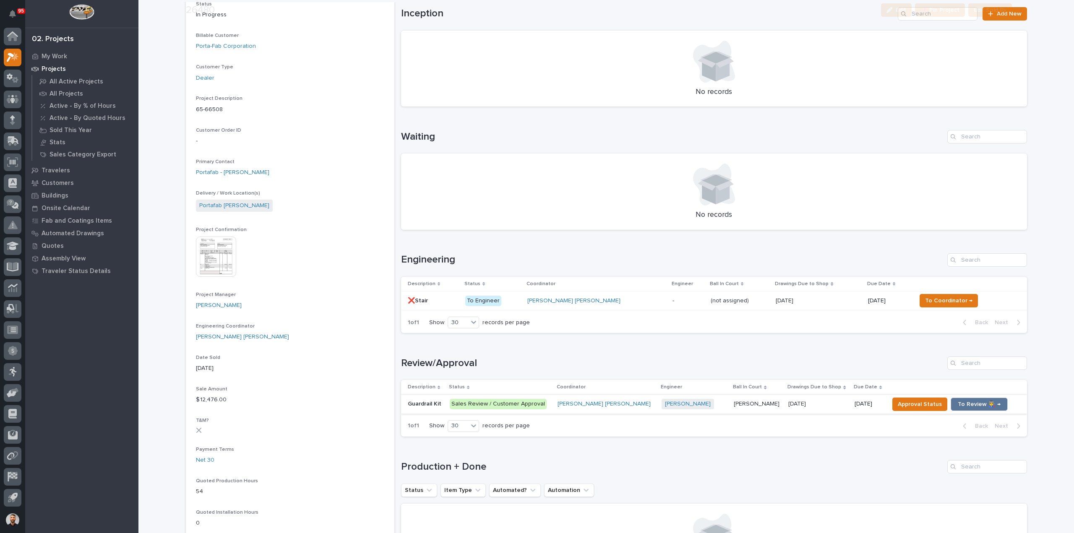
scroll to position [168, 0]
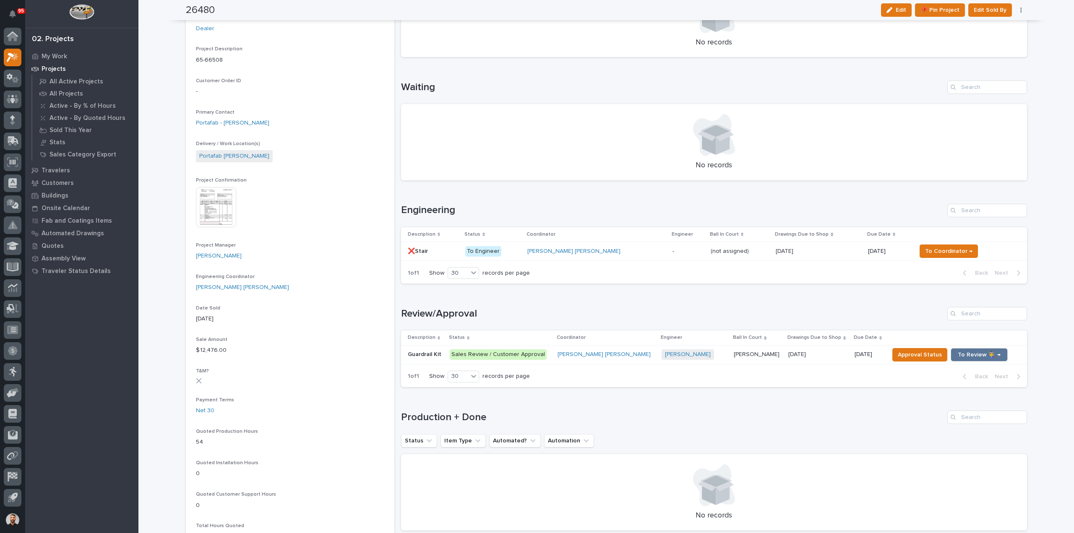
click at [520, 249] on p "To Engineer" at bounding box center [492, 251] width 55 height 10
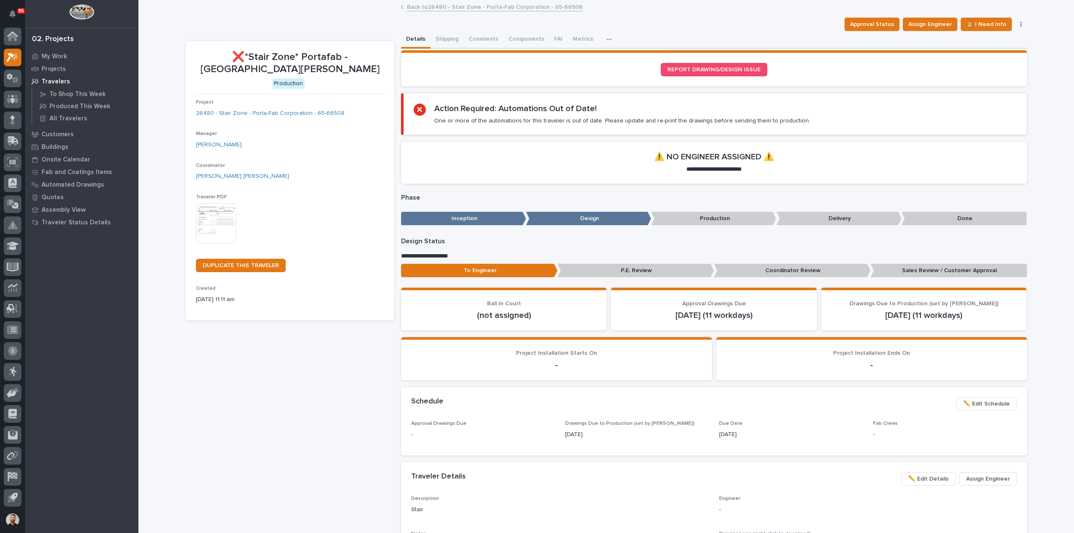
click at [418, 9] on link "Back to 26480 - Stair Zone - Porta-Fab Corporation - 65-66508" at bounding box center [495, 7] width 176 height 10
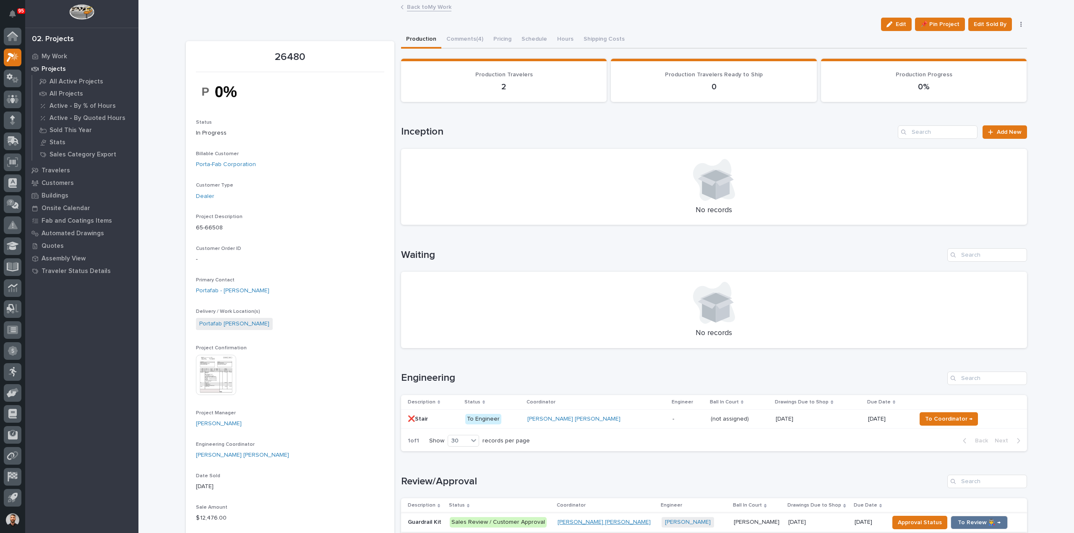
scroll to position [126, 0]
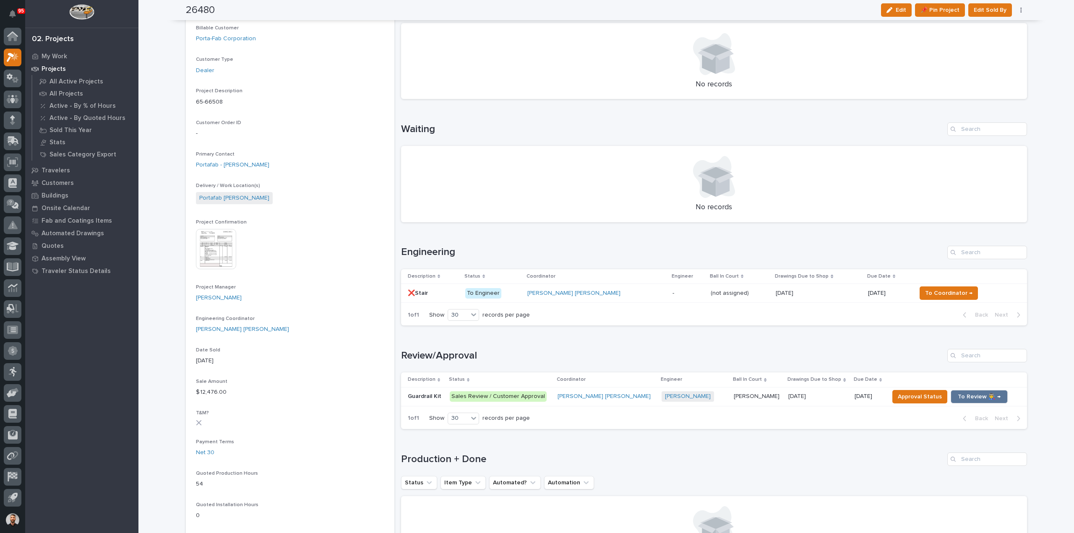
click at [551, 398] on p "Sales Review / Customer Approval" at bounding box center [500, 396] width 101 height 10
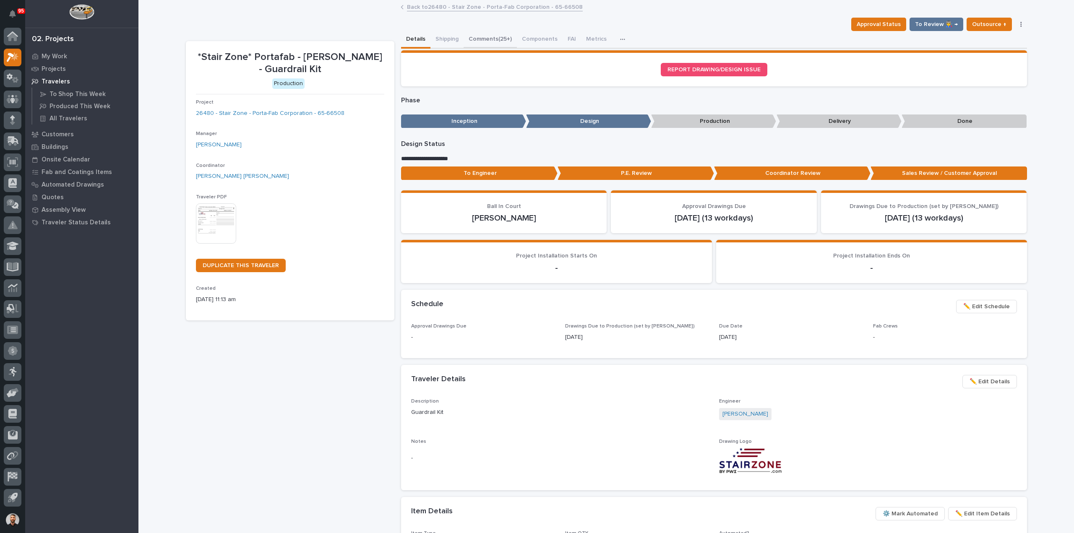
click at [486, 44] on button "Comments (25+)" at bounding box center [489, 40] width 53 height 18
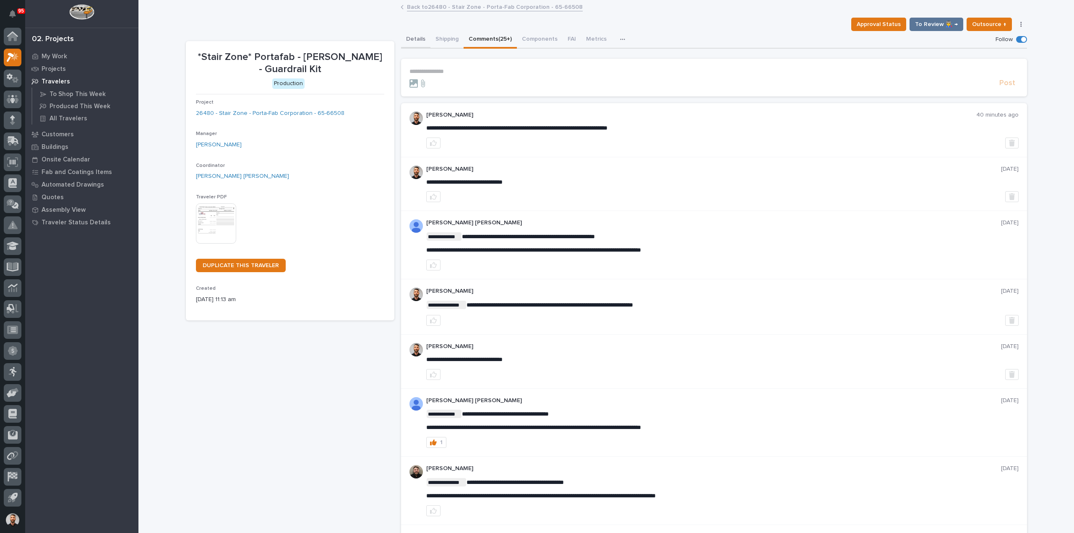
click at [410, 41] on button "Details" at bounding box center [415, 40] width 29 height 18
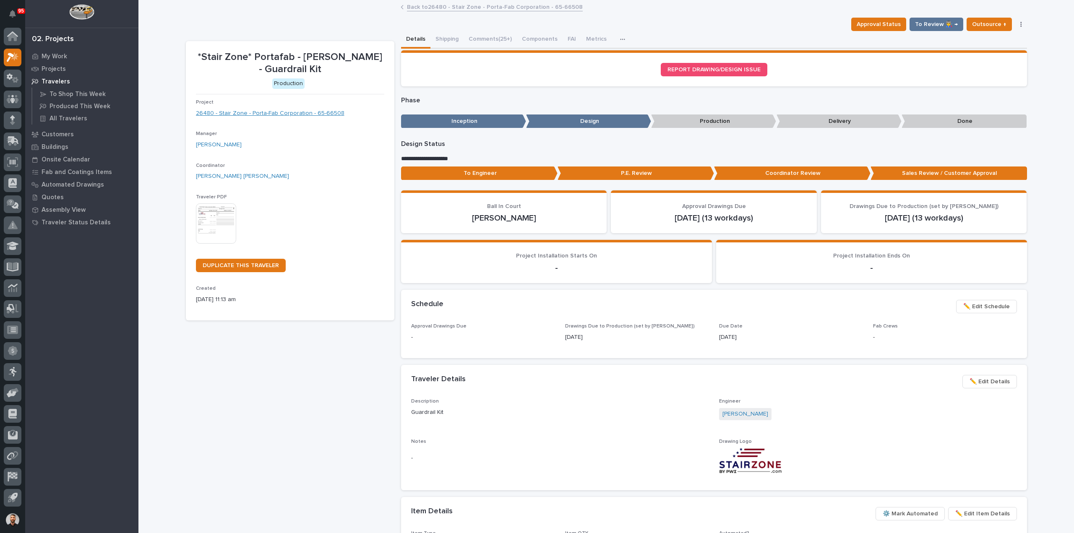
click at [281, 111] on link "26480 - Stair Zone - Porta-Fab Corporation - 65-66508" at bounding box center [270, 113] width 148 height 9
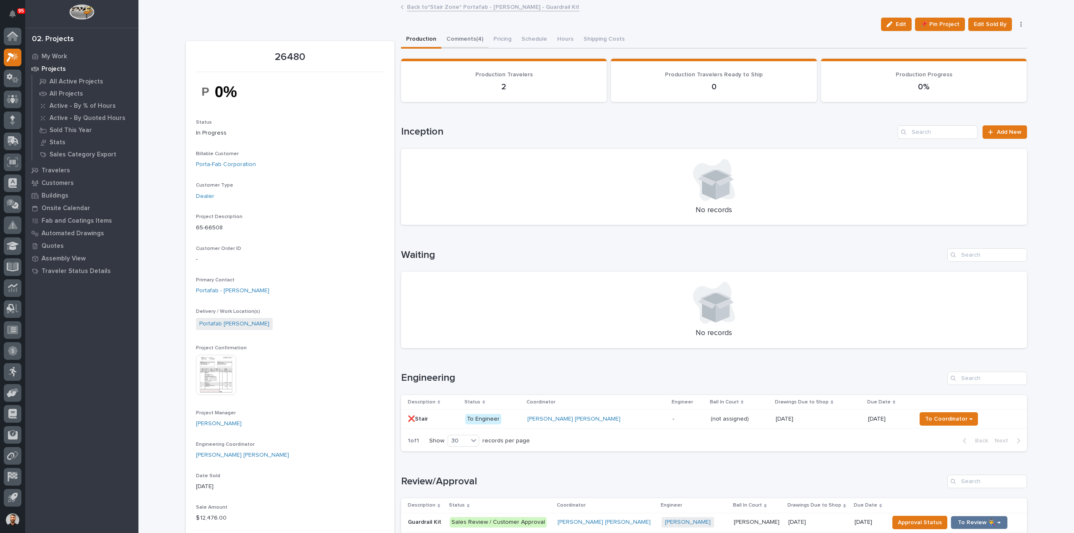
click at [463, 35] on button "Comments (4)" at bounding box center [464, 40] width 47 height 18
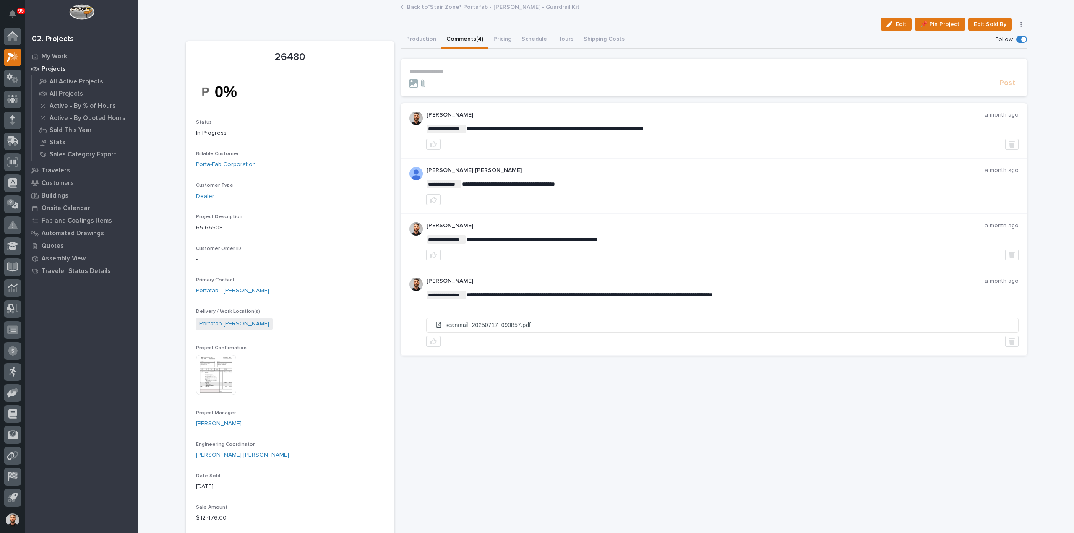
click at [453, 73] on p "**********" at bounding box center [713, 71] width 609 height 7
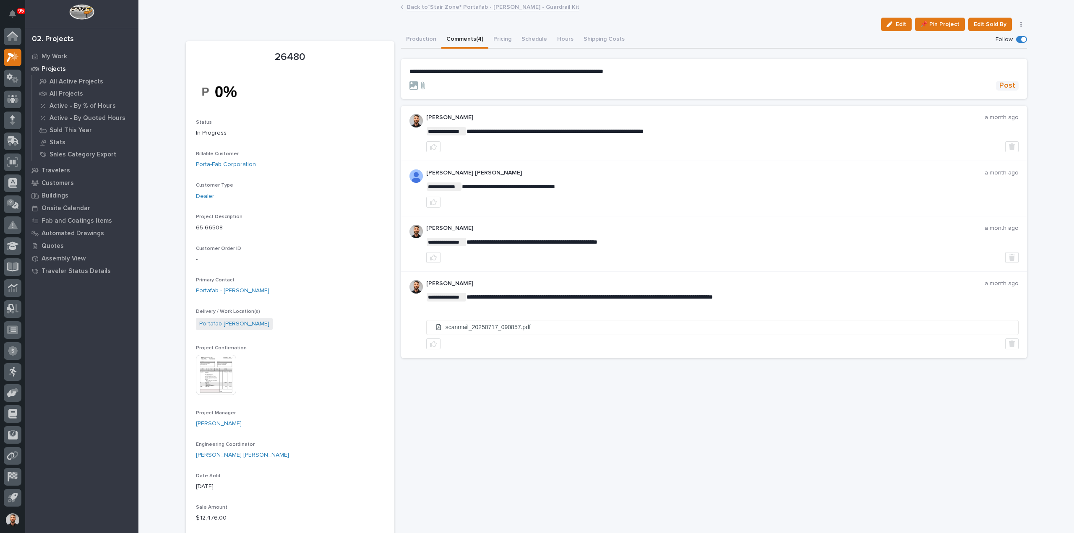
click at [1001, 87] on span "Post" at bounding box center [1007, 86] width 16 height 10
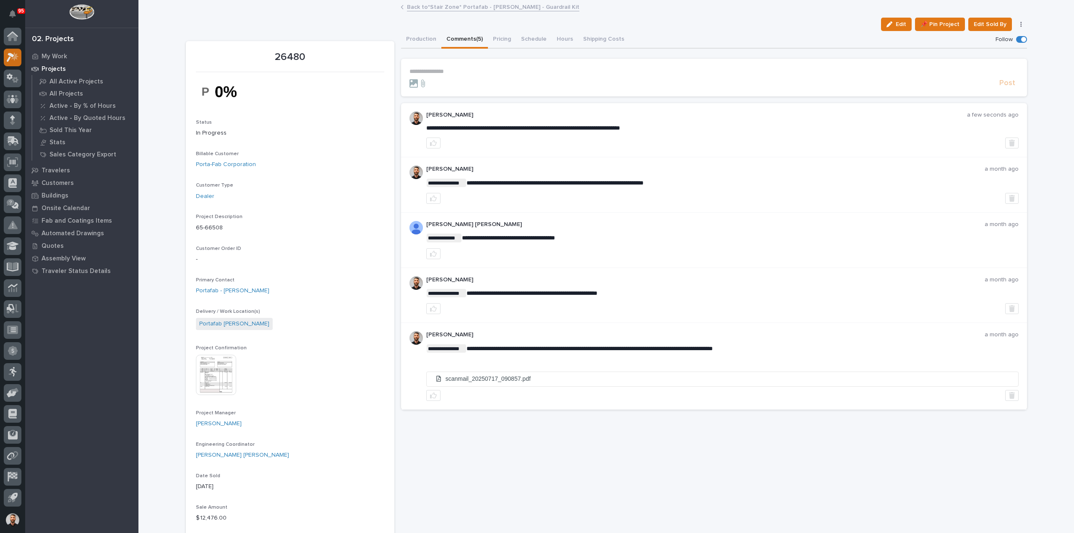
click at [13, 54] on icon at bounding box center [13, 57] width 12 height 10
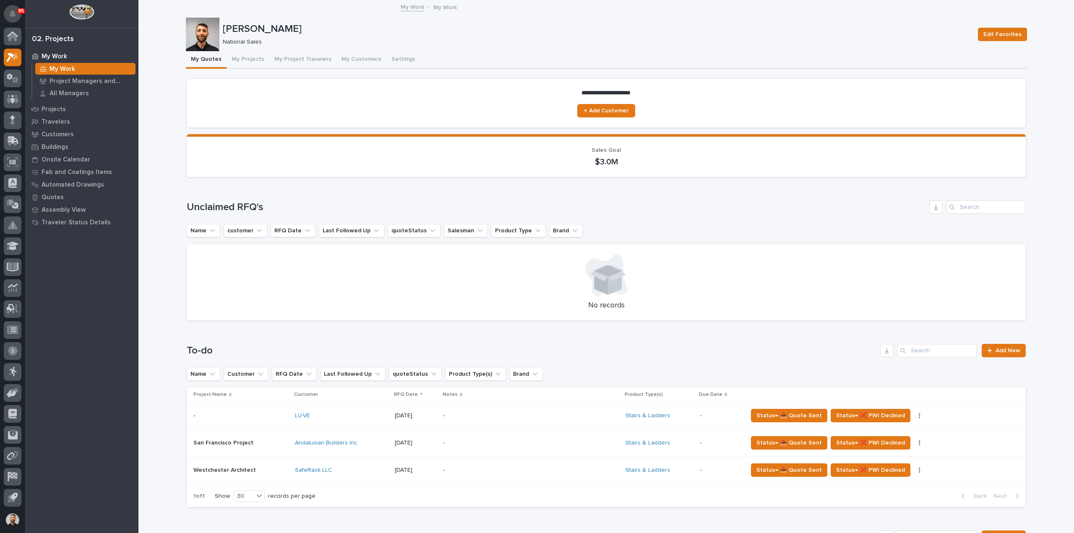
click at [8, 13] on button "Notifications" at bounding box center [13, 14] width 18 height 18
click at [382, 31] on p "[PERSON_NAME]" at bounding box center [597, 29] width 748 height 12
drag, startPoint x: 16, startPoint y: 15, endPoint x: 85, endPoint y: 83, distance: 97.3
click at [15, 15] on icon "Notifications" at bounding box center [12, 14] width 7 height 8
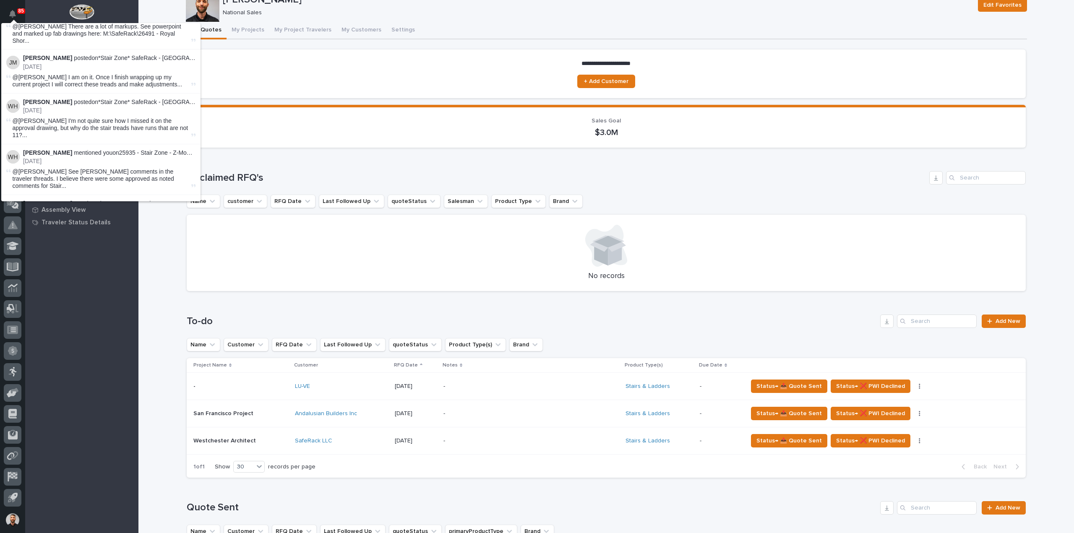
scroll to position [42, 0]
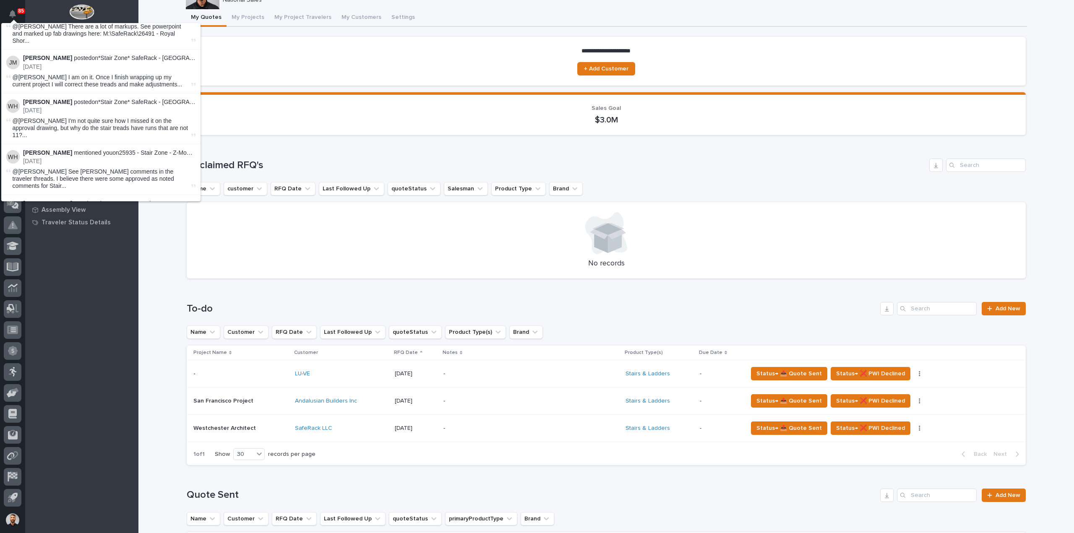
click at [115, 327] on button "Load more" at bounding box center [102, 333] width 199 height 13
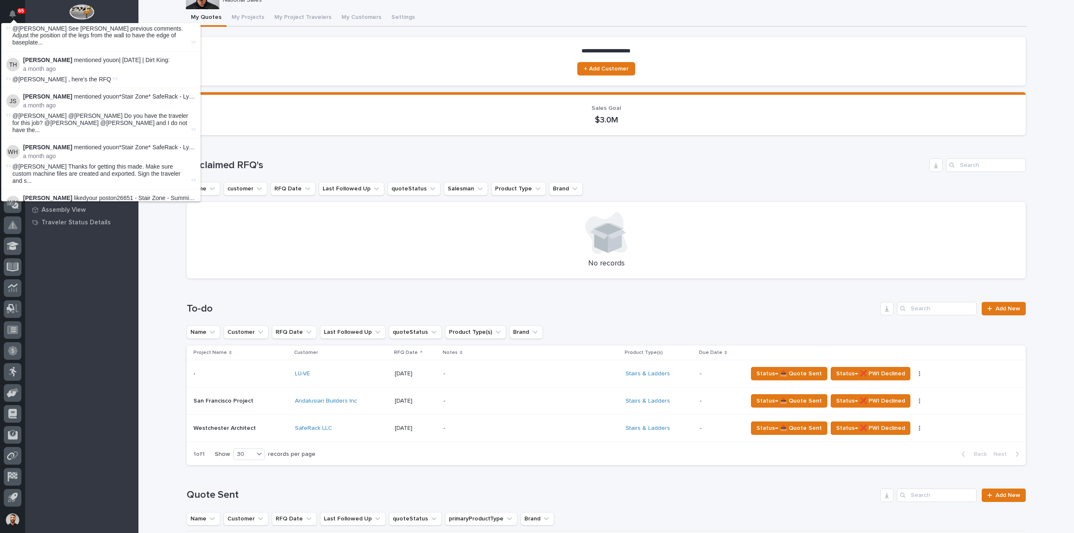
click at [298, 128] on section "Sales Goal $3.0M" at bounding box center [606, 113] width 839 height 43
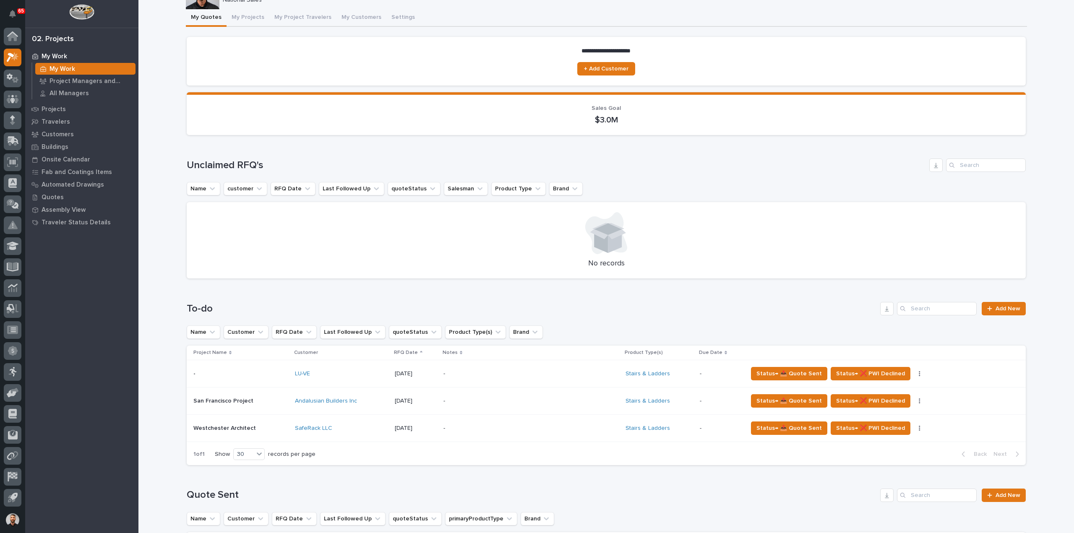
click at [16, 16] on button "Notifications" at bounding box center [13, 14] width 18 height 18
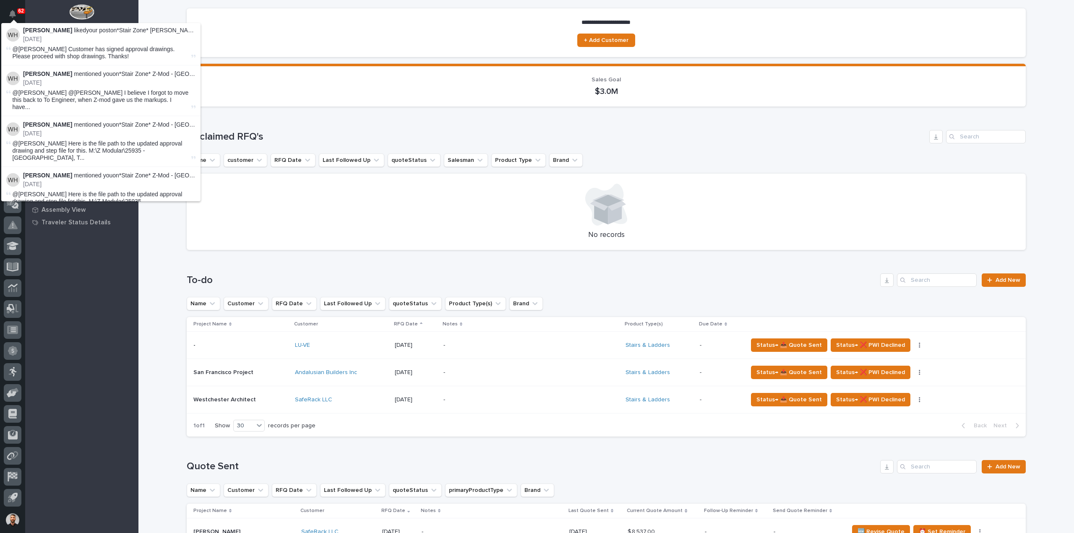
scroll to position [84, 0]
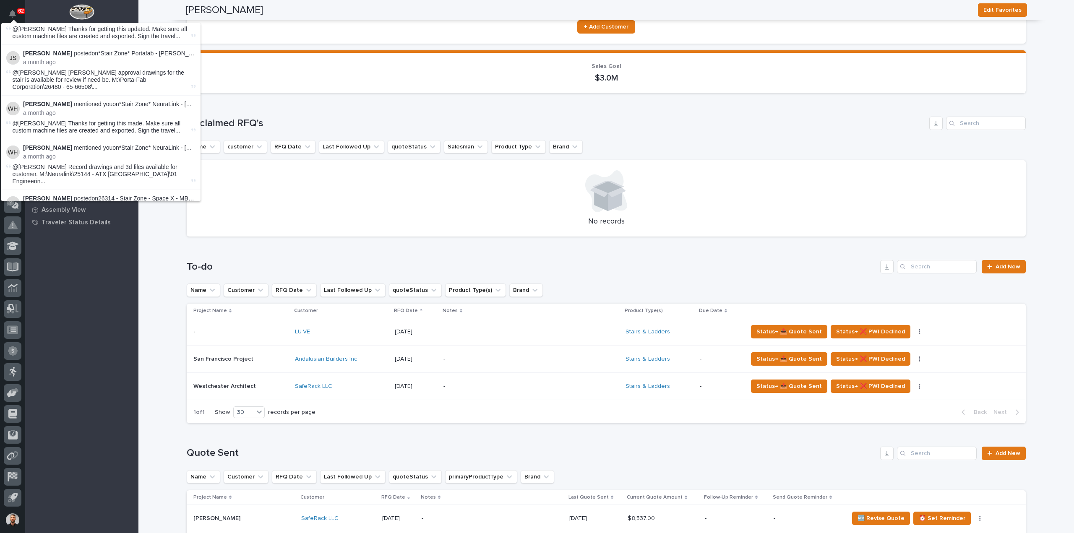
scroll to position [7627, 0]
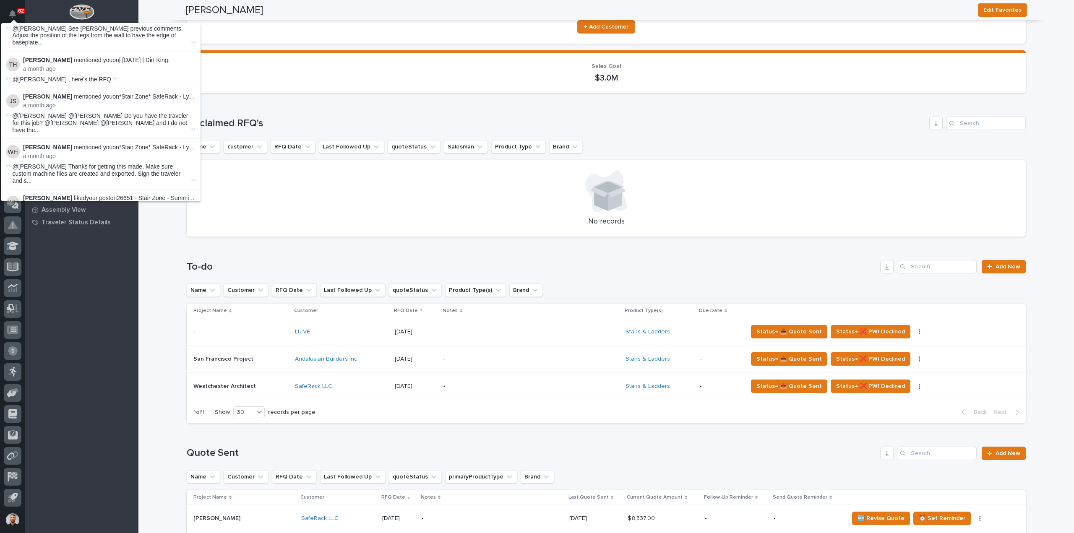
click at [280, 103] on div "Loading... Saving… Unclaimed RFQ's Name customer RFQ Date Last Followed Up quot…" at bounding box center [606, 171] width 839 height 143
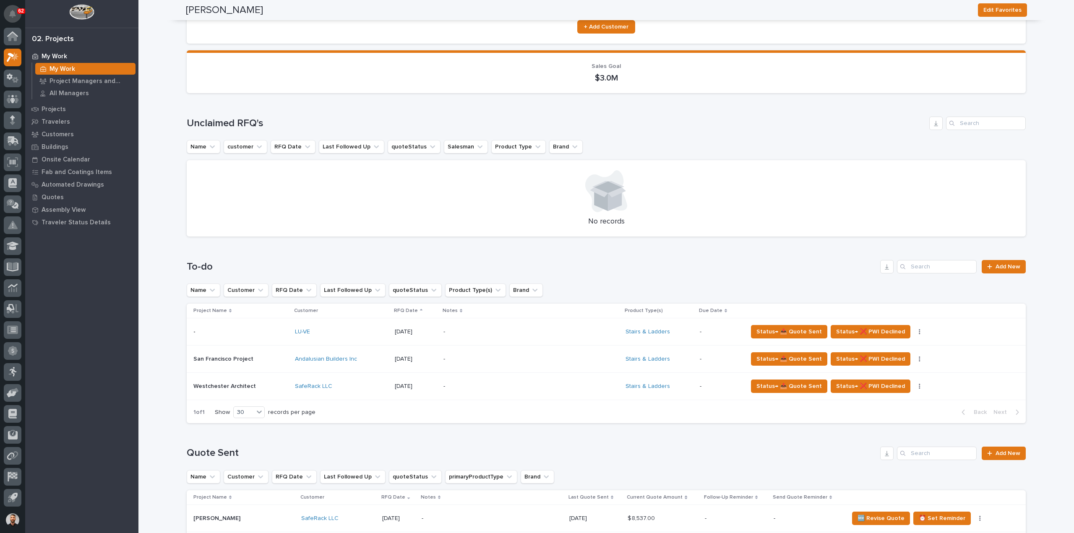
click at [10, 16] on icon "Notifications" at bounding box center [12, 14] width 7 height 8
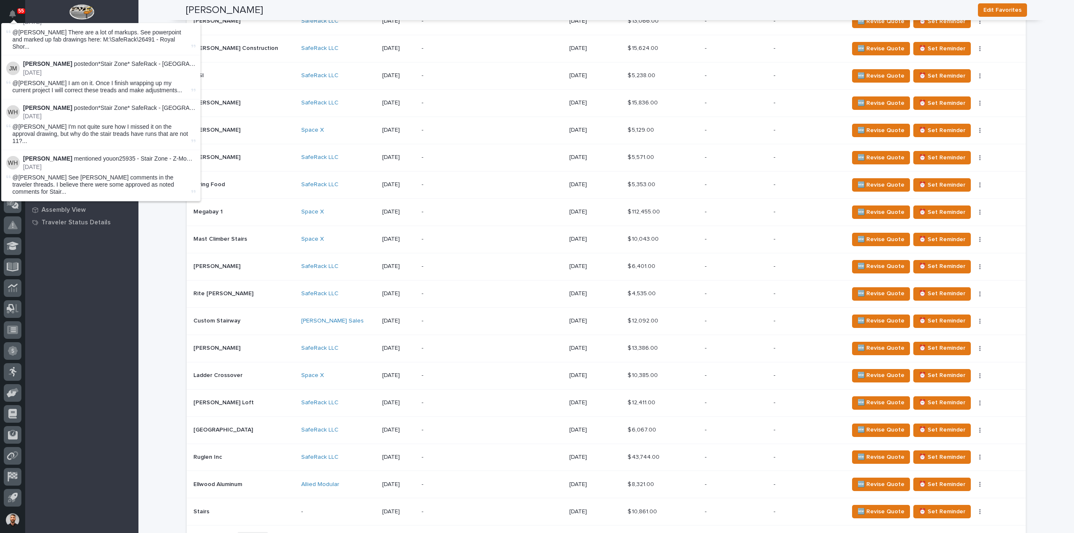
scroll to position [1959, 0]
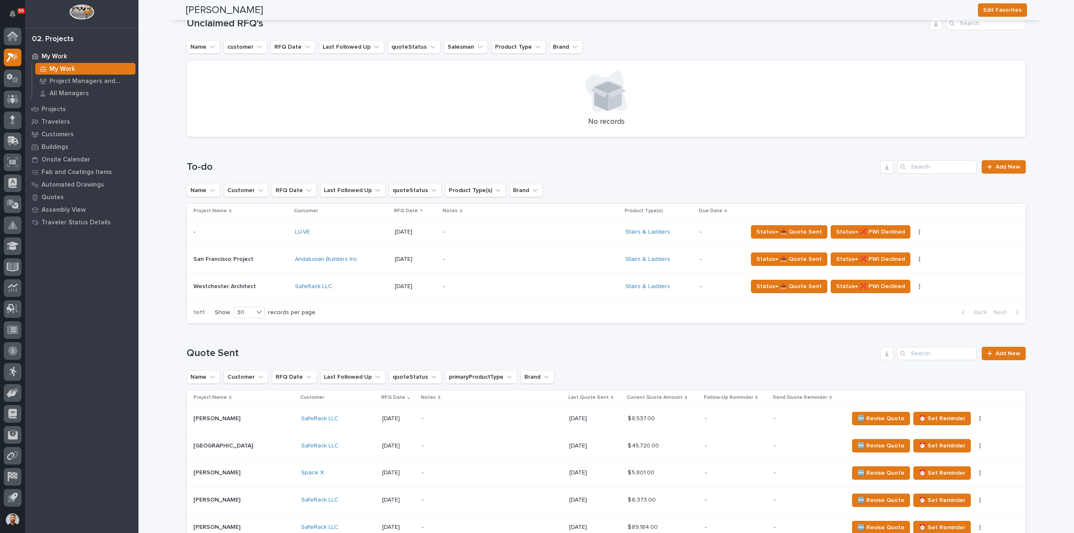
scroll to position [0, 0]
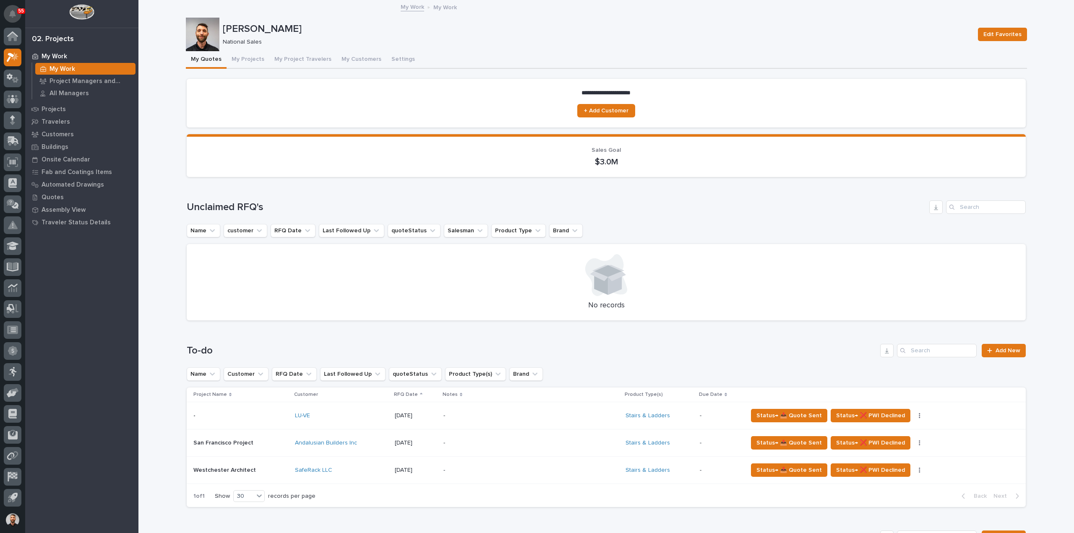
drag, startPoint x: 14, startPoint y: 18, endPoint x: 116, endPoint y: 139, distance: 158.6
click at [14, 18] on button "Notifications" at bounding box center [13, 14] width 18 height 18
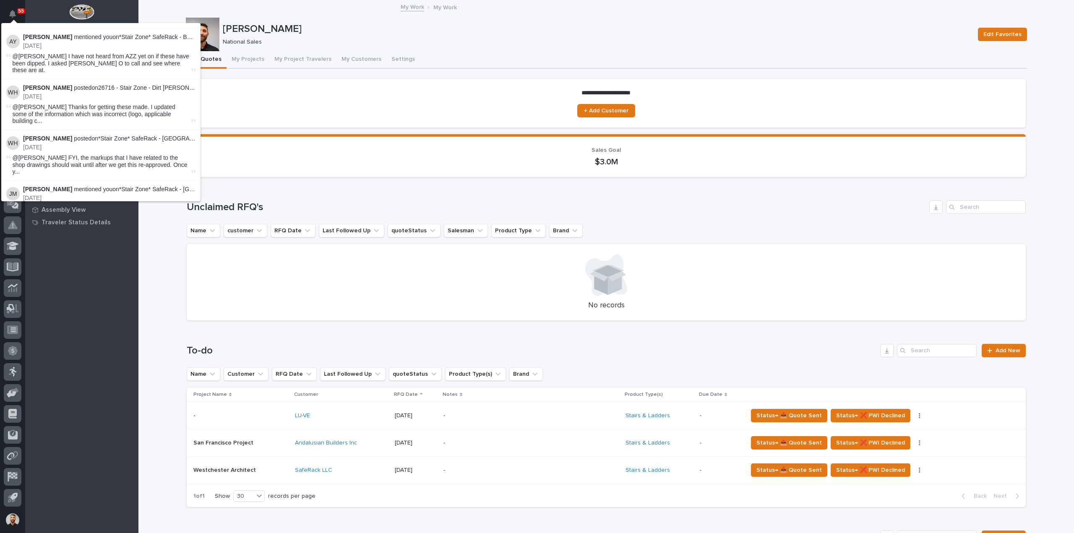
scroll to position [1959, 0]
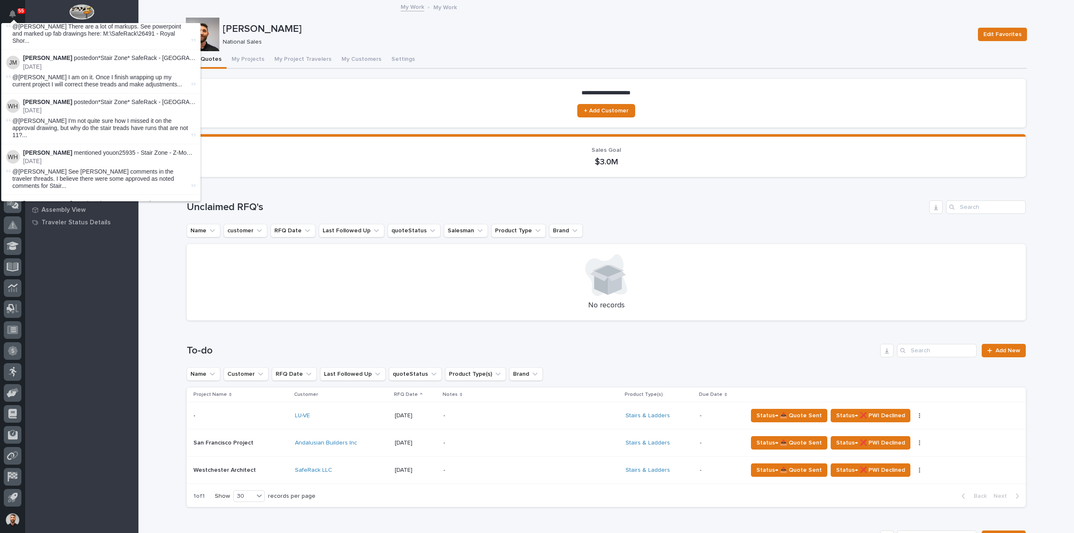
click at [78, 327] on button "Load more" at bounding box center [102, 333] width 199 height 13
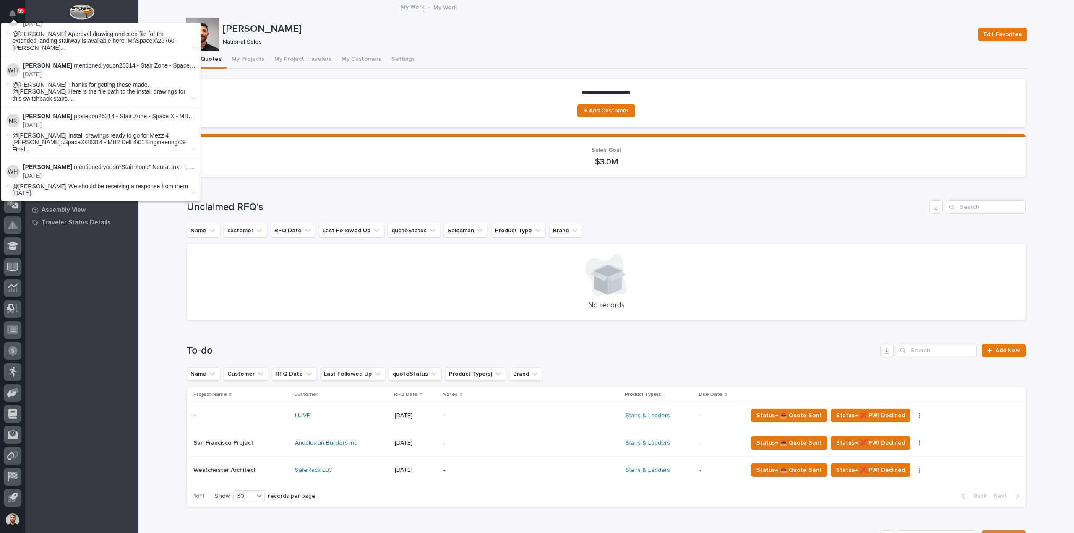
scroll to position [4414, 0]
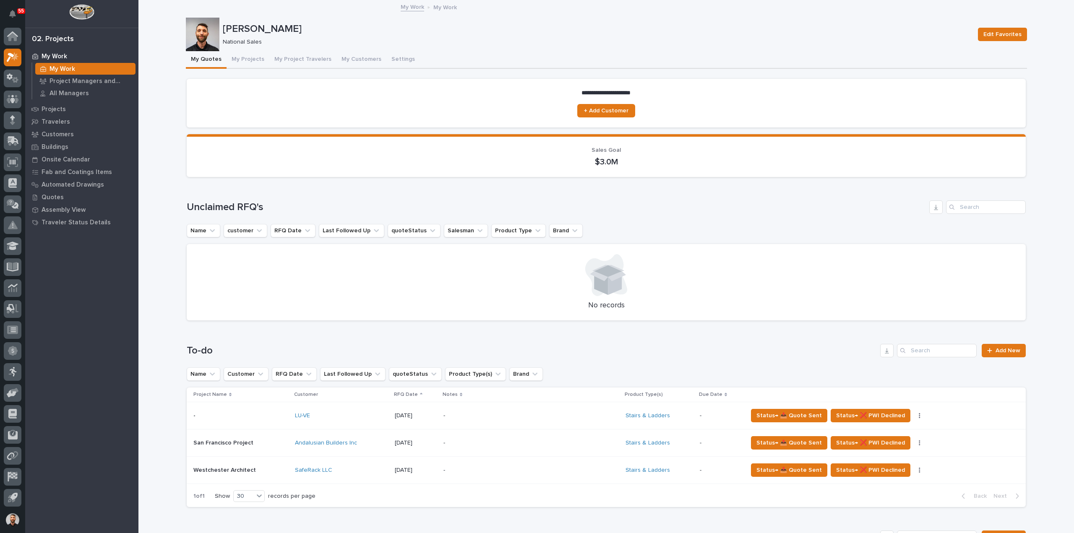
click at [274, 186] on div "Loading... Saving… Unclaimed RFQ's Name customer RFQ Date Last Followed Up quot…" at bounding box center [606, 255] width 839 height 143
click at [15, 14] on icon "Notifications" at bounding box center [12, 14] width 7 height 8
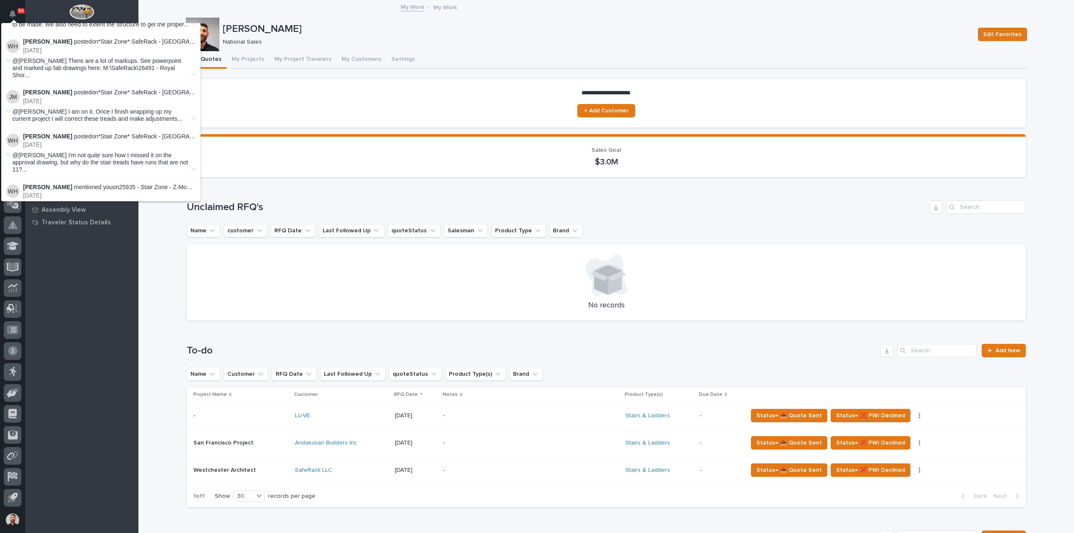
scroll to position [1959, 0]
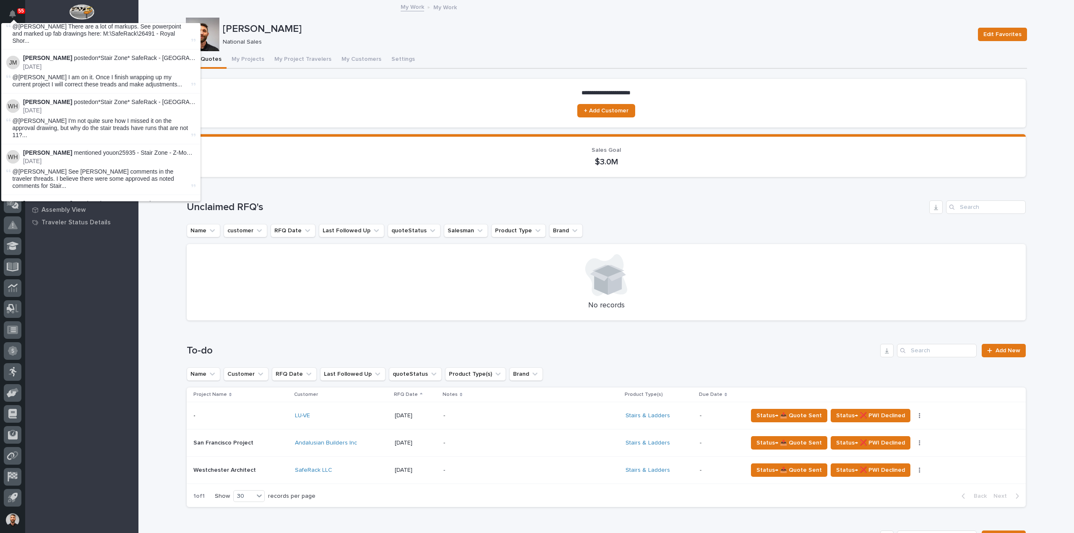
click at [75, 327] on button "Load more" at bounding box center [102, 333] width 199 height 13
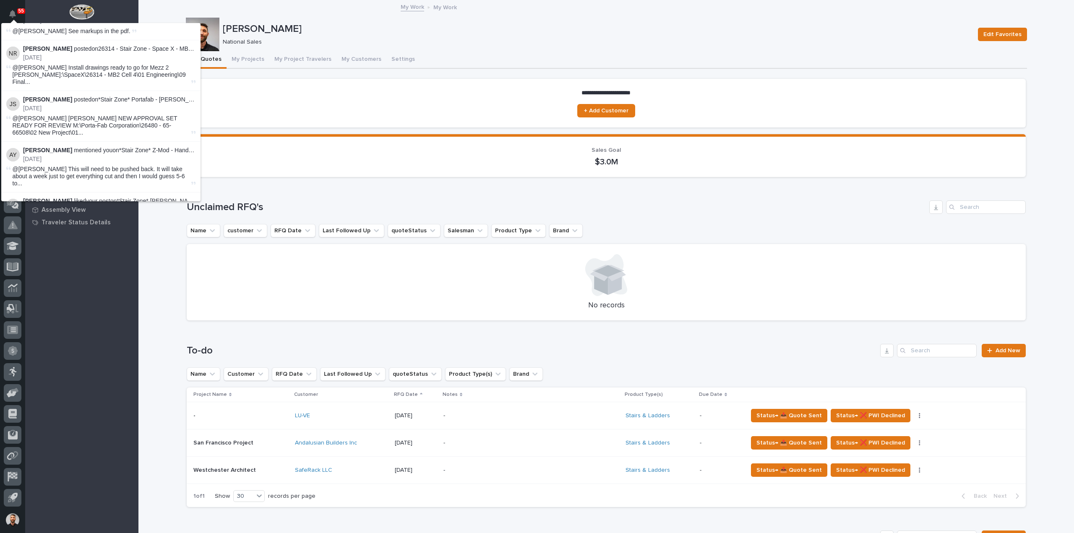
scroll to position [4414, 0]
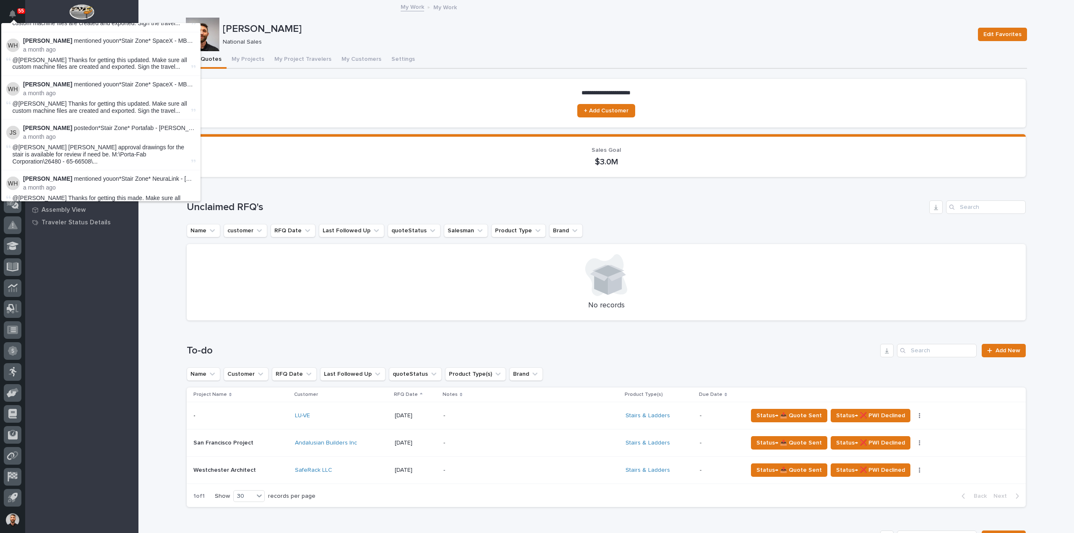
scroll to position [7627, 0]
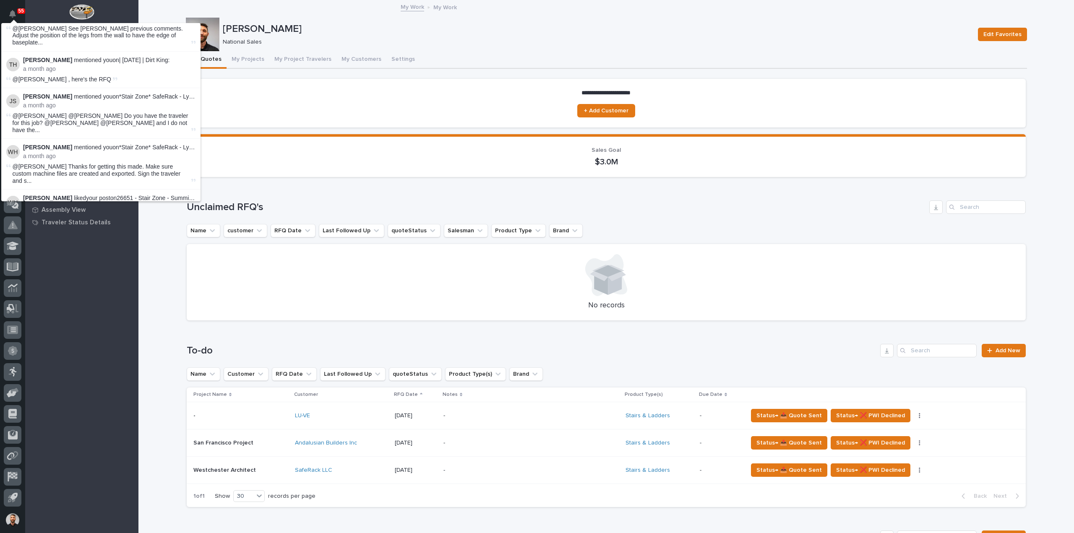
click at [63, 187] on div "Wynne Hochstetler mentioned you on *Stair Zone* SpaceX - Stair 2 : 2 hours ago …" at bounding box center [100, 112] width 199 height 178
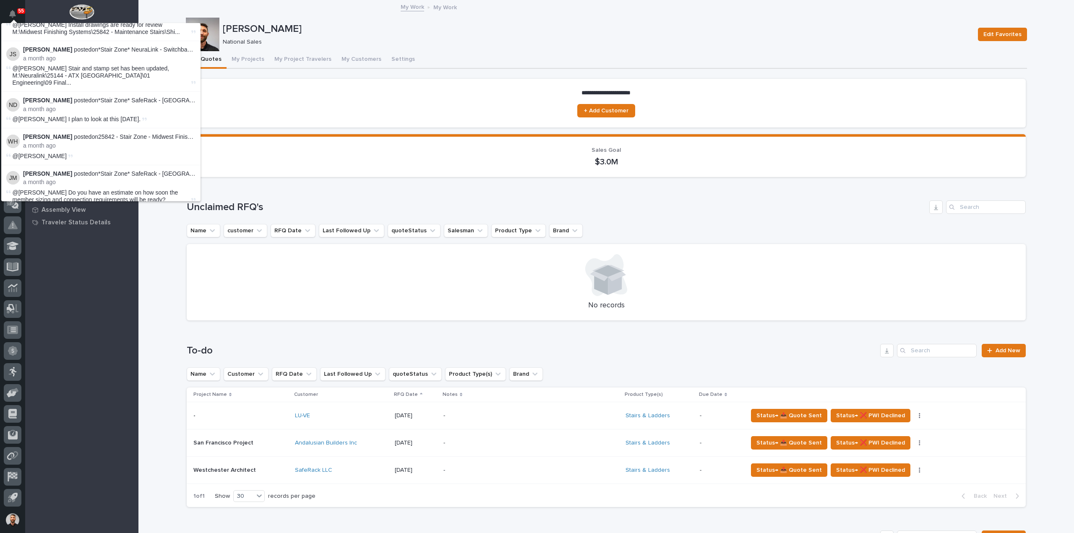
scroll to position [10837, 0]
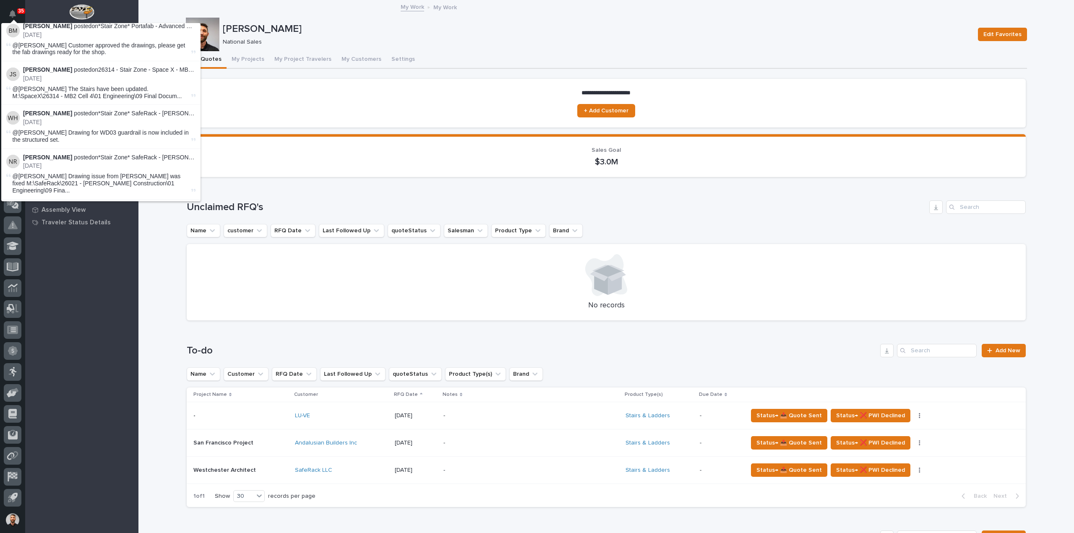
click at [416, 63] on div "My Quotes My Projects My Project Travelers My Customers Settings" at bounding box center [606, 60] width 841 height 18
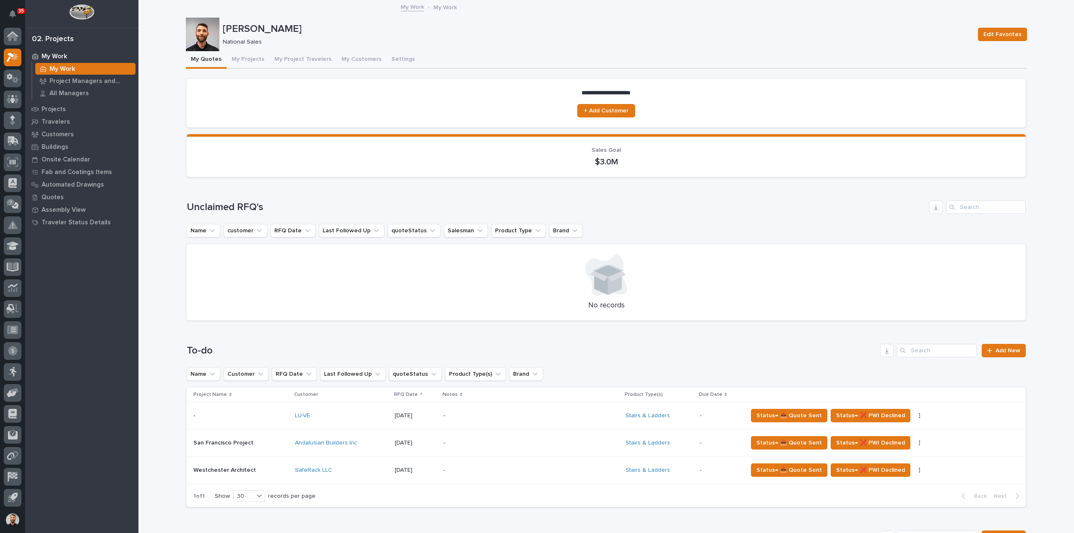
click at [17, 11] on div "35" at bounding box center [21, 10] width 8 height 5
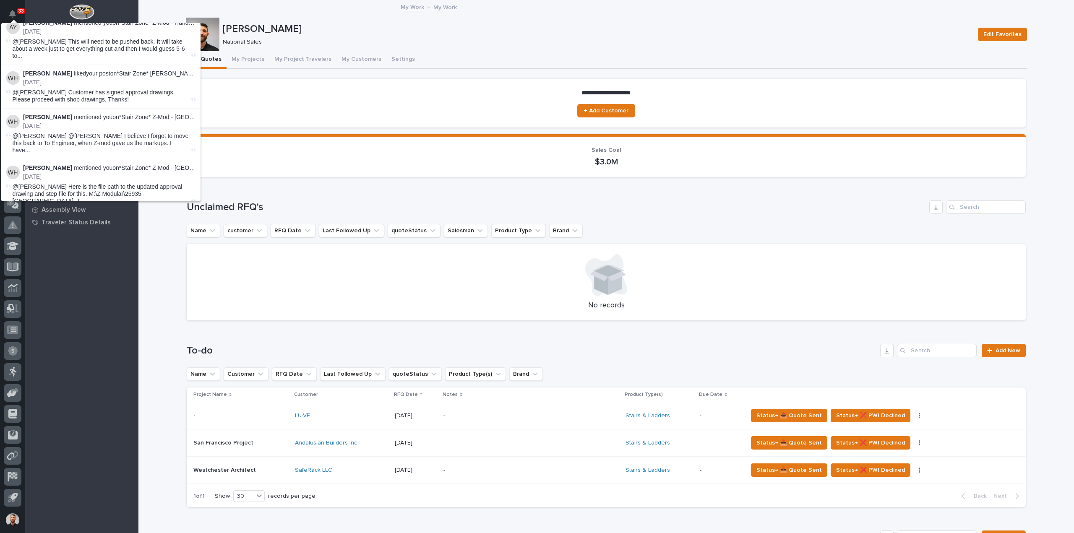
scroll to position [4414, 0]
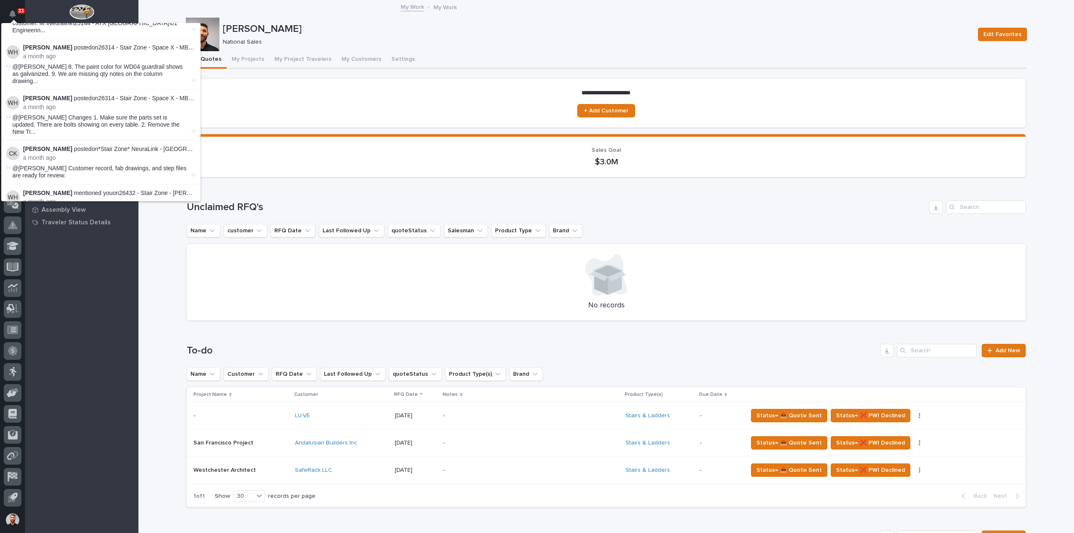
scroll to position [7627, 0]
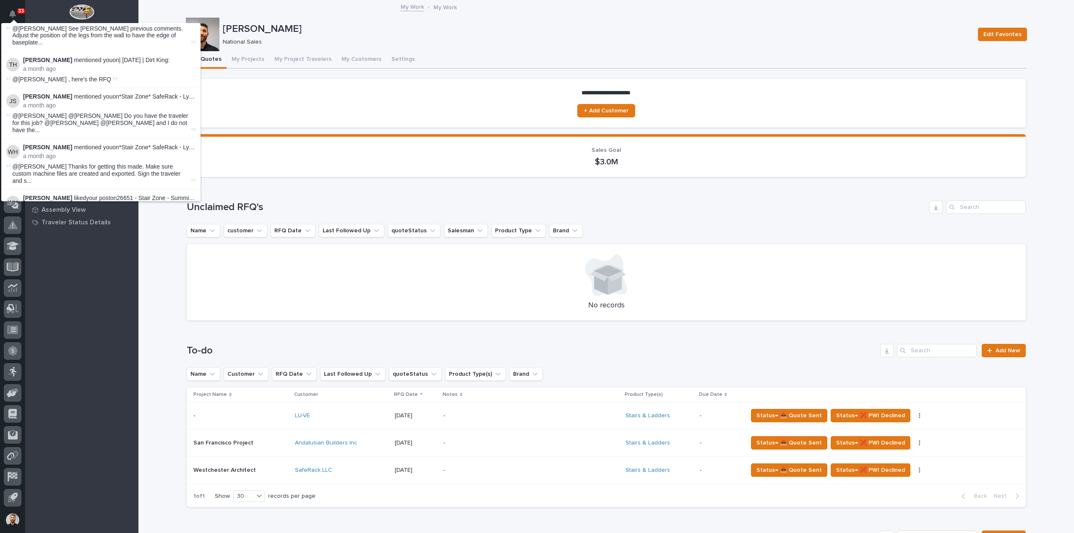
click at [404, 107] on section "**********" at bounding box center [606, 103] width 839 height 49
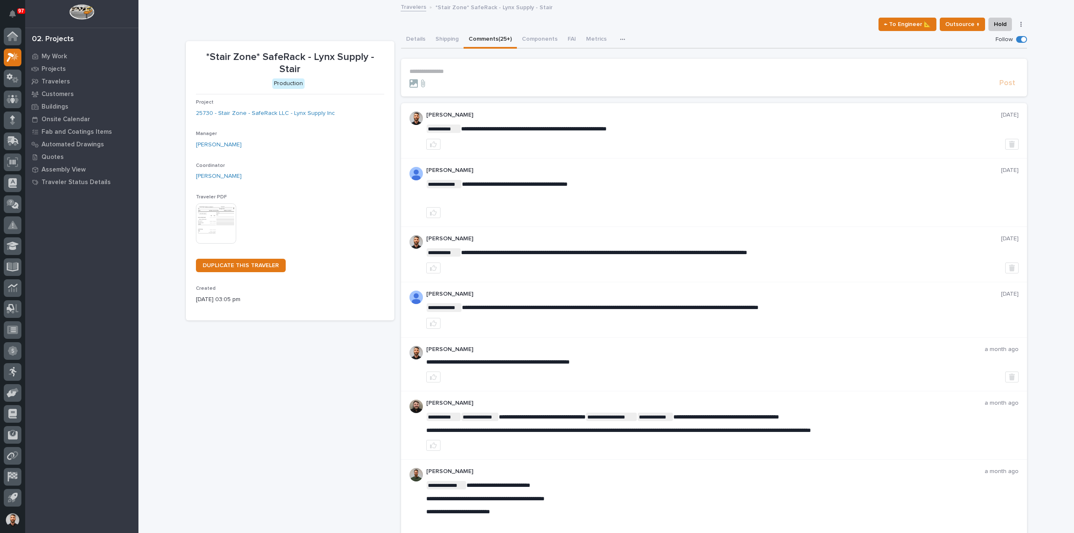
click at [415, 42] on button "Details" at bounding box center [415, 40] width 29 height 18
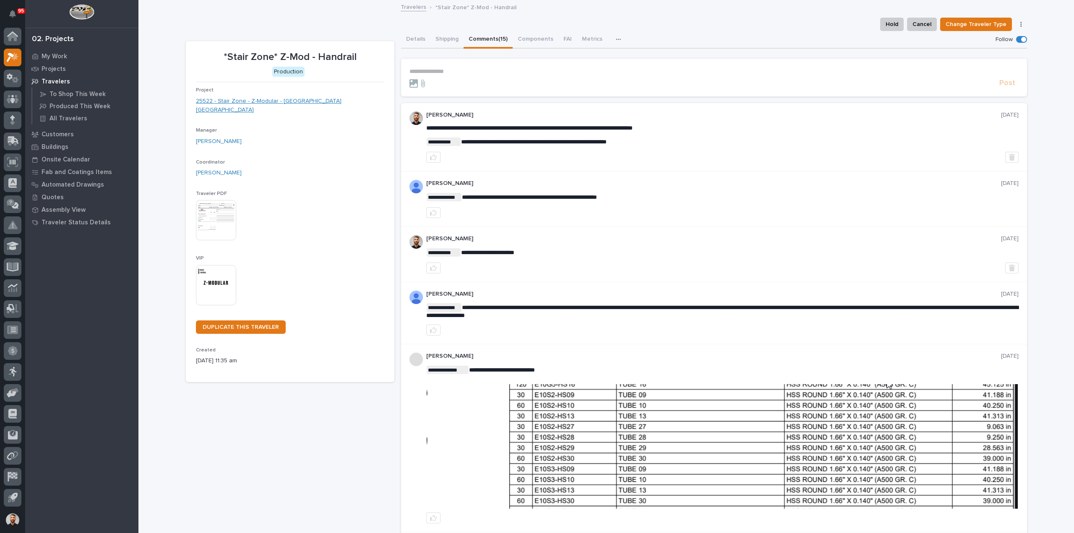
click at [239, 99] on link "25522 - Stair Zone - Z-Modular - [GEOGRAPHIC_DATA] [GEOGRAPHIC_DATA]" at bounding box center [290, 106] width 188 height 18
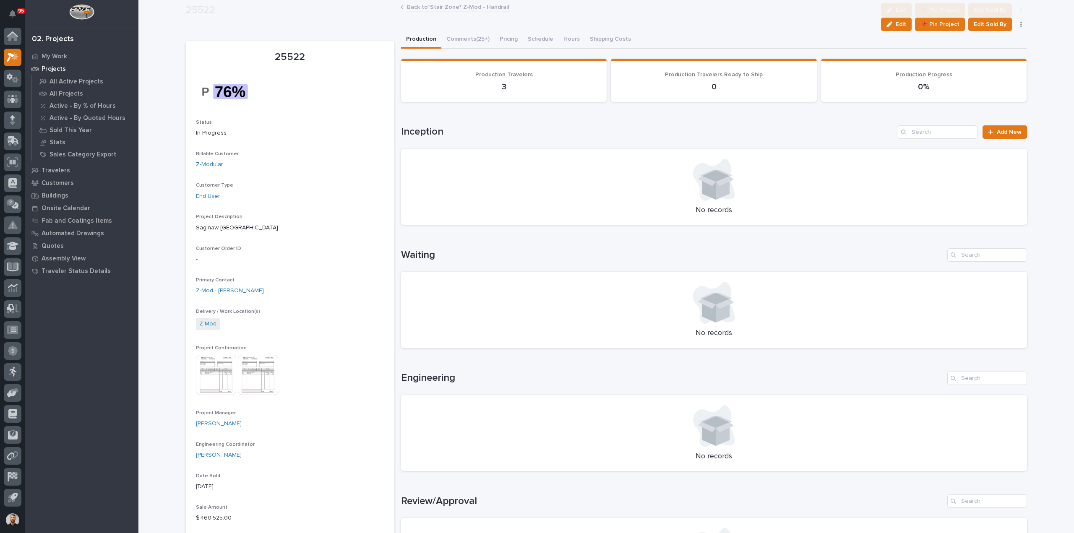
scroll to position [294, 0]
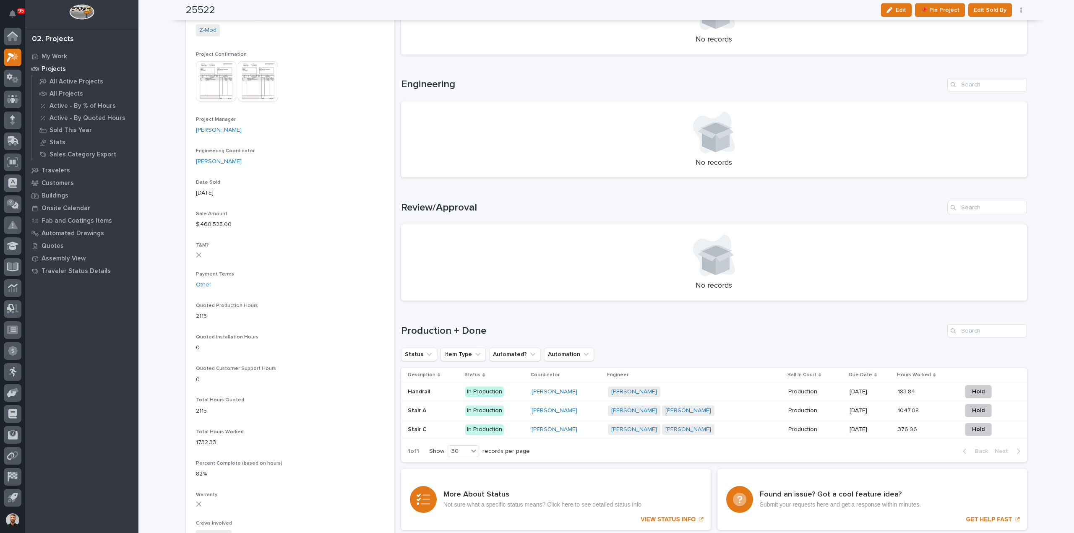
click at [434, 411] on p at bounding box center [433, 410] width 51 height 7
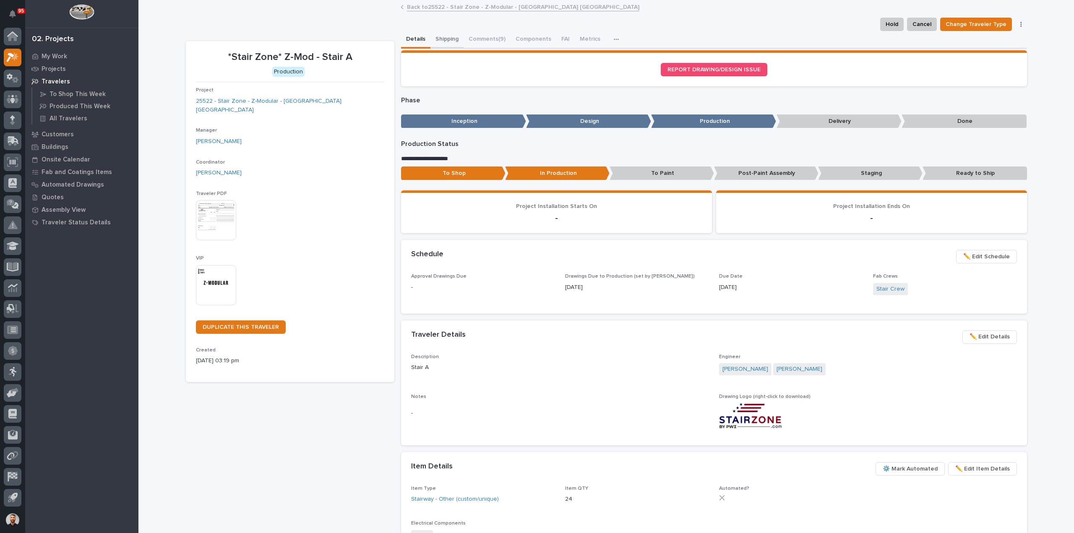
click at [452, 35] on button "Shipping" at bounding box center [446, 40] width 33 height 18
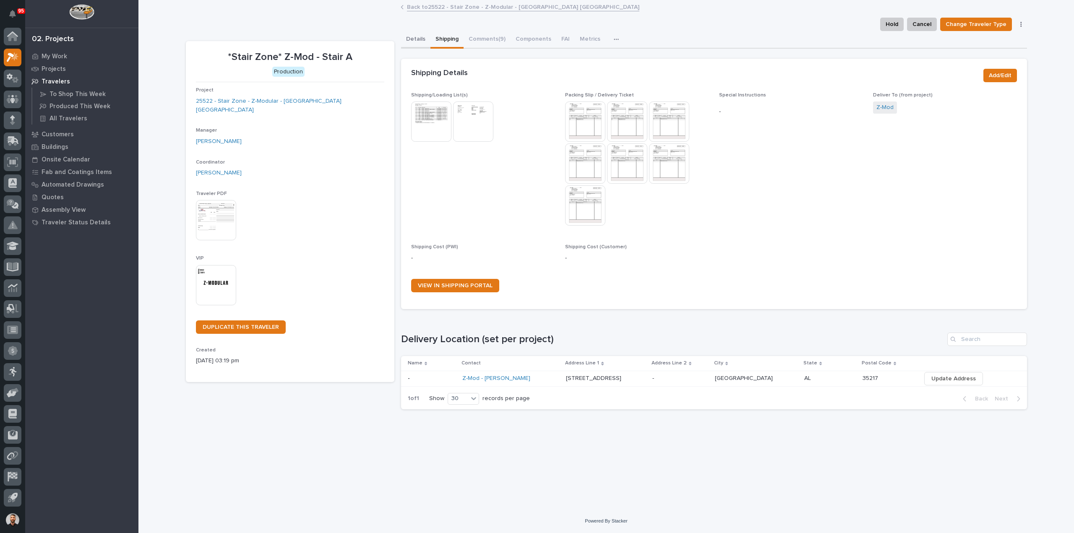
click at [411, 36] on button "Details" at bounding box center [415, 40] width 29 height 18
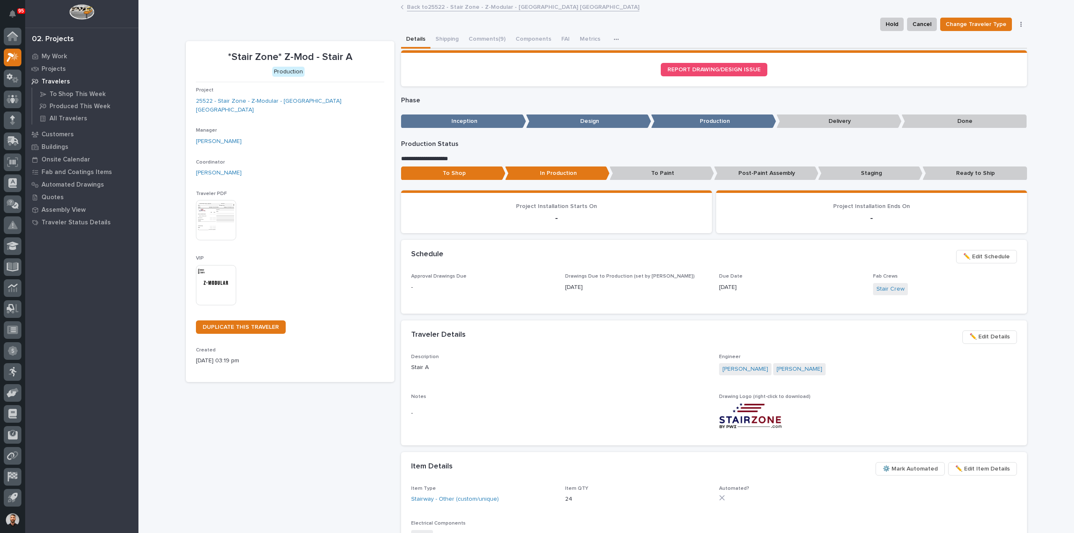
click at [458, 9] on link "Back to 25522 - Stair Zone - Z-Modular - [GEOGRAPHIC_DATA] [GEOGRAPHIC_DATA]" at bounding box center [523, 7] width 232 height 10
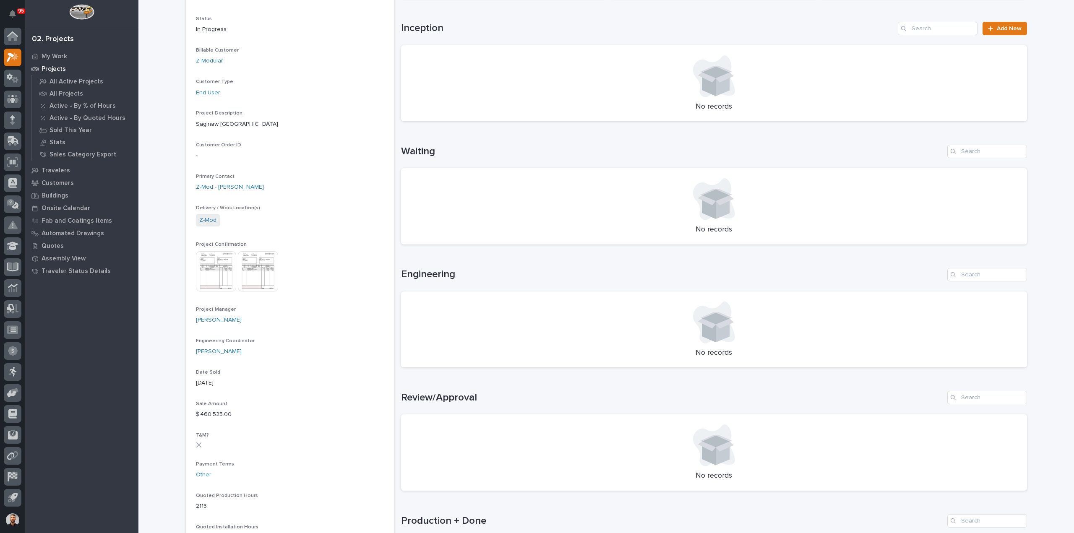
scroll to position [252, 0]
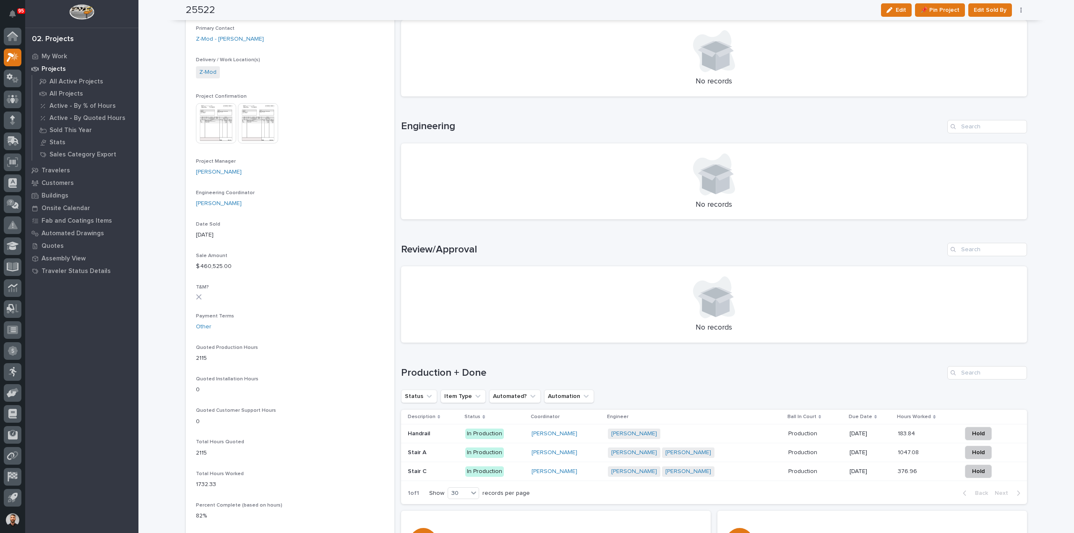
click at [438, 475] on div "Stair C Stair C" at bounding box center [433, 472] width 51 height 14
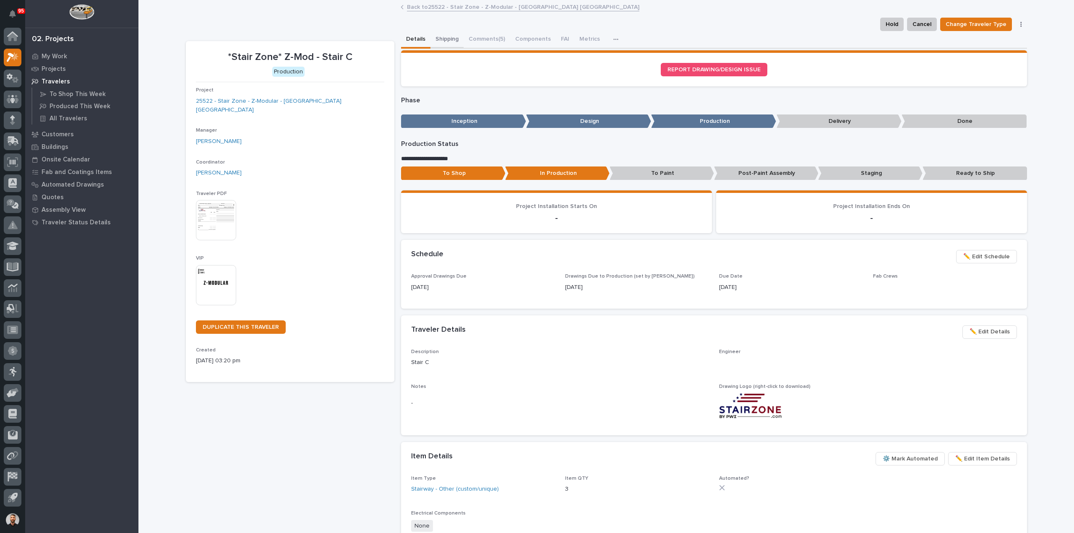
click at [439, 34] on button "Shipping" at bounding box center [446, 40] width 33 height 18
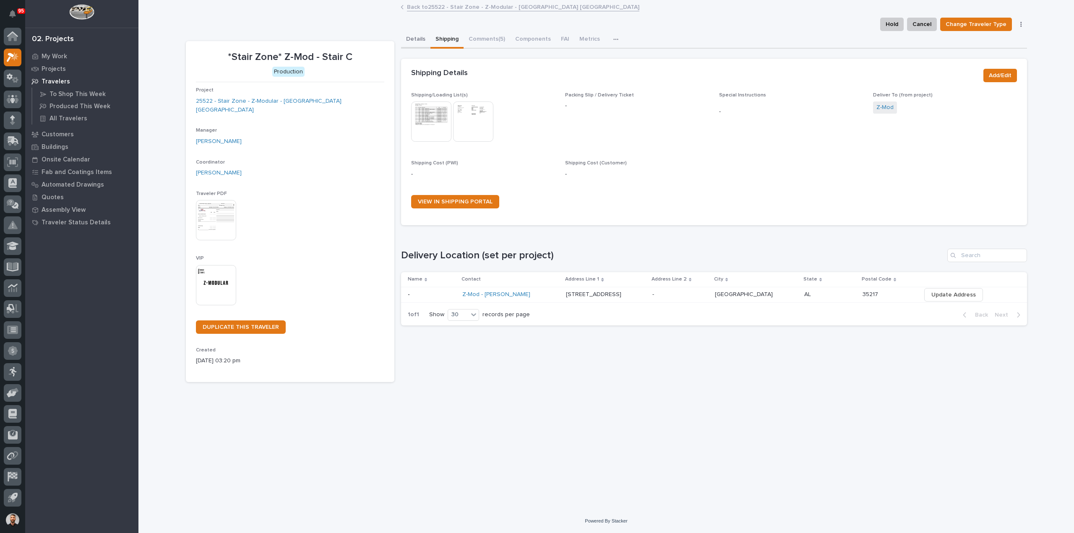
click at [416, 36] on button "Details" at bounding box center [415, 40] width 29 height 18
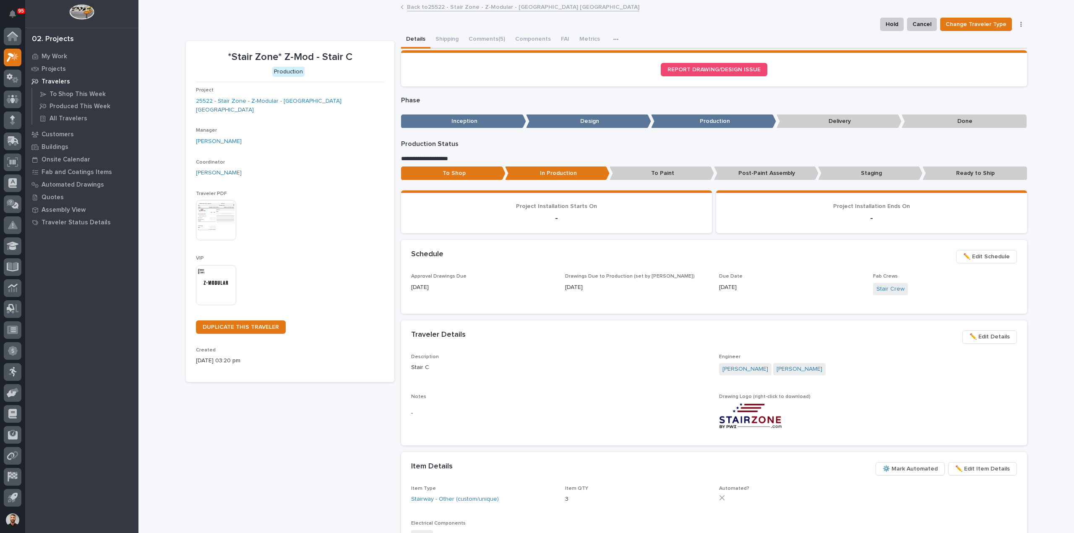
click at [437, 5] on link "Back to 25522 - Stair Zone - Z-Modular - [GEOGRAPHIC_DATA] [GEOGRAPHIC_DATA]" at bounding box center [523, 7] width 232 height 10
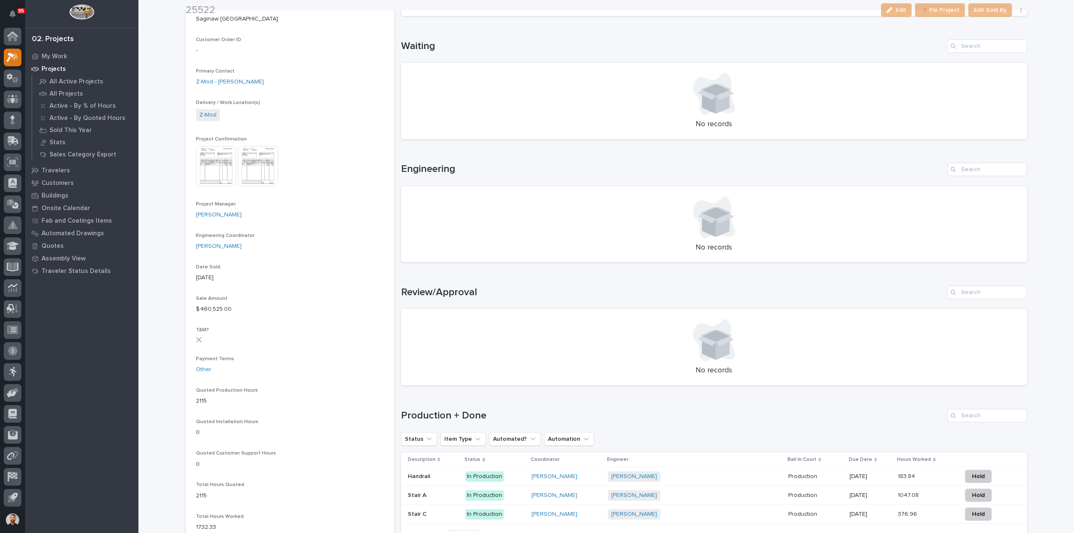
scroll to position [210, 0]
click at [435, 475] on p at bounding box center [433, 475] width 51 height 7
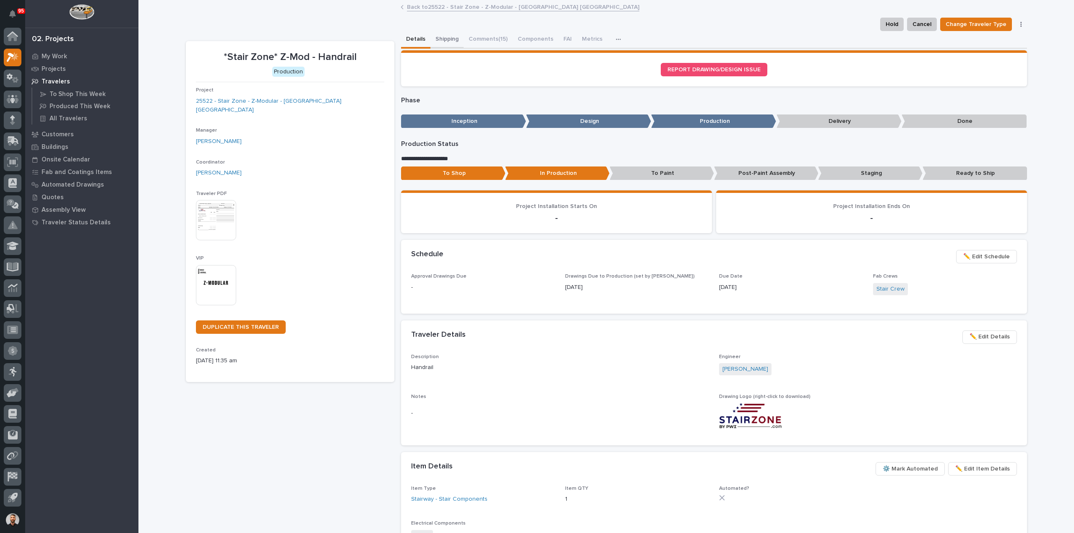
click at [439, 38] on button "Shipping" at bounding box center [446, 40] width 33 height 18
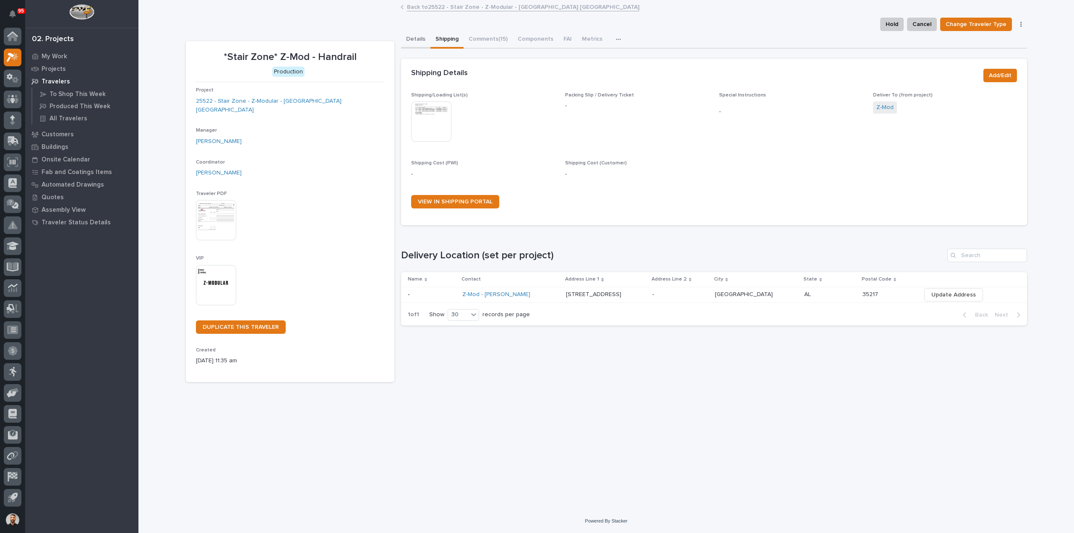
click at [421, 39] on button "Details" at bounding box center [415, 40] width 29 height 18
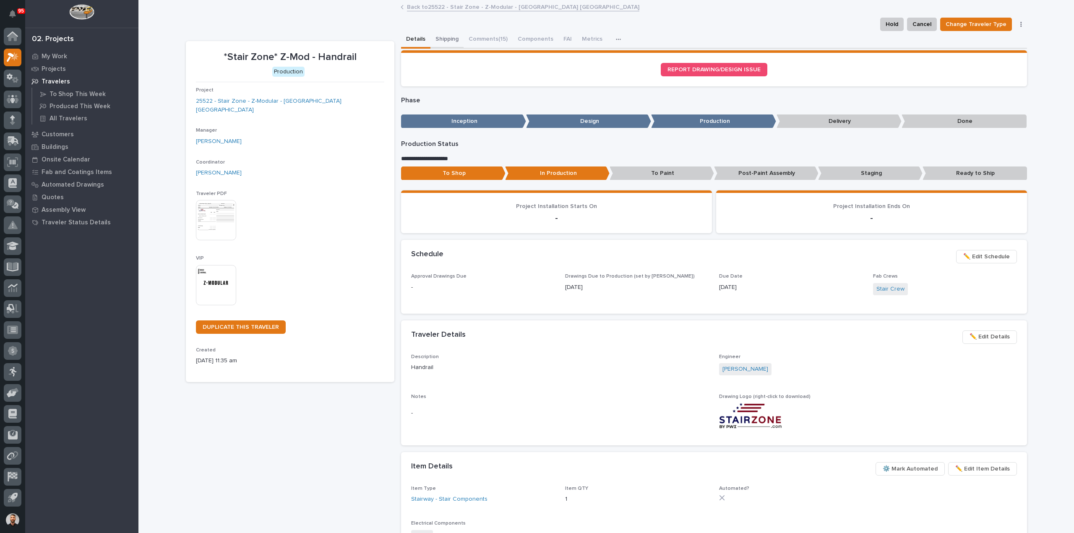
click at [445, 41] on button "Shipping" at bounding box center [446, 40] width 33 height 18
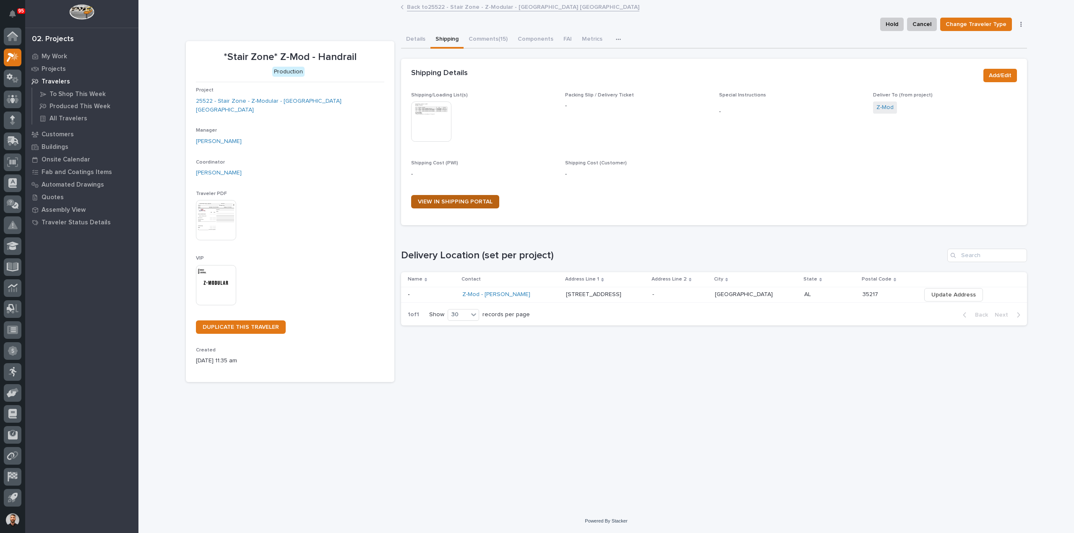
click at [474, 201] on span "VIEW IN SHIPPING PORTAL" at bounding box center [455, 202] width 75 height 6
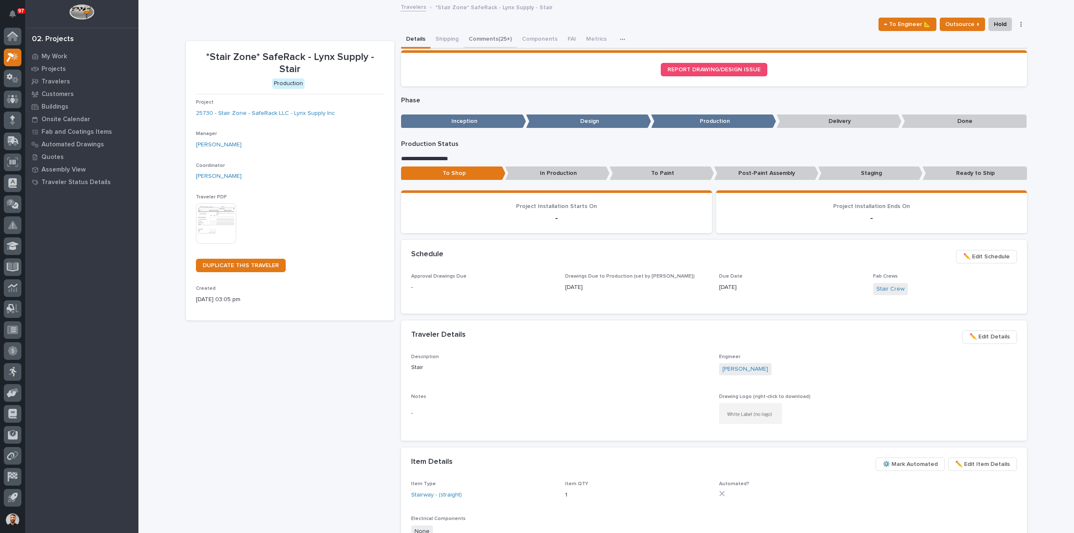
click at [477, 39] on button "Comments (25+)" at bounding box center [489, 40] width 53 height 18
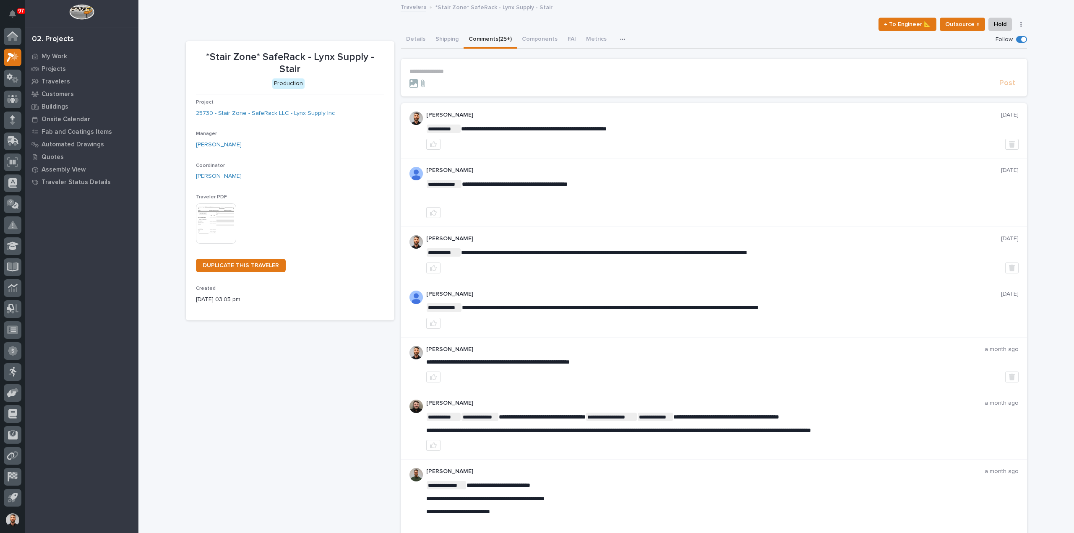
click at [505, 72] on p "**********" at bounding box center [713, 71] width 609 height 7
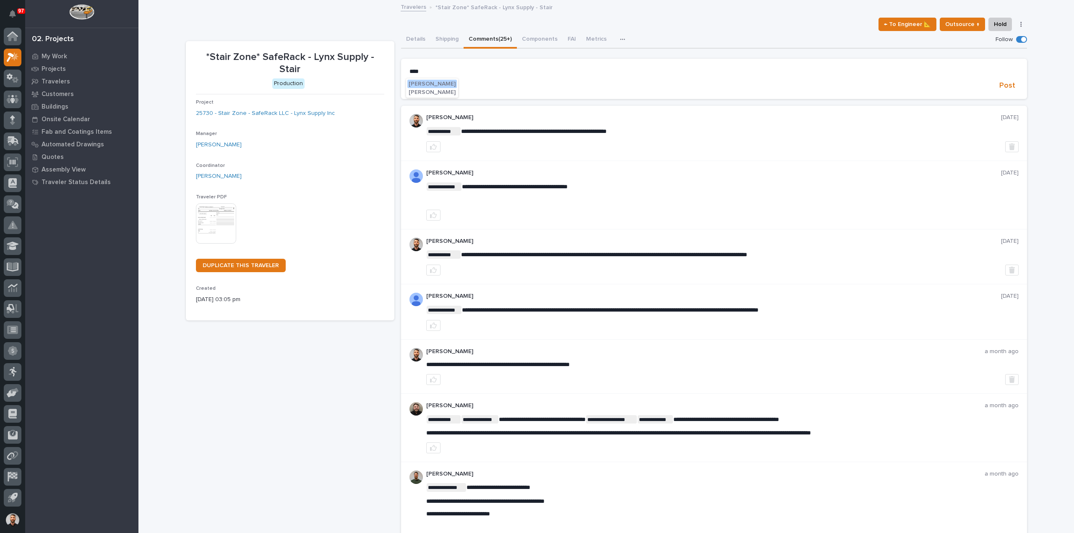
click at [435, 81] on span "[PERSON_NAME]" at bounding box center [431, 84] width 47 height 6
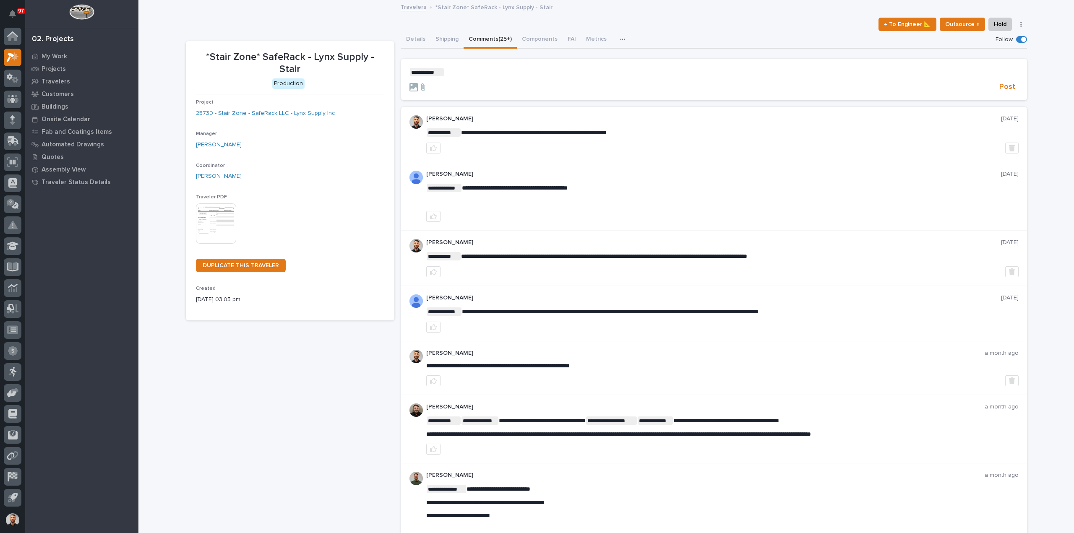
click at [450, 74] on p "**********" at bounding box center [713, 72] width 609 height 8
click at [1004, 87] on span "Post" at bounding box center [1007, 87] width 16 height 10
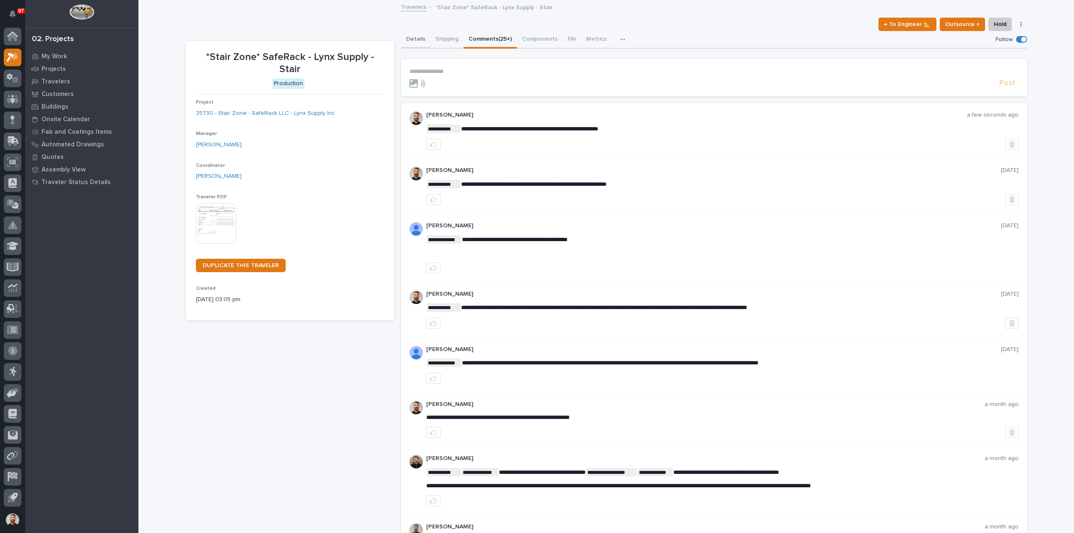
click at [409, 34] on button "Details" at bounding box center [415, 40] width 29 height 18
